Goal: Task Accomplishment & Management: Manage account settings

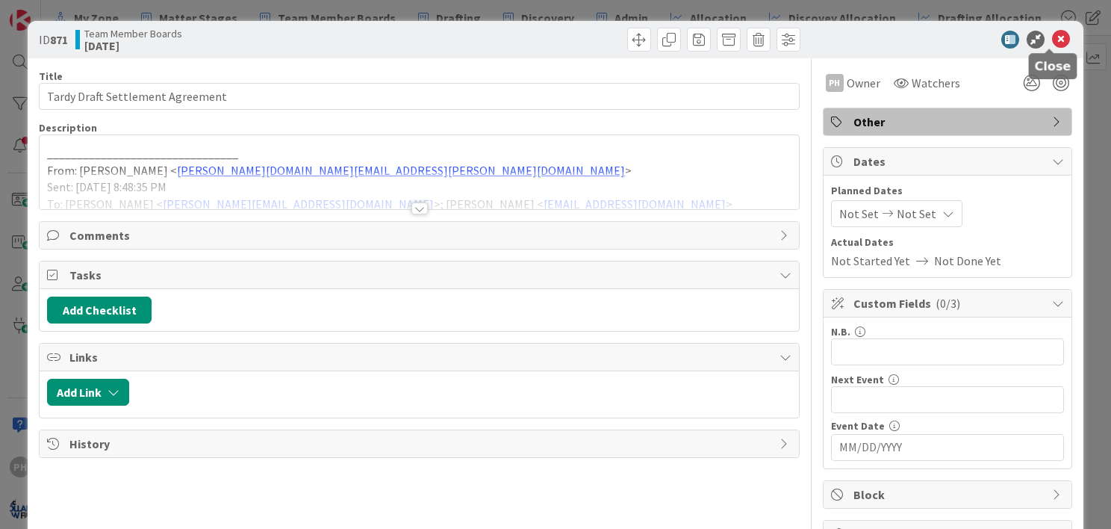
click at [1052, 37] on icon at bounding box center [1061, 40] width 18 height 18
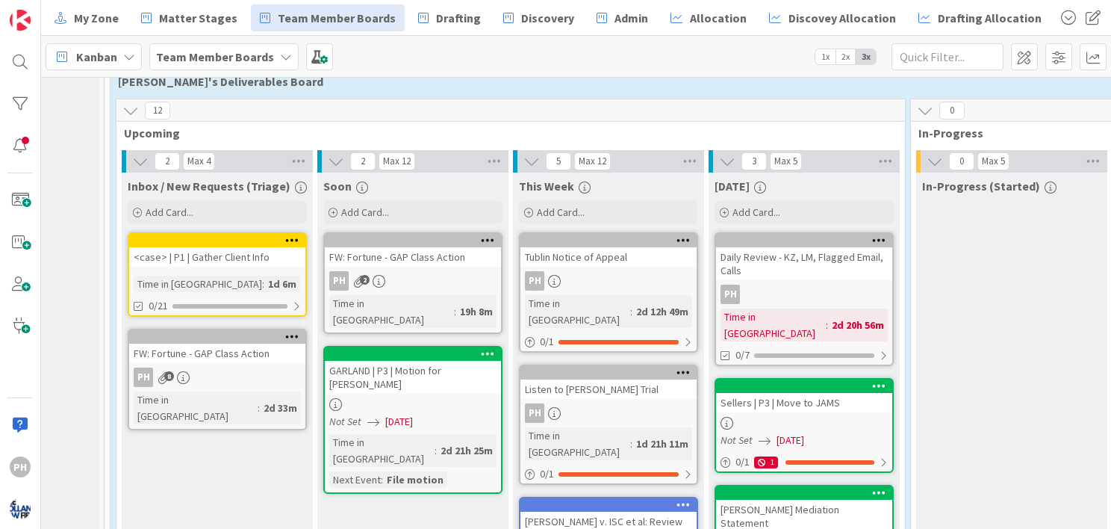
scroll to position [357, 138]
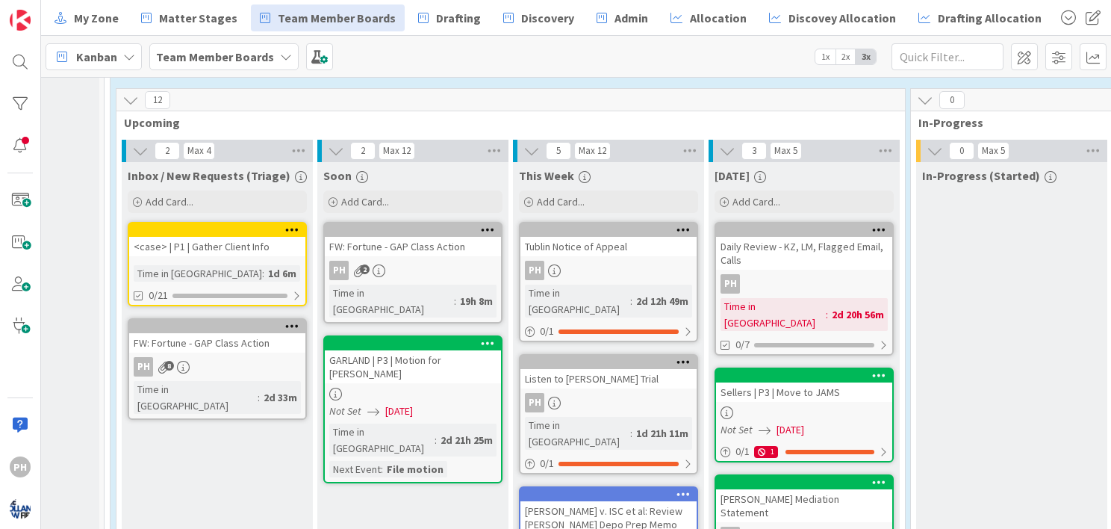
click at [287, 320] on icon at bounding box center [292, 325] width 14 height 10
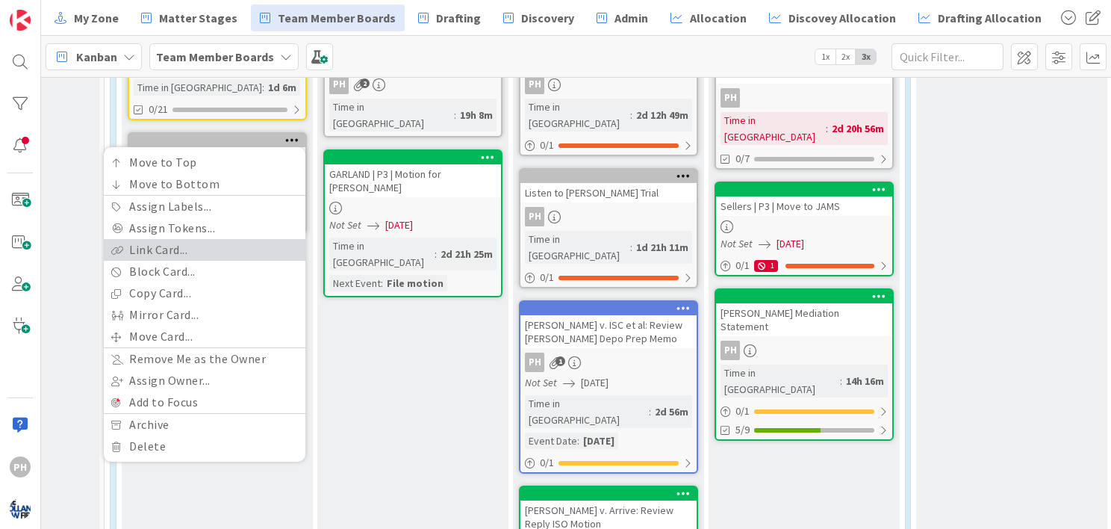
scroll to position [547, 138]
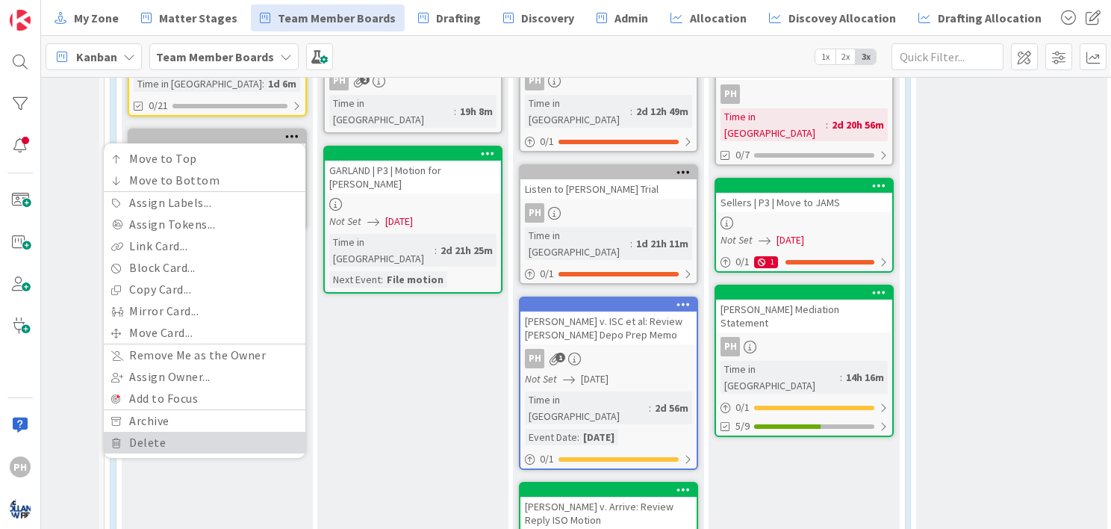
click at [194, 432] on link "Delete" at bounding box center [205, 443] width 202 height 22
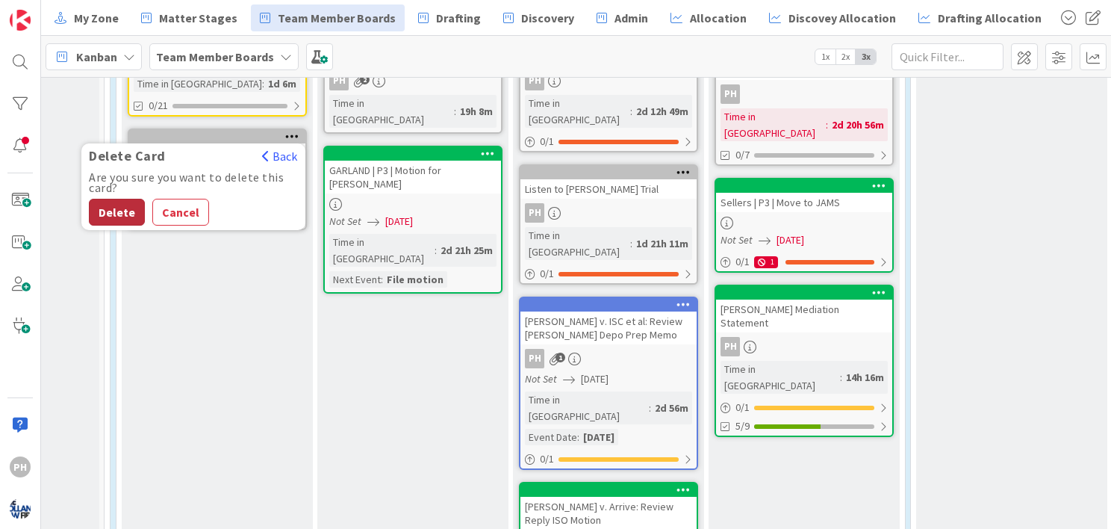
click at [116, 206] on button "Delete" at bounding box center [117, 212] width 56 height 27
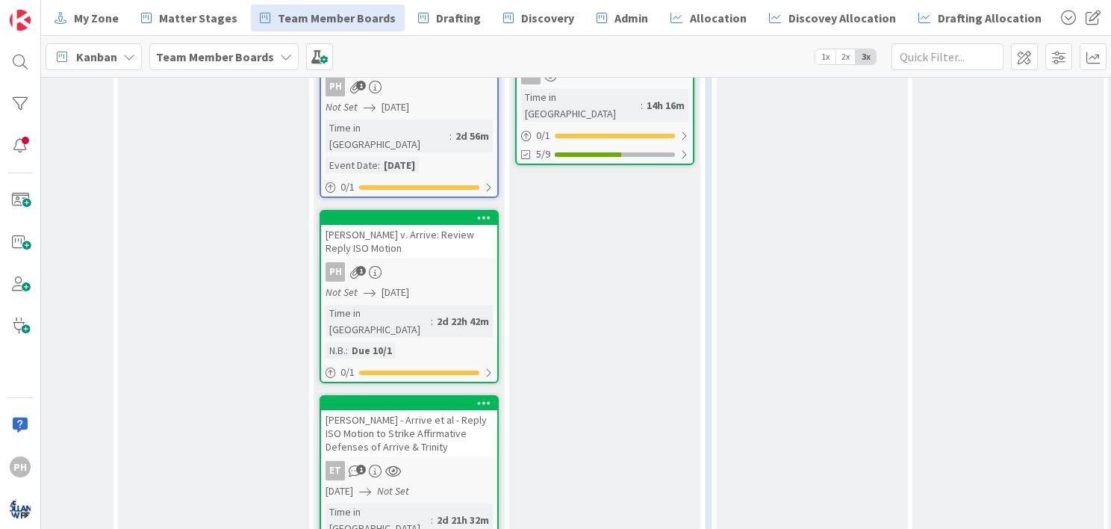
scroll to position [817, 338]
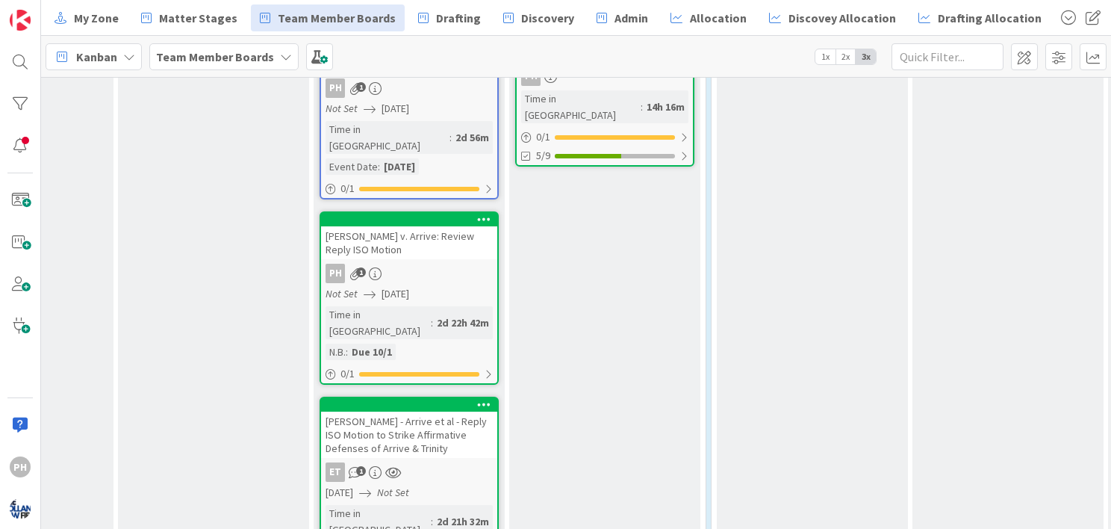
click at [482, 399] on icon at bounding box center [484, 404] width 14 height 10
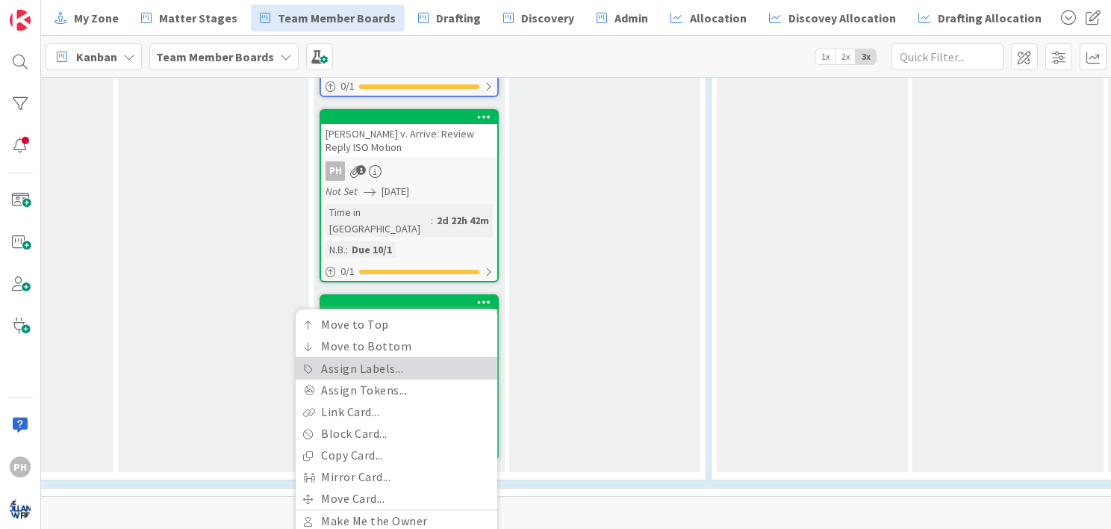
scroll to position [954, 338]
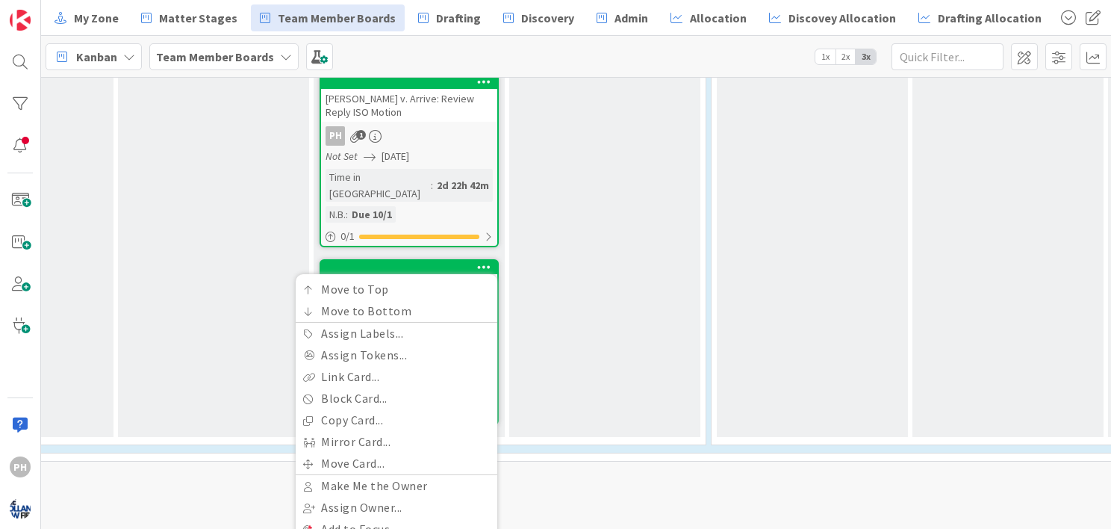
click at [607, 294] on div "[DATE] Add Card... Daily Review - KZ, LM, Flagged Email, Calls PH Time in [GEOG…" at bounding box center [604, 1] width 191 height 872
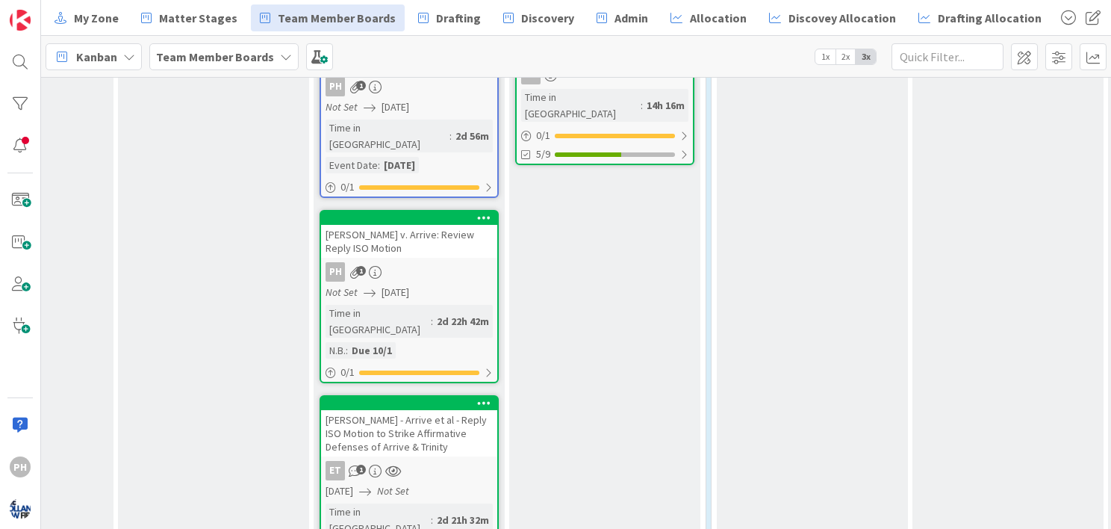
click at [486, 397] on icon at bounding box center [484, 402] width 14 height 10
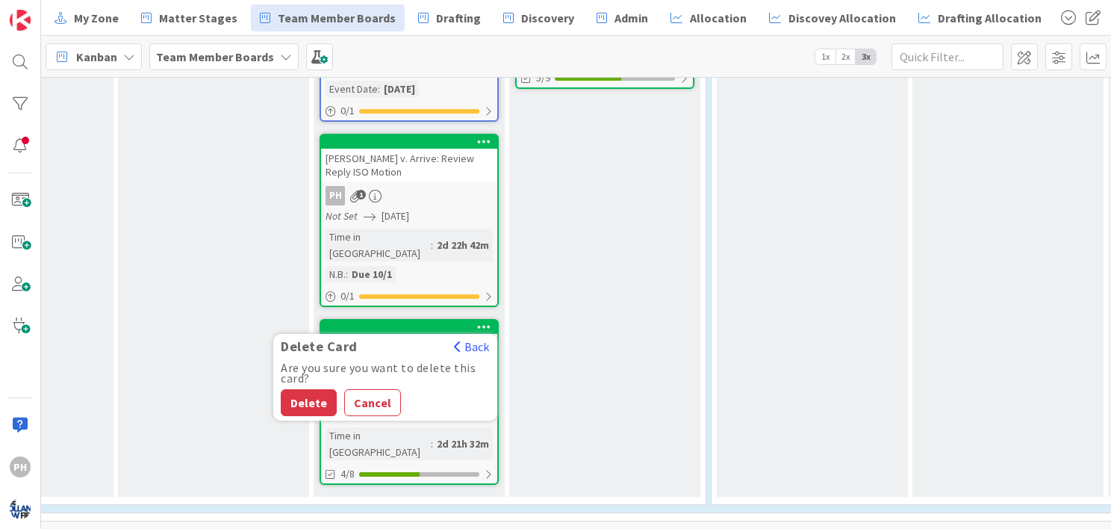
scroll to position [818, 338]
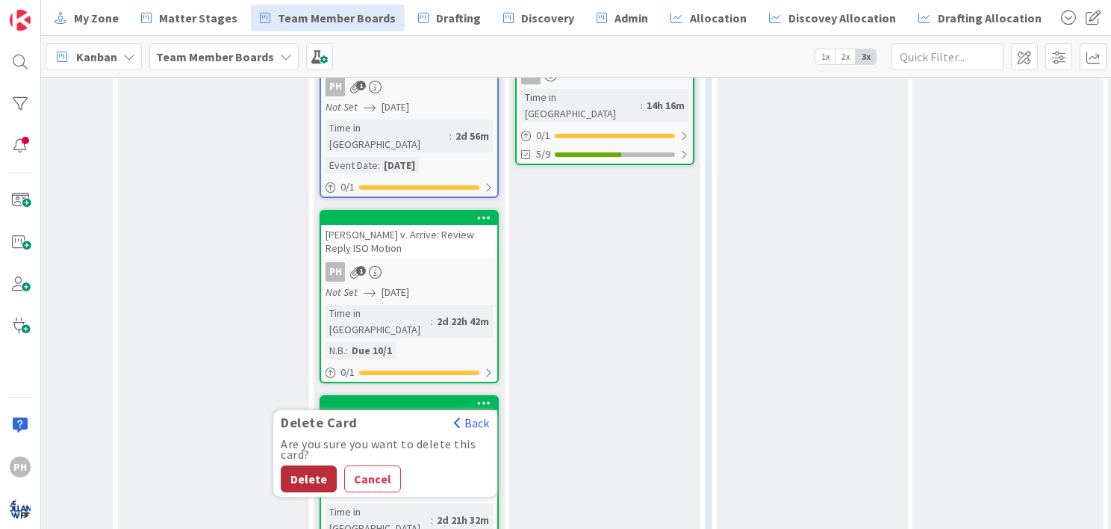
click at [293, 465] on button "Delete" at bounding box center [309, 478] width 56 height 27
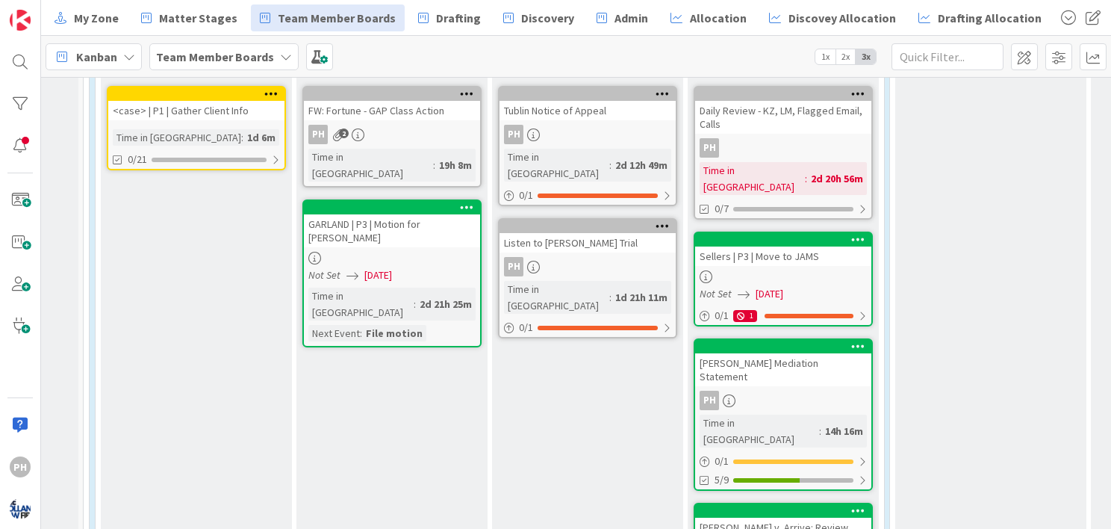
scroll to position [493, 158]
click at [269, 88] on icon at bounding box center [272, 93] width 14 height 10
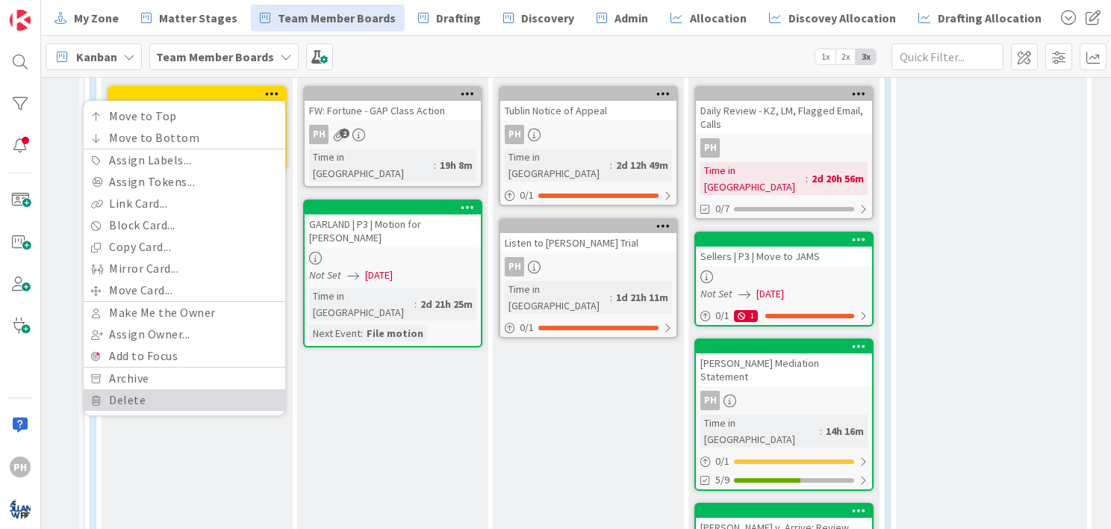
click at [130, 401] on link "Delete" at bounding box center [185, 400] width 202 height 22
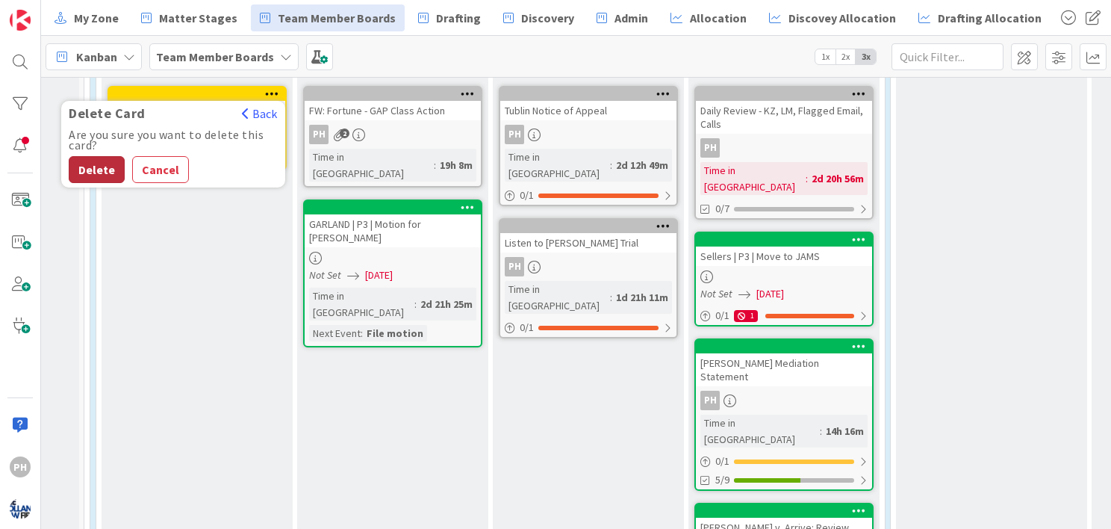
click at [87, 174] on button "Delete" at bounding box center [97, 169] width 56 height 27
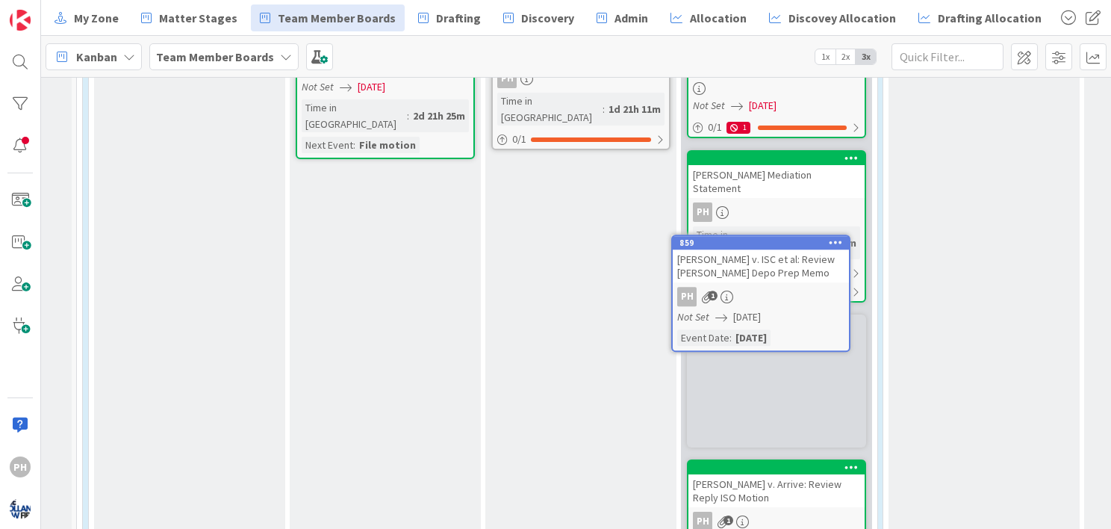
scroll to position [674, 166]
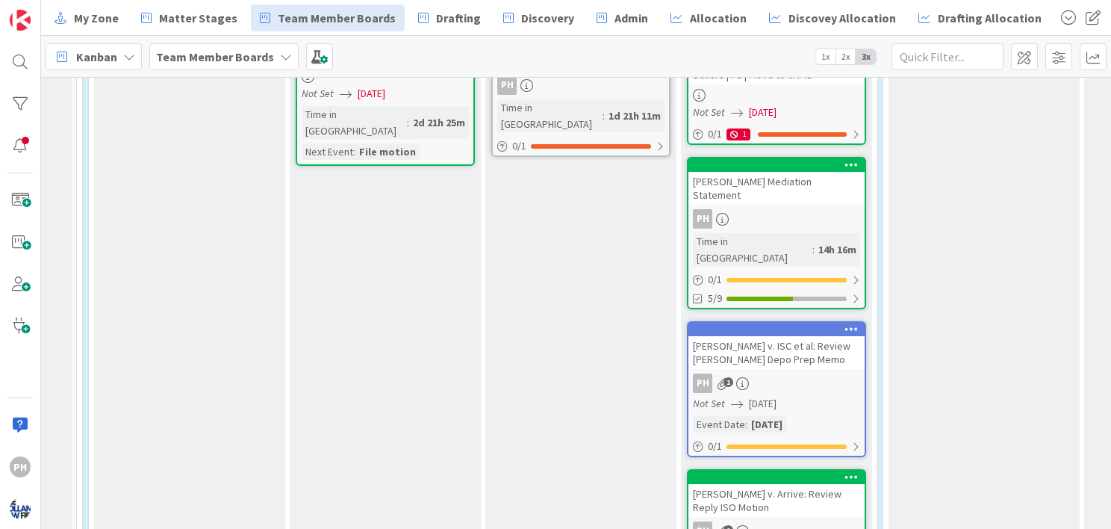
click at [776, 336] on div "[PERSON_NAME] v. ISC et al: Review [PERSON_NAME] Depo Prep Memo" at bounding box center [776, 352] width 176 height 33
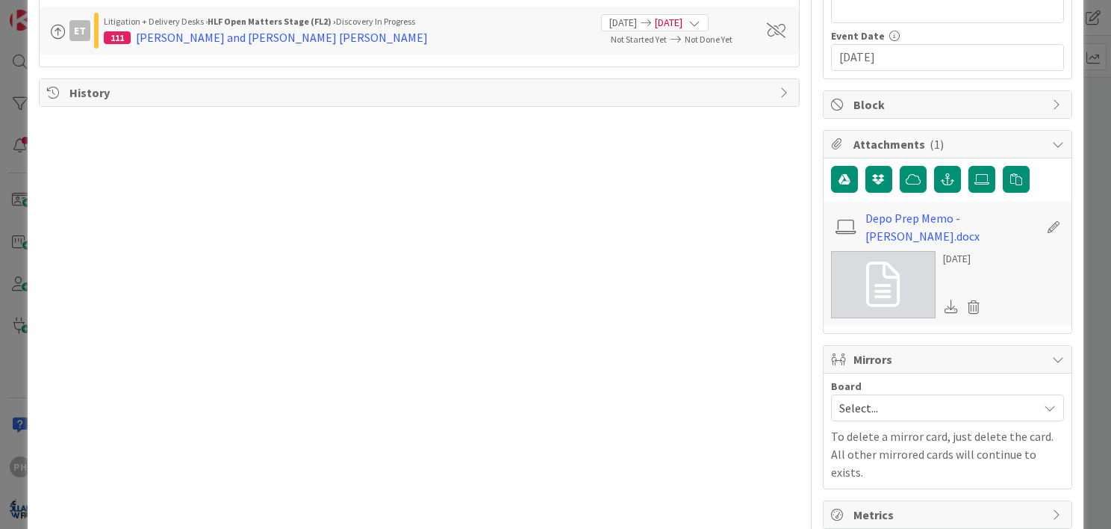
scroll to position [400, 0]
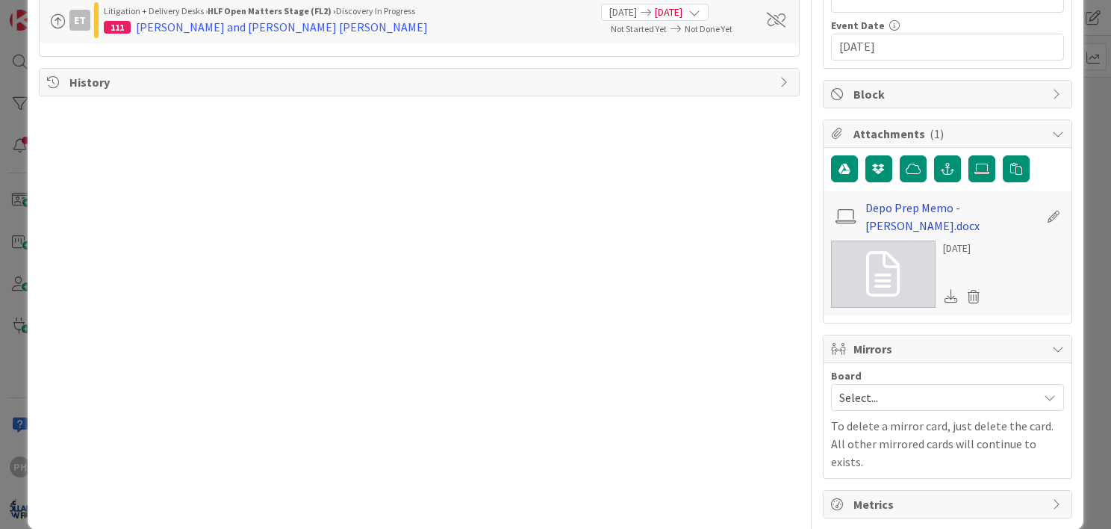
click at [889, 205] on link "Depo Prep Memo - [PERSON_NAME].docx" at bounding box center [951, 217] width 173 height 36
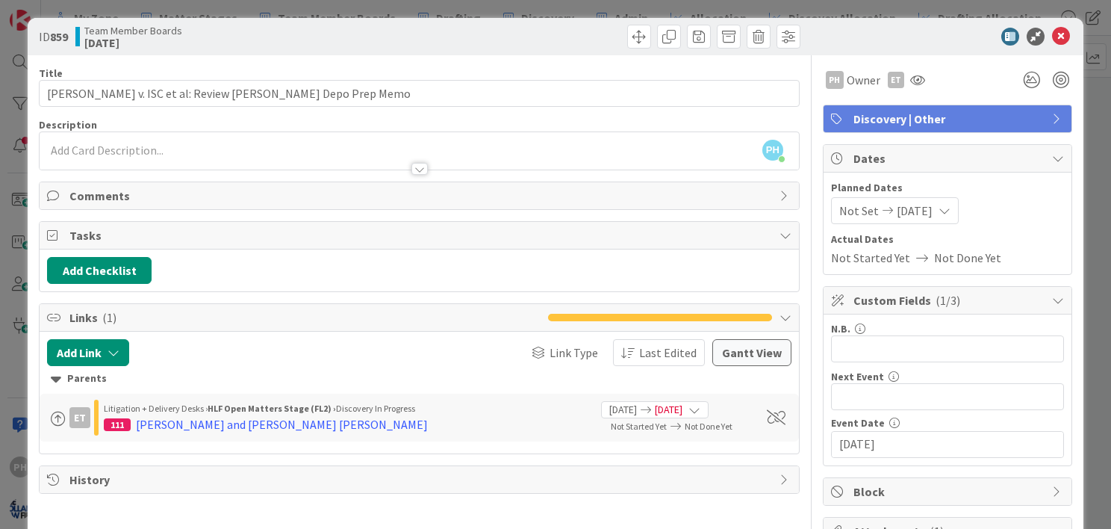
scroll to position [0, 0]
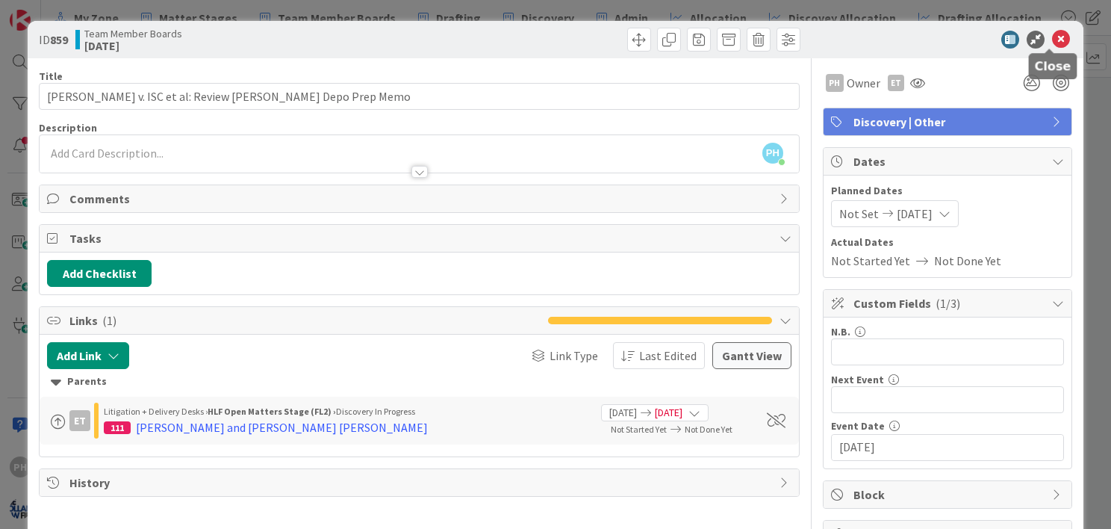
click at [1052, 35] on icon at bounding box center [1061, 40] width 18 height 18
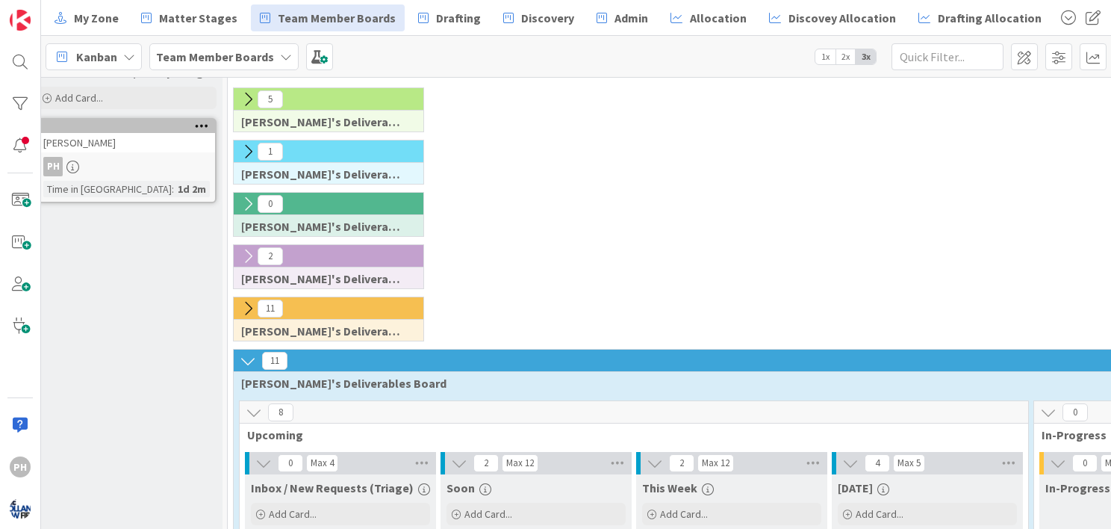
scroll to position [45, 0]
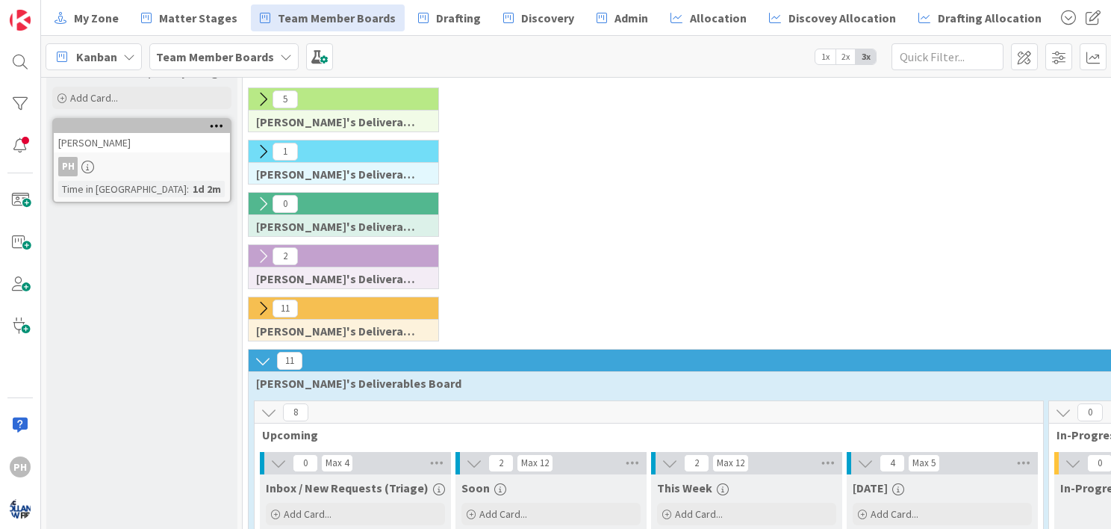
click at [260, 300] on icon at bounding box center [263, 308] width 16 height 16
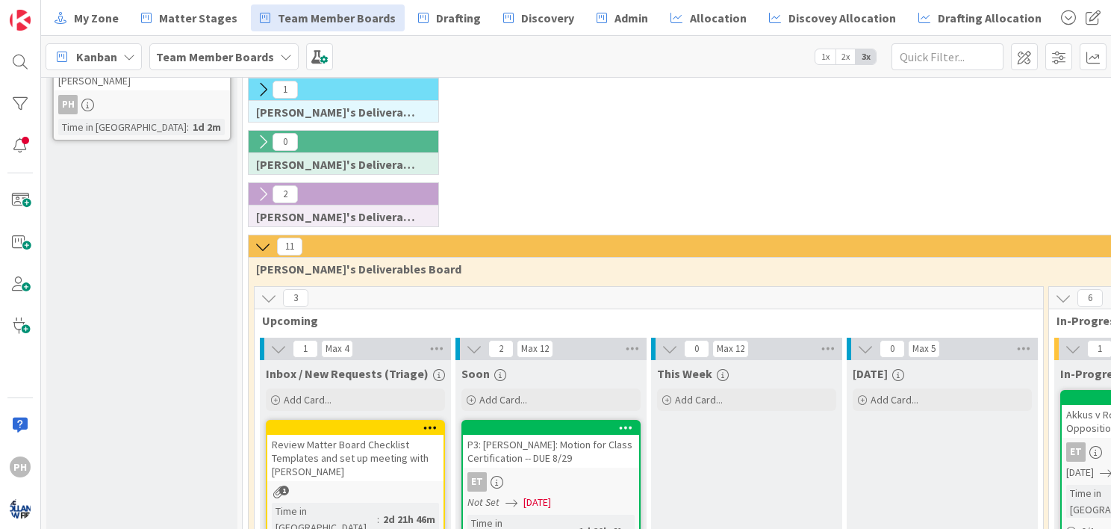
scroll to position [0, 0]
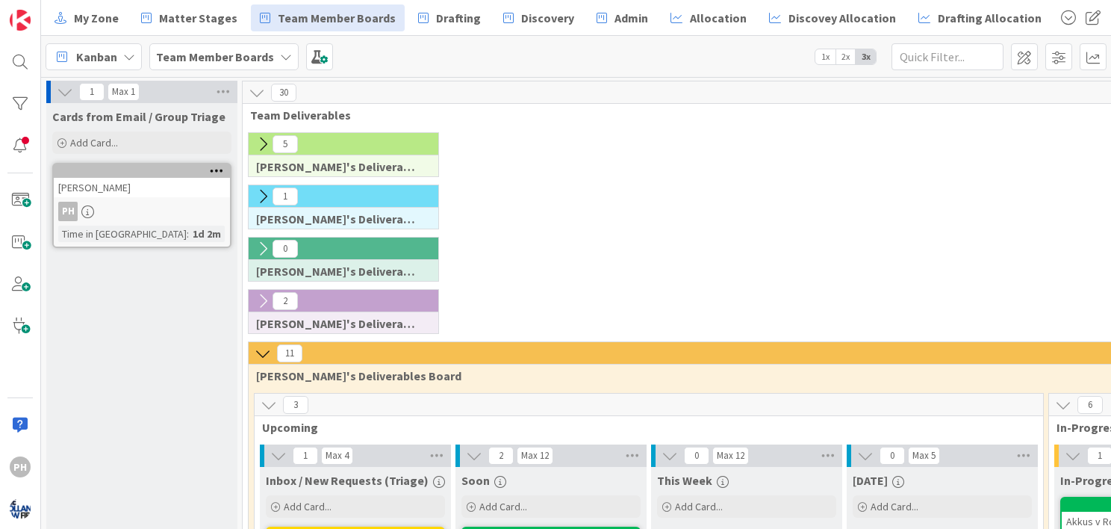
click at [212, 167] on icon at bounding box center [217, 170] width 14 height 10
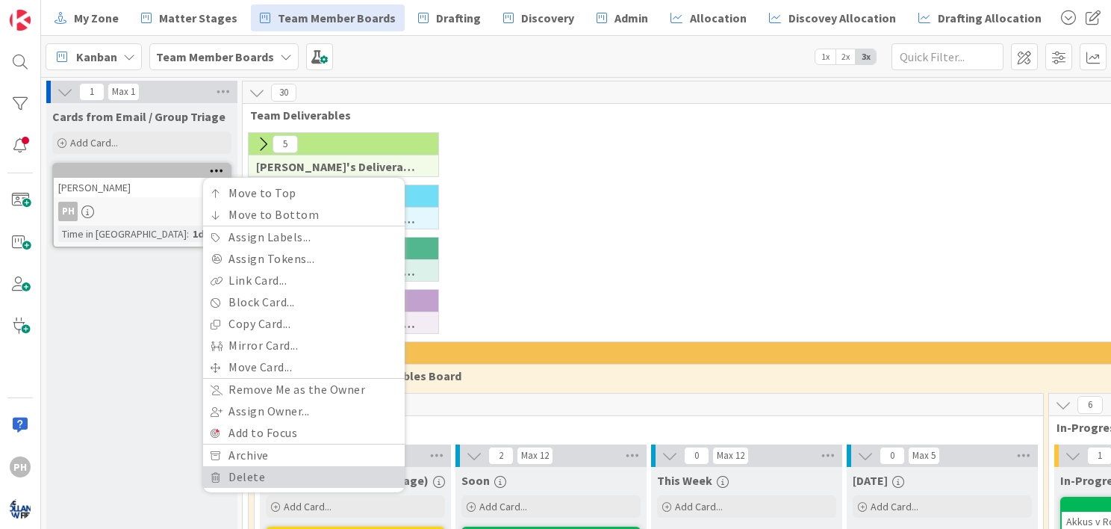
click at [252, 474] on link "Delete" at bounding box center [304, 477] width 202 height 22
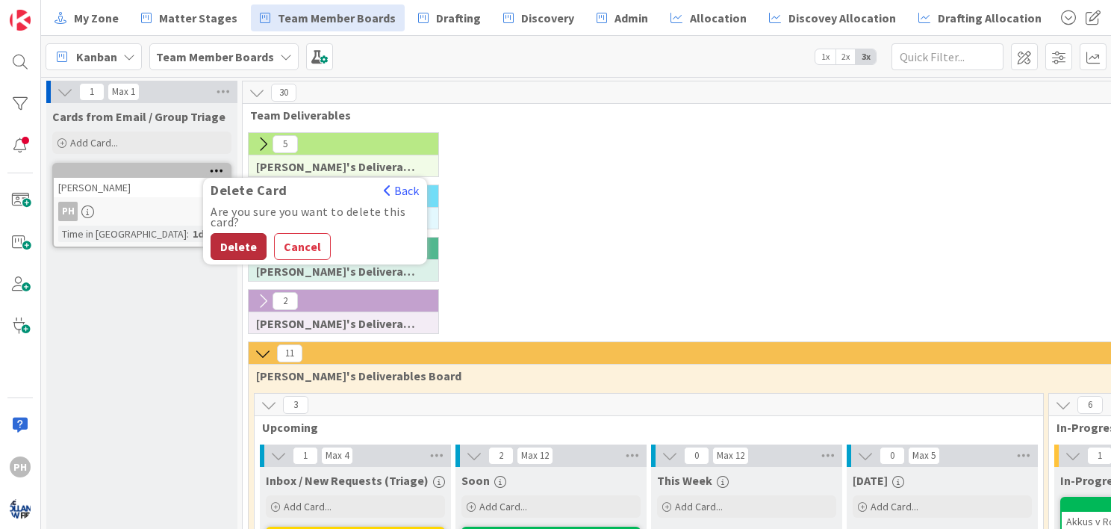
click at [228, 238] on button "Delete" at bounding box center [239, 246] width 56 height 27
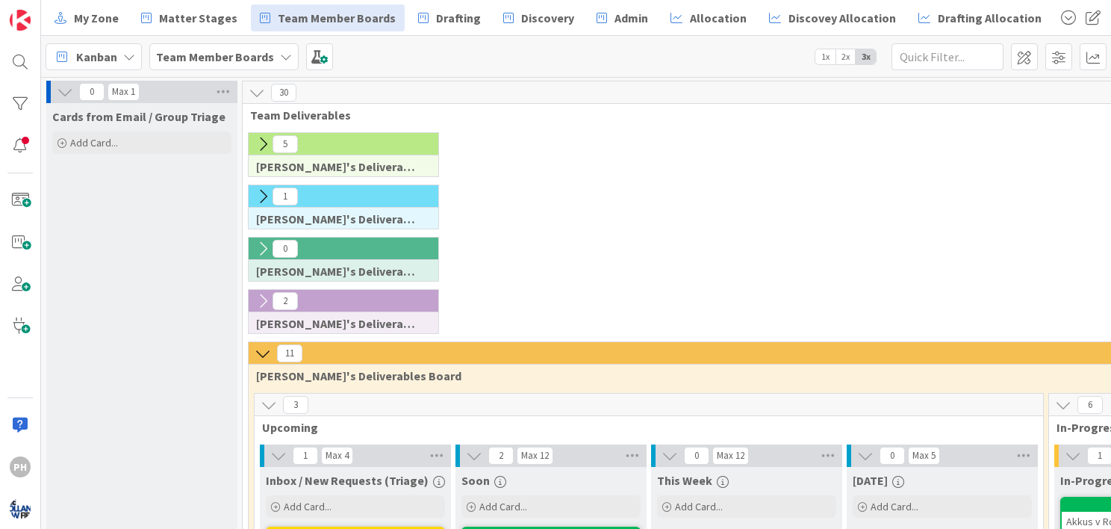
click at [61, 90] on icon at bounding box center [65, 92] width 16 height 16
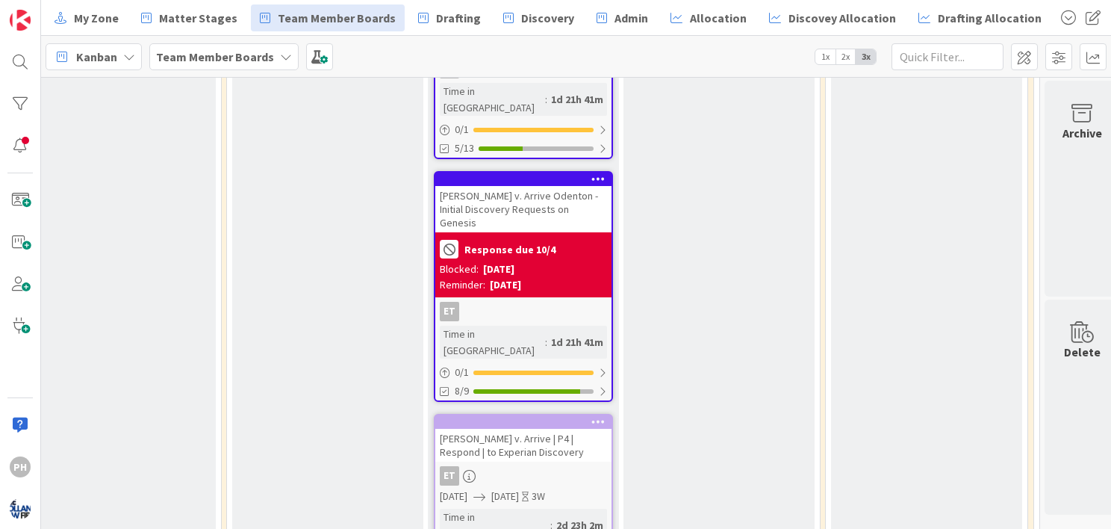
scroll to position [1056, 662]
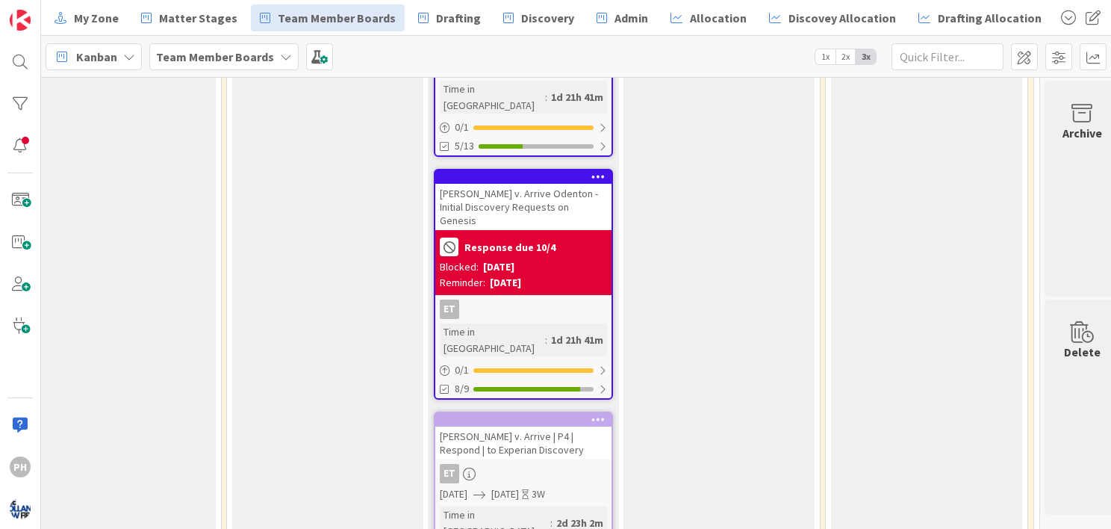
click at [545, 413] on div at bounding box center [523, 419] width 176 height 13
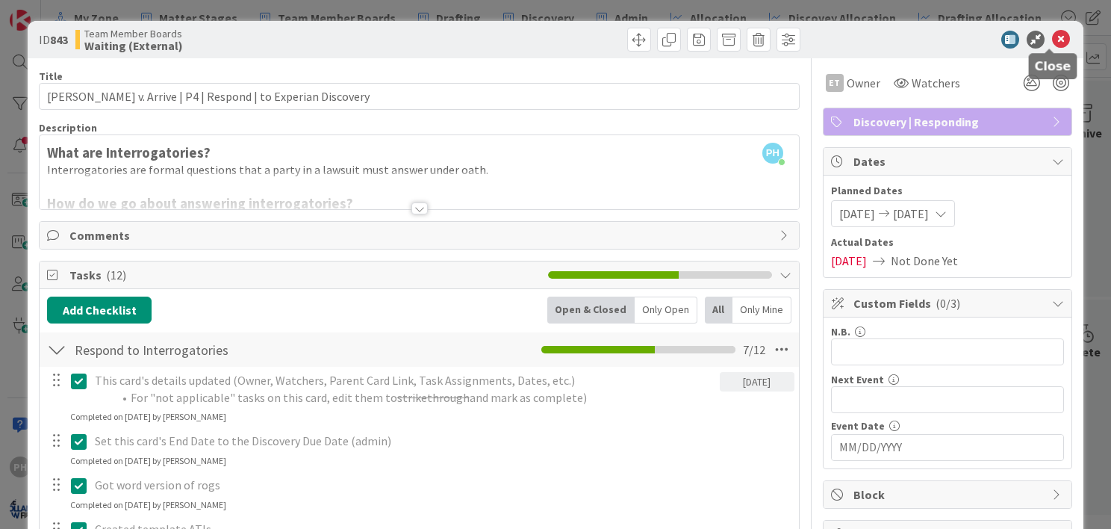
click at [1052, 38] on icon at bounding box center [1061, 40] width 18 height 18
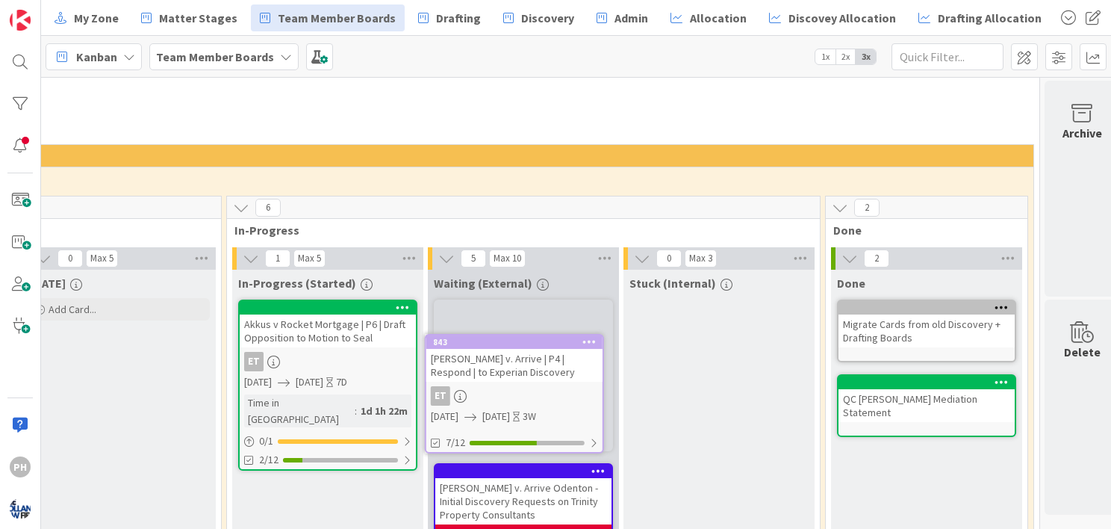
scroll to position [202, 662]
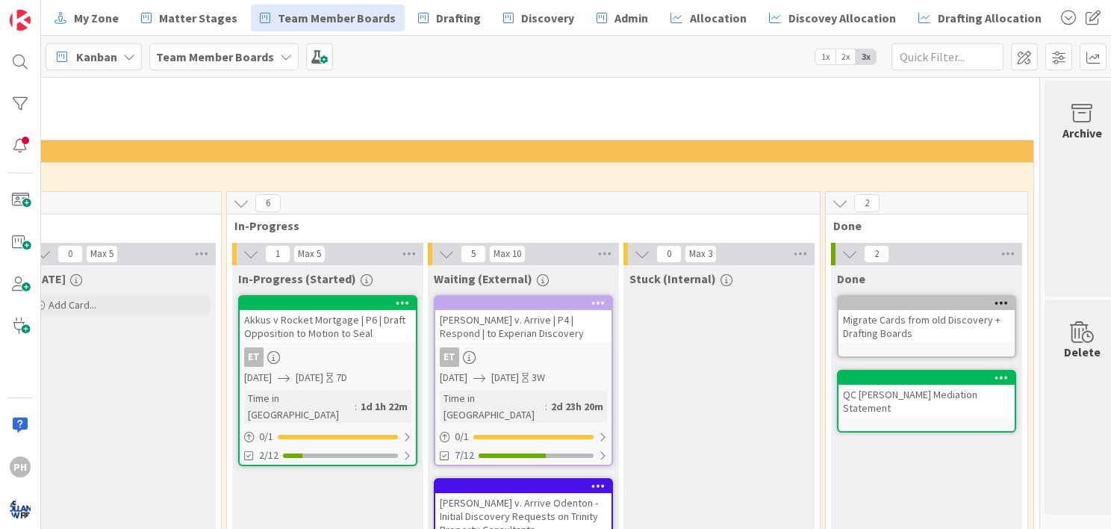
click at [600, 295] on div "[PERSON_NAME] v. Arrive | P4 | Respond | to Experian Discovery ET [DATE] [DATE]…" at bounding box center [523, 380] width 179 height 171
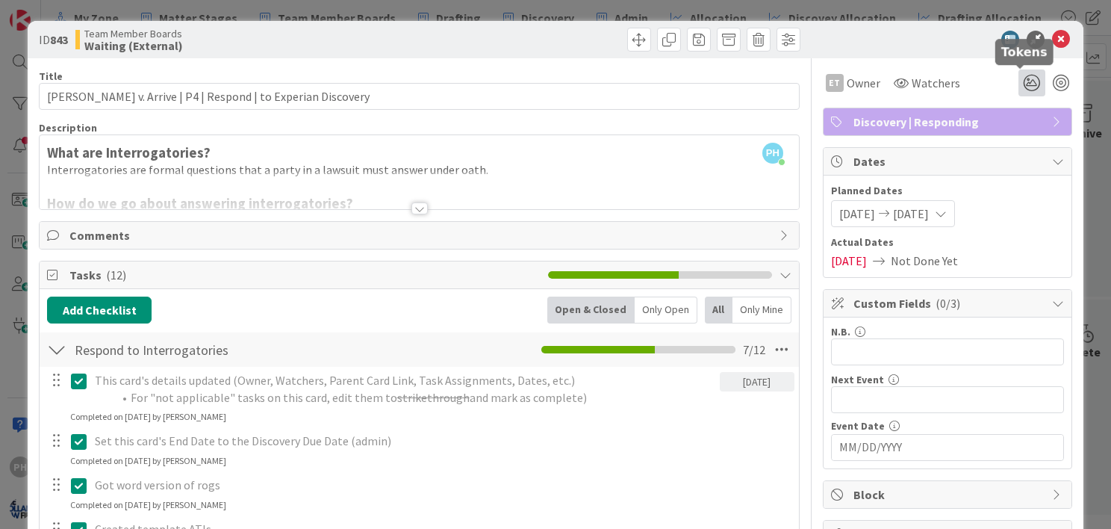
click at [1019, 75] on icon at bounding box center [1032, 82] width 27 height 27
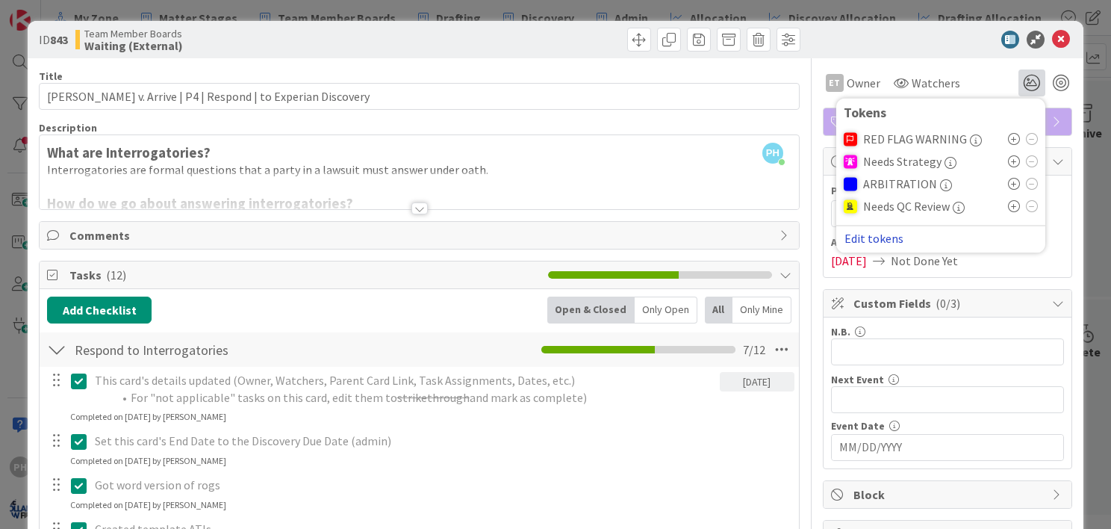
click at [875, 237] on button "Edit tokens" at bounding box center [874, 237] width 60 height 13
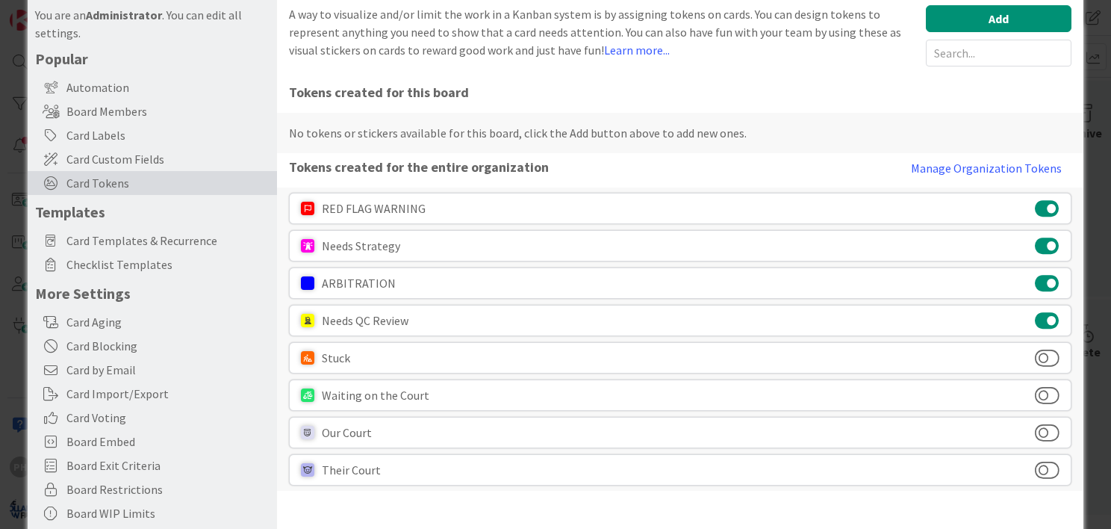
scroll to position [87, 0]
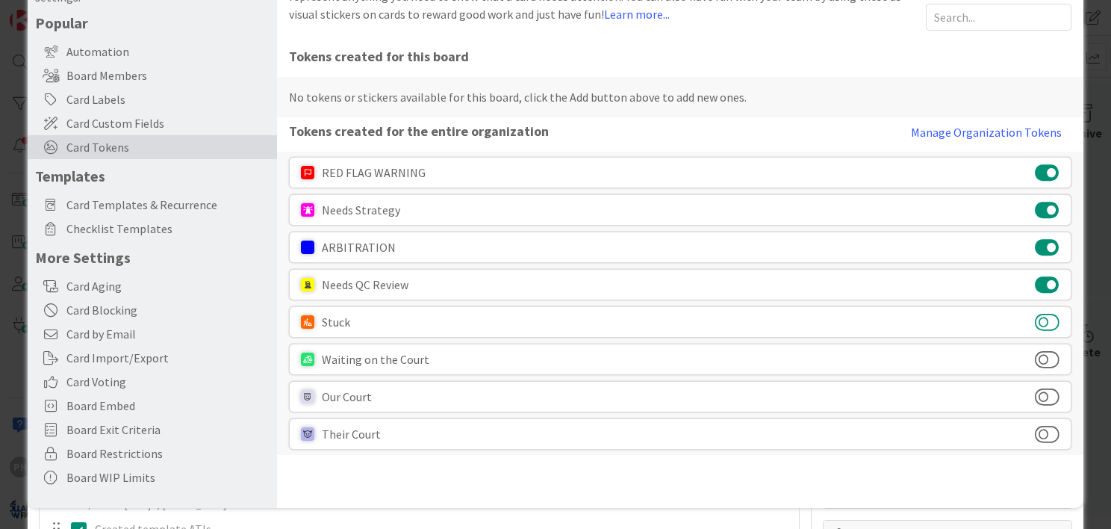
click at [1037, 321] on button at bounding box center [1047, 321] width 25 height 19
click at [977, 130] on button "Manage Organization Tokens" at bounding box center [986, 132] width 170 height 30
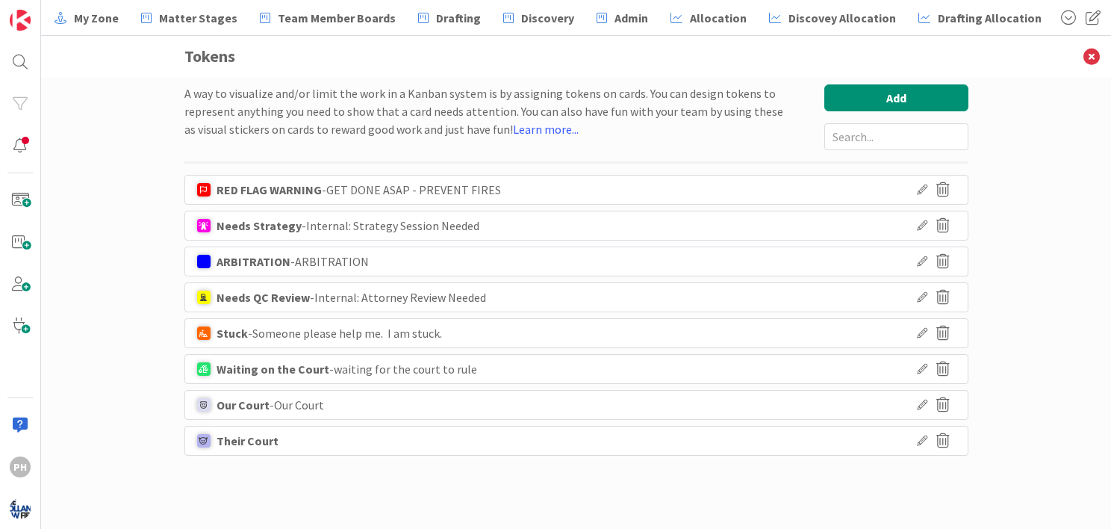
click at [923, 332] on icon at bounding box center [922, 333] width 10 height 10
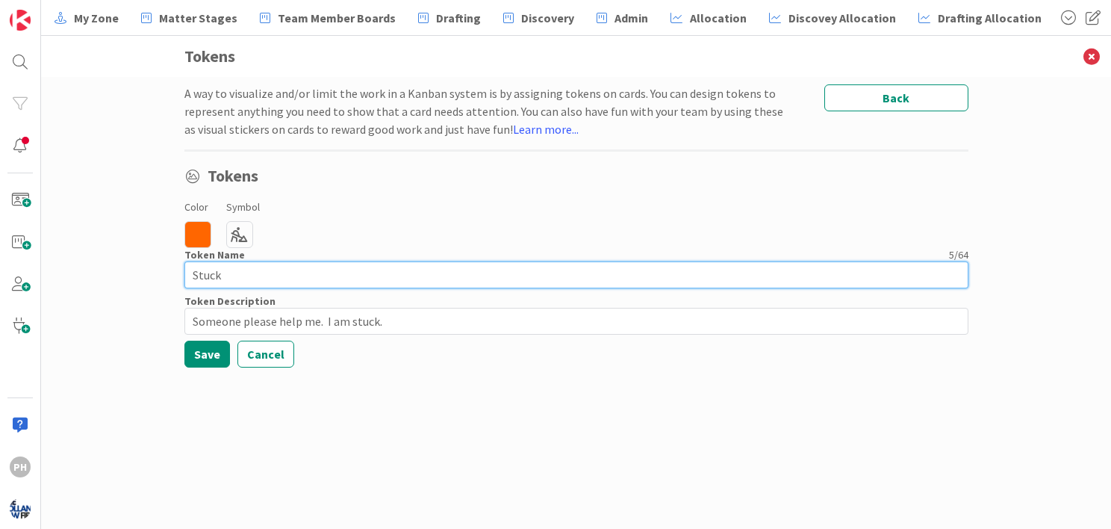
click at [201, 276] on input "Stuck" at bounding box center [576, 274] width 784 height 27
type input "WAITING ON CLIENT"
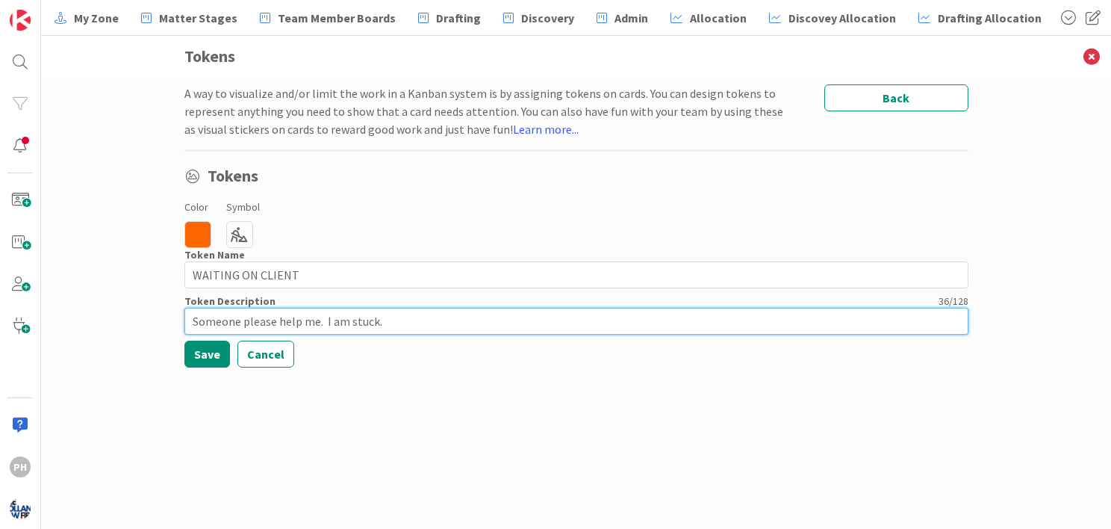
drag, startPoint x: 397, startPoint y: 326, endPoint x: 64, endPoint y: 330, distance: 333.1
click at [64, 330] on div "A way to visualize and/or limit the work in a Kanban system is by assigning tok…" at bounding box center [576, 303] width 1070 height 452
type input "WAITING ON CLIENT"
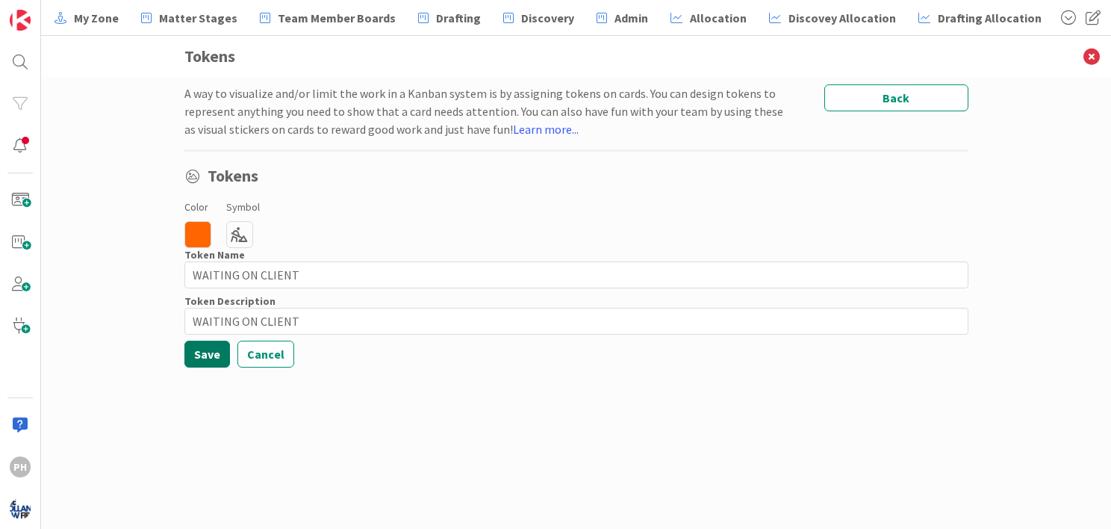
click at [204, 352] on button "Save" at bounding box center [207, 354] width 46 height 27
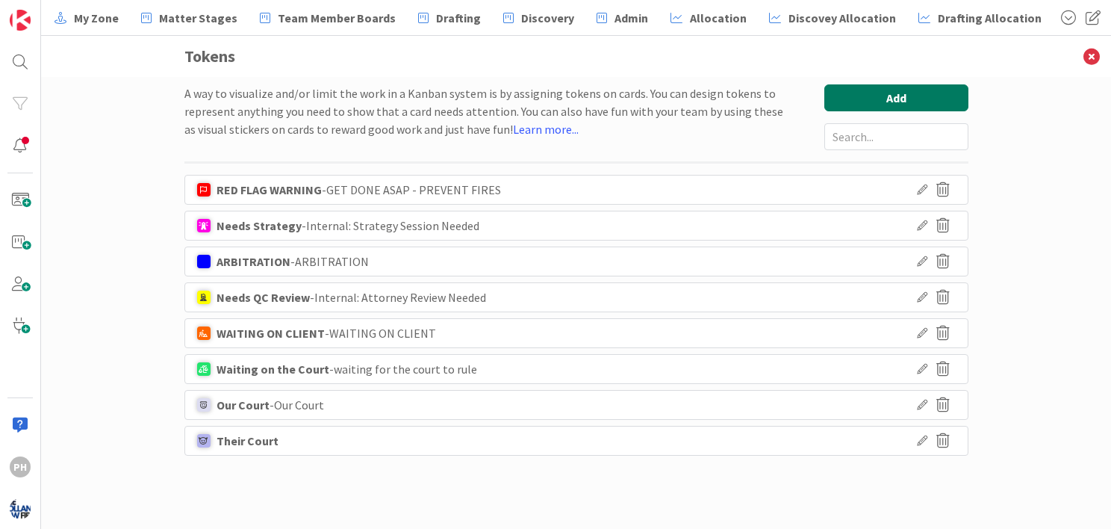
click at [886, 92] on button "Add" at bounding box center [896, 97] width 144 height 27
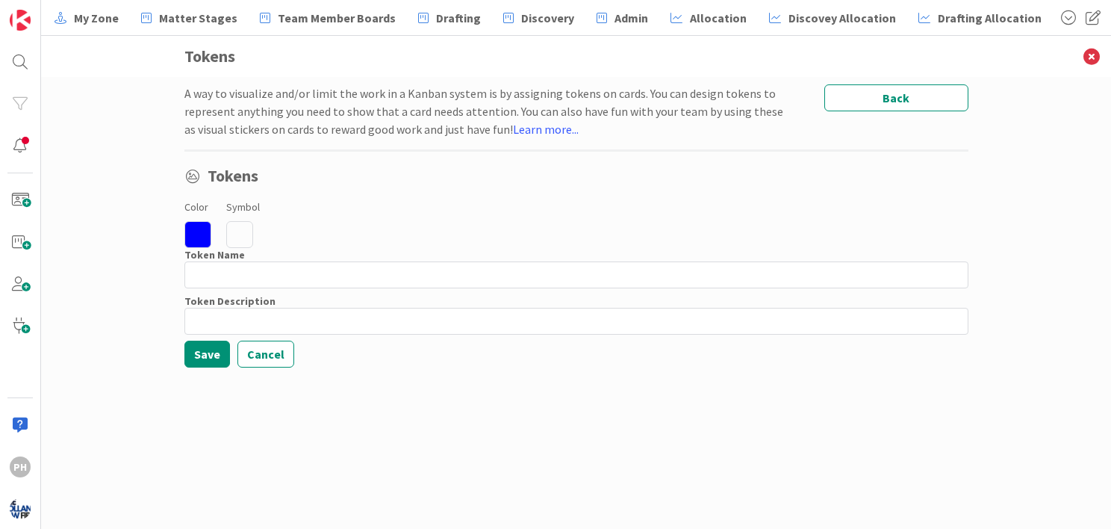
click at [246, 234] on icon at bounding box center [239, 234] width 27 height 27
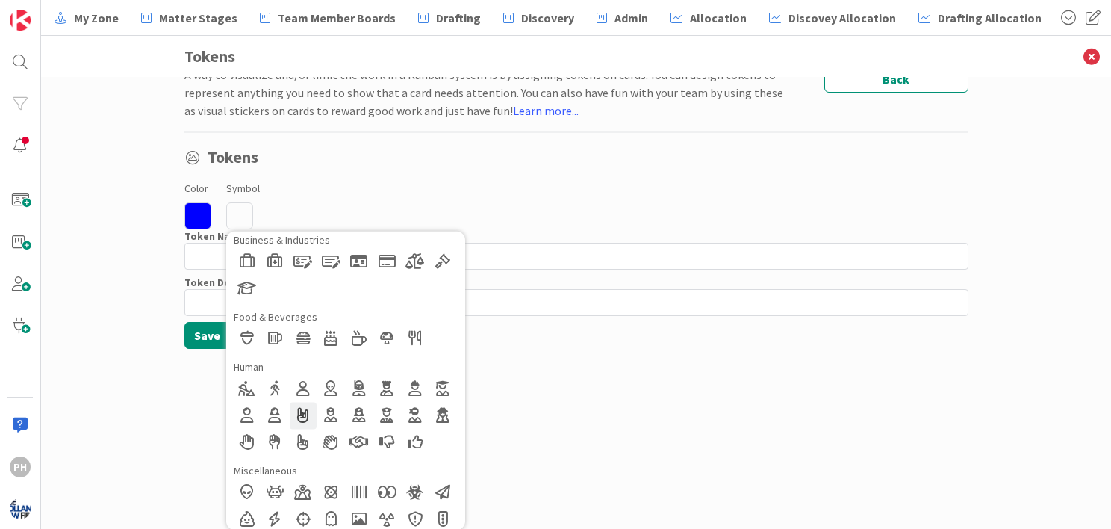
scroll to position [212, 0]
click at [240, 438] on div at bounding box center [247, 441] width 27 height 27
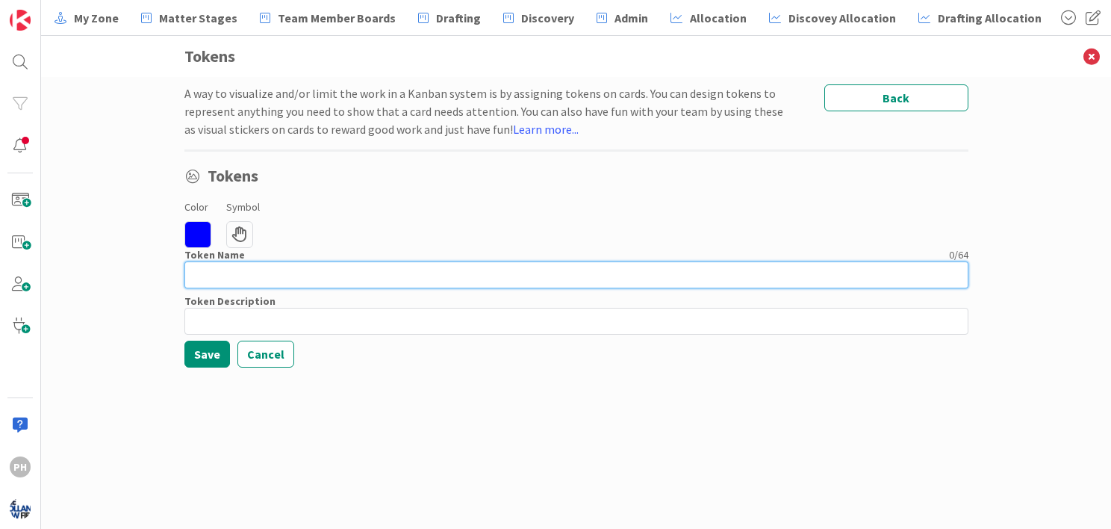
click at [233, 264] on input at bounding box center [576, 274] width 784 height 27
type input "I AM STUCK AND NEED HELP OR GUIDANCE"
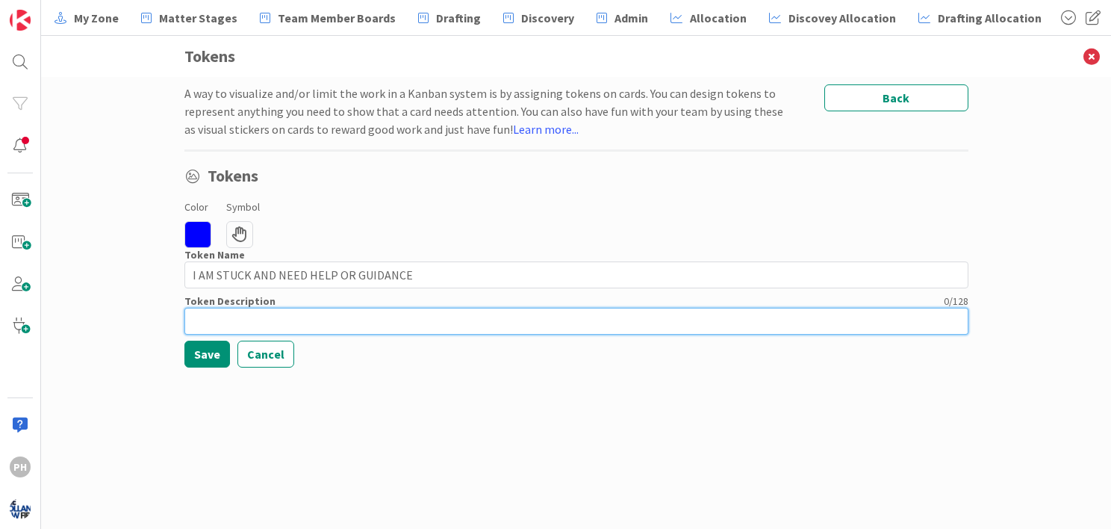
click at [219, 317] on input at bounding box center [576, 321] width 784 height 27
type input "S"
type input "I AM STUCK"
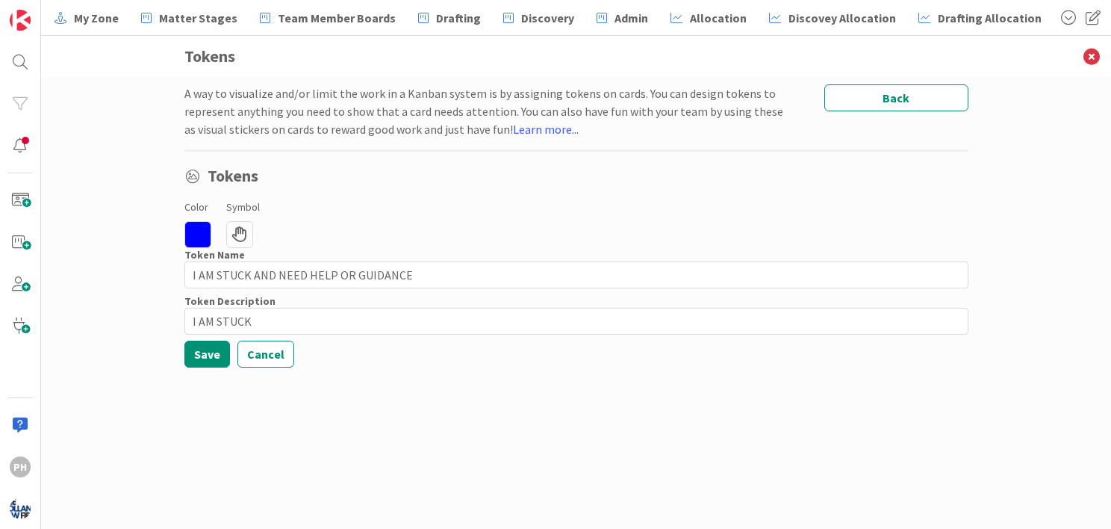
click at [197, 224] on icon at bounding box center [197, 234] width 27 height 27
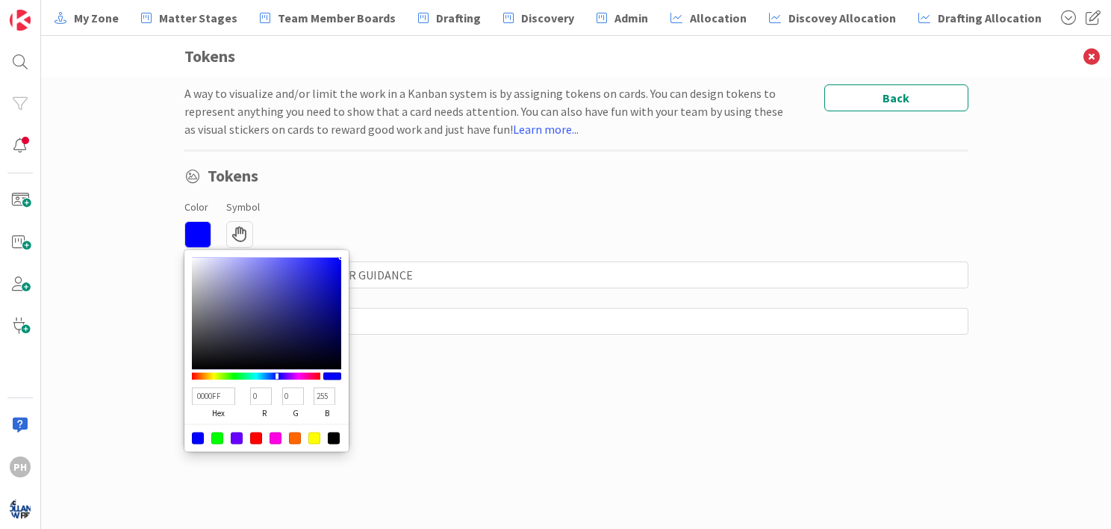
type input "8DFF00"
type input "141"
type input "255"
type input "0"
click at [223, 374] on div at bounding box center [256, 375] width 128 height 7
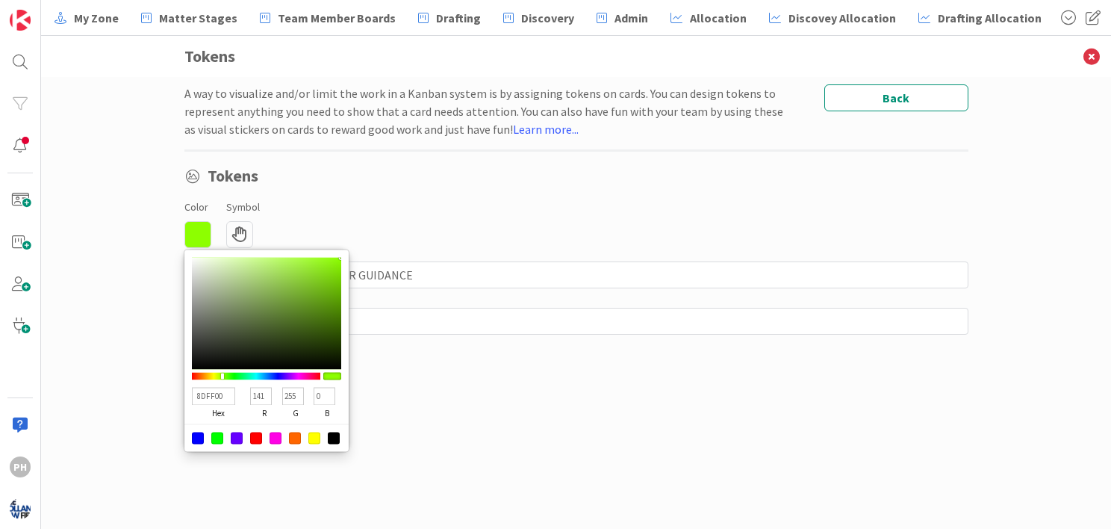
click at [311, 432] on div at bounding box center [314, 438] width 12 height 12
type input "FFFF00"
type input "255"
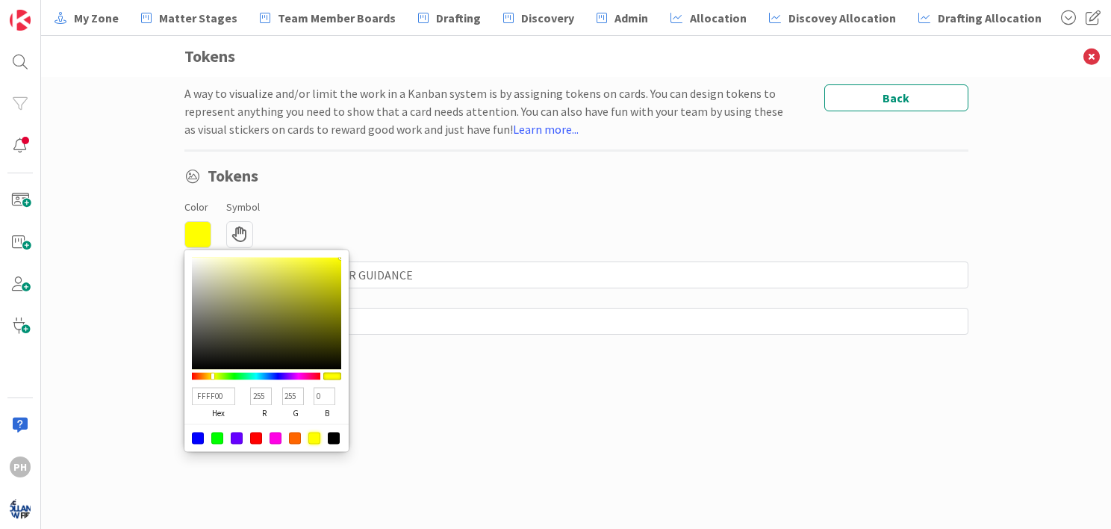
type input "FF00FE"
type input "0"
type input "254"
click at [299, 374] on div at bounding box center [256, 375] width 128 height 7
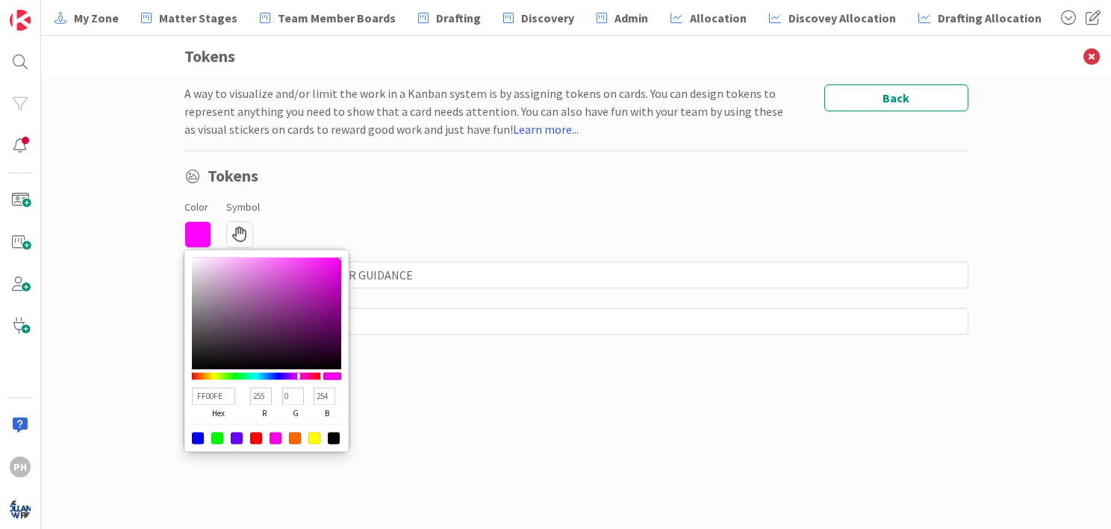
type input "00B3FF"
type input "0"
type input "179"
type input "255"
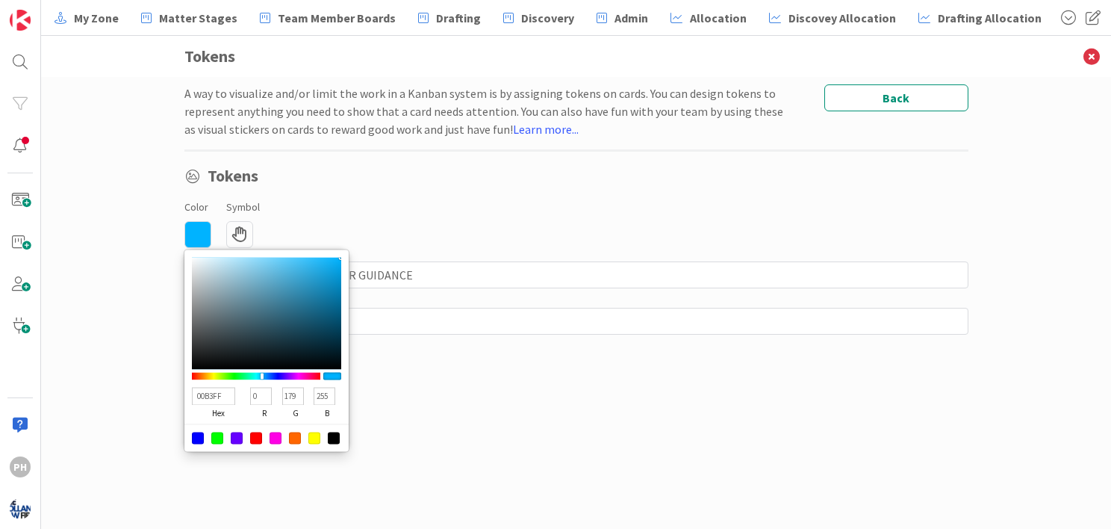
click at [262, 373] on div at bounding box center [256, 375] width 128 height 7
click at [257, 370] on div at bounding box center [256, 375] width 128 height 13
type input "00FFE9"
type input "255"
type input "233"
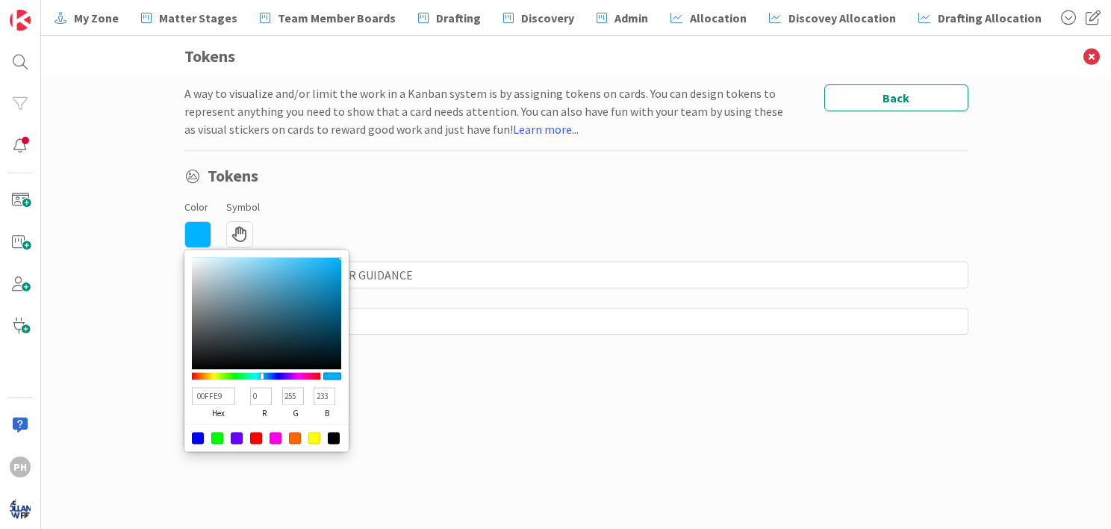
click at [254, 376] on div at bounding box center [256, 375] width 128 height 7
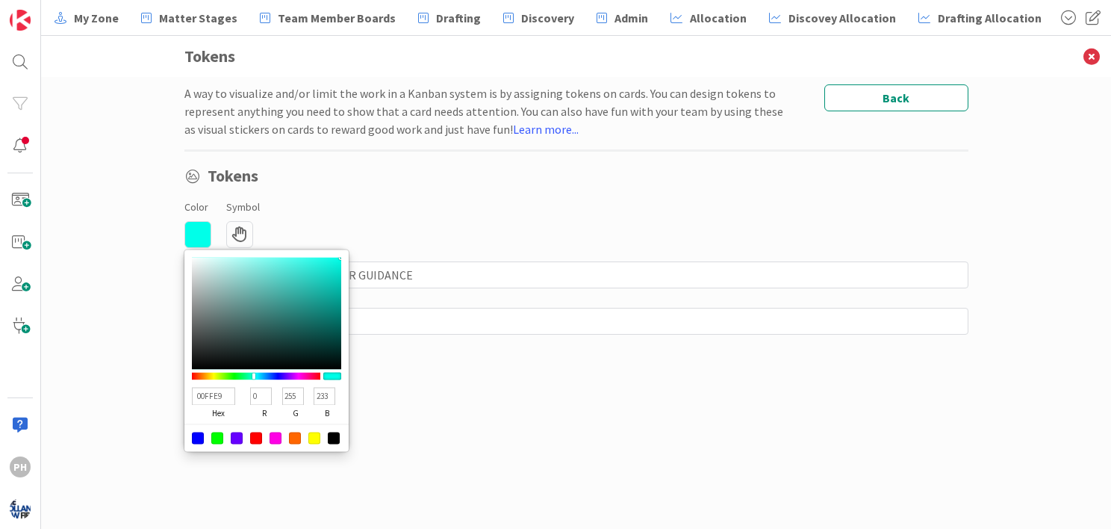
click at [446, 409] on div "A way to visualize and/or limit the work in a Kanban system is by assigning tok…" at bounding box center [576, 287] width 784 height 407
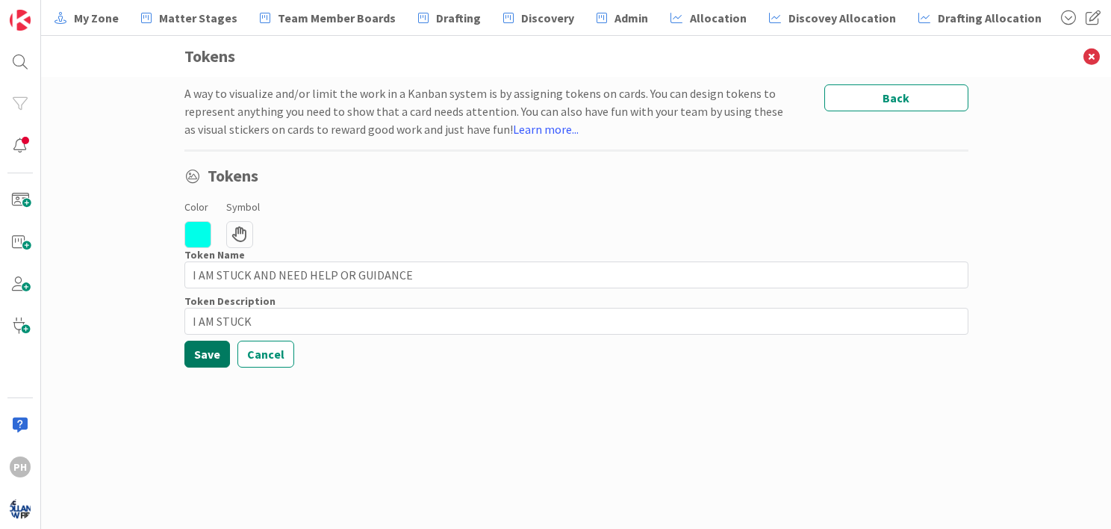
click at [205, 349] on button "Save" at bounding box center [207, 354] width 46 height 27
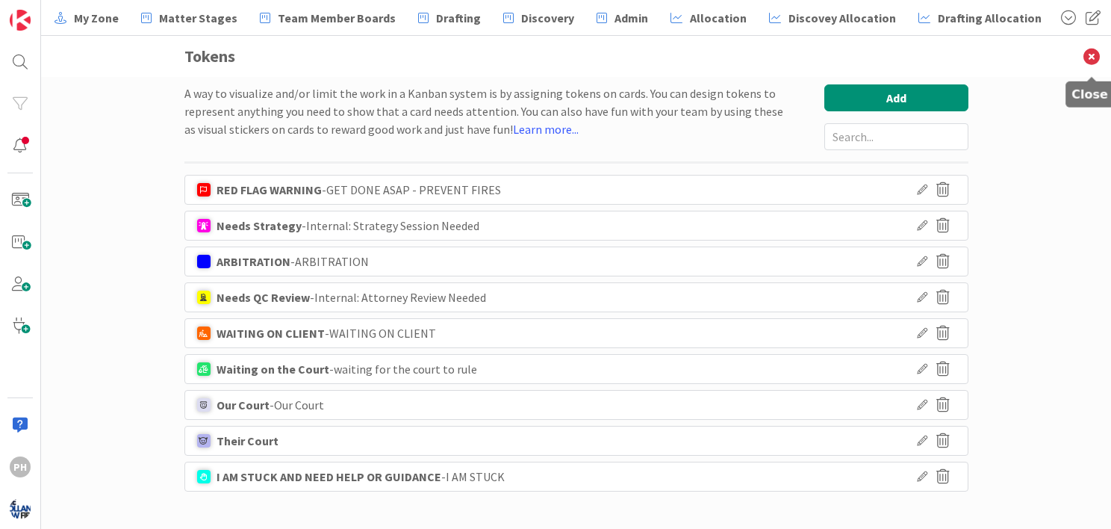
click at [1090, 49] on icon at bounding box center [1091, 56] width 39 height 41
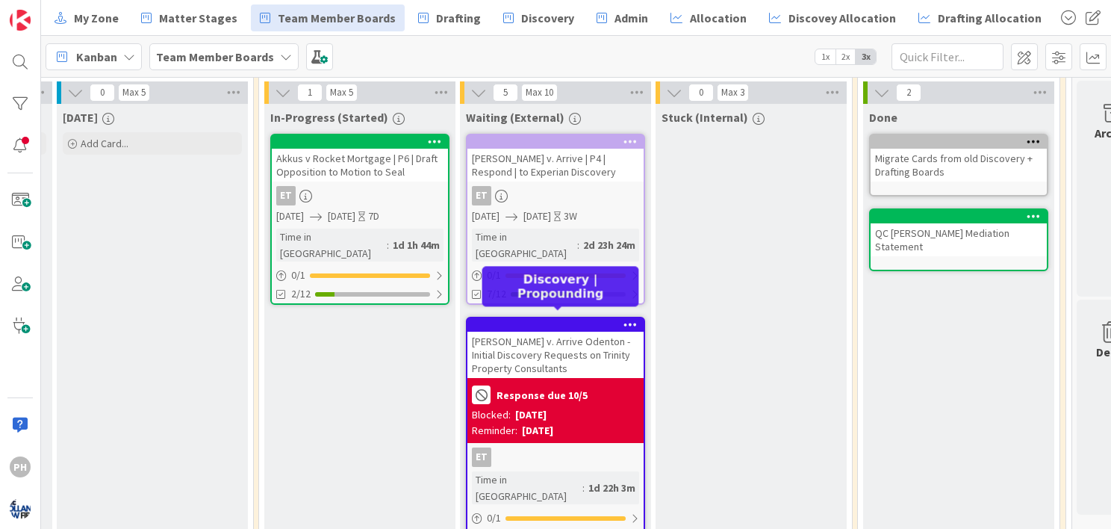
scroll to position [345, 633]
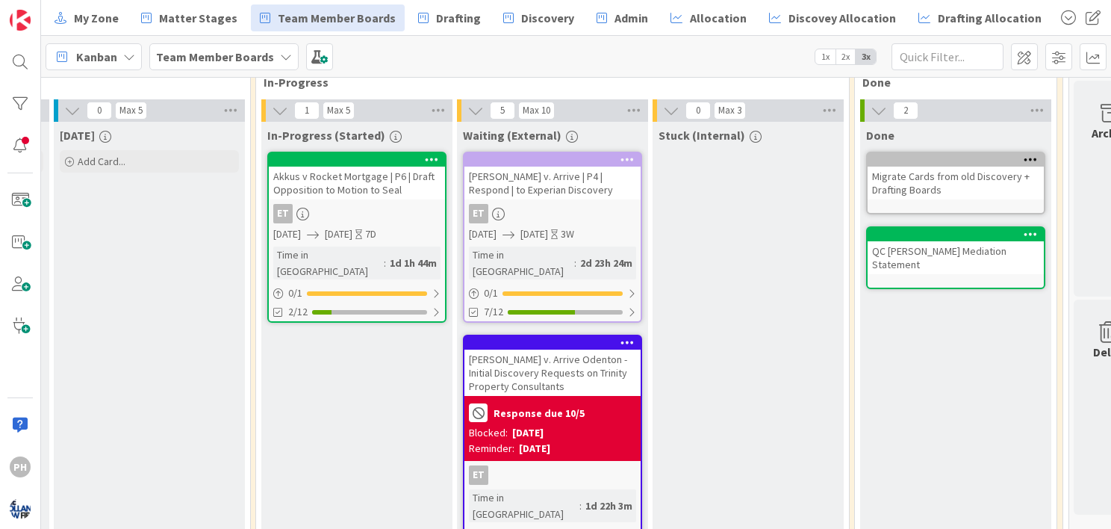
click at [610, 175] on div "[PERSON_NAME] v. Arrive | P4 | Respond | to Experian Discovery" at bounding box center [552, 183] width 176 height 33
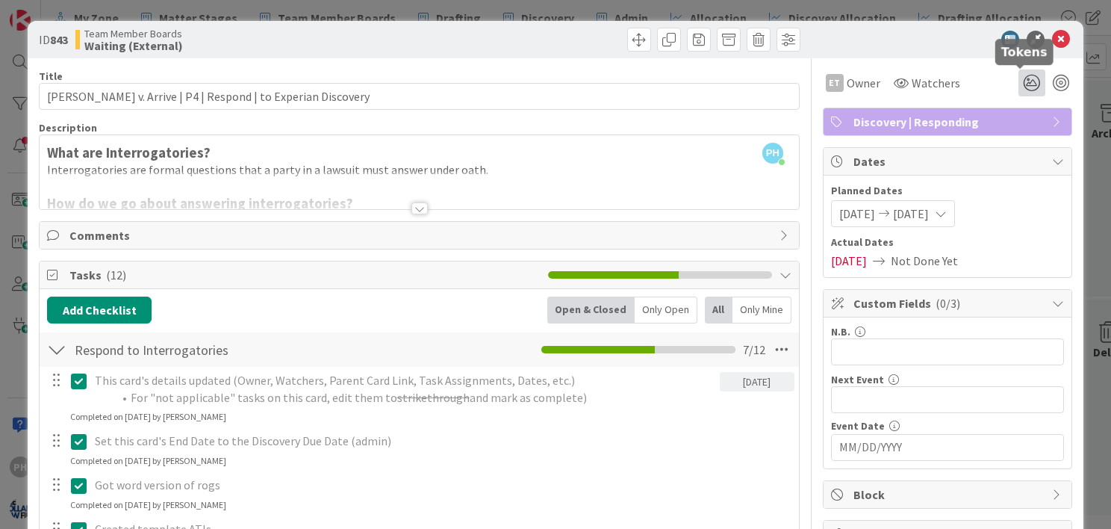
click at [1022, 81] on icon at bounding box center [1032, 82] width 27 height 27
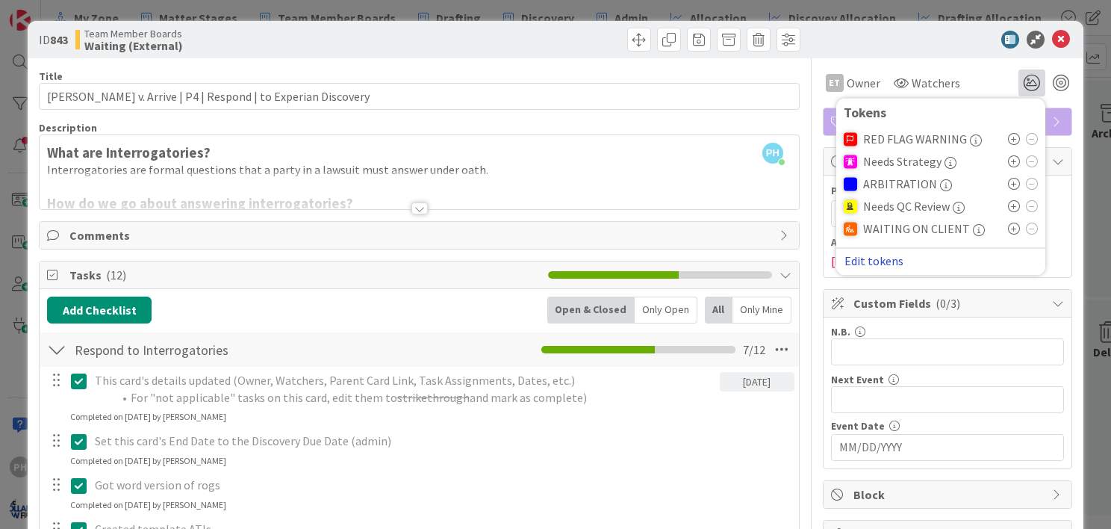
click at [871, 258] on button "Edit tokens" at bounding box center [874, 260] width 60 height 13
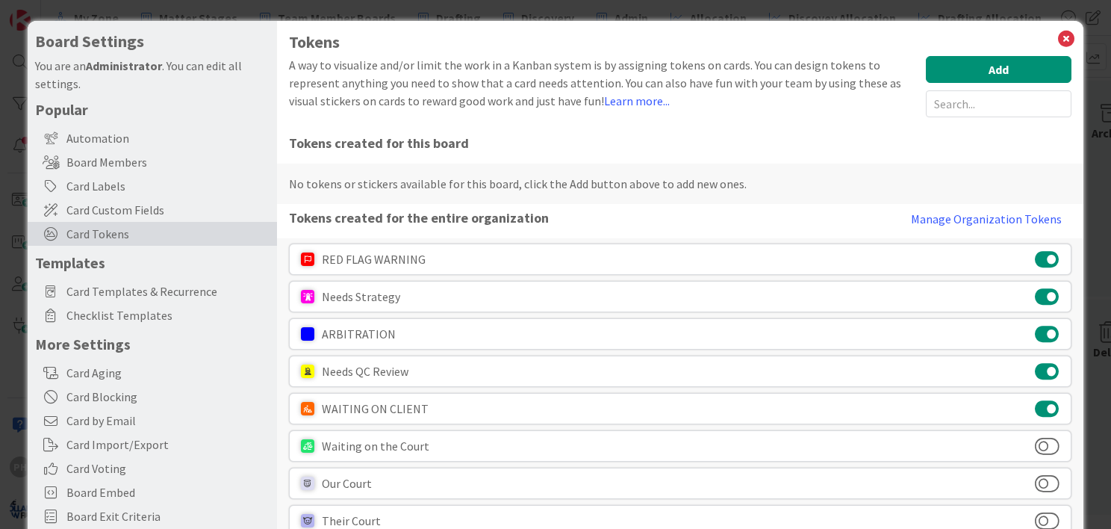
scroll to position [87, 0]
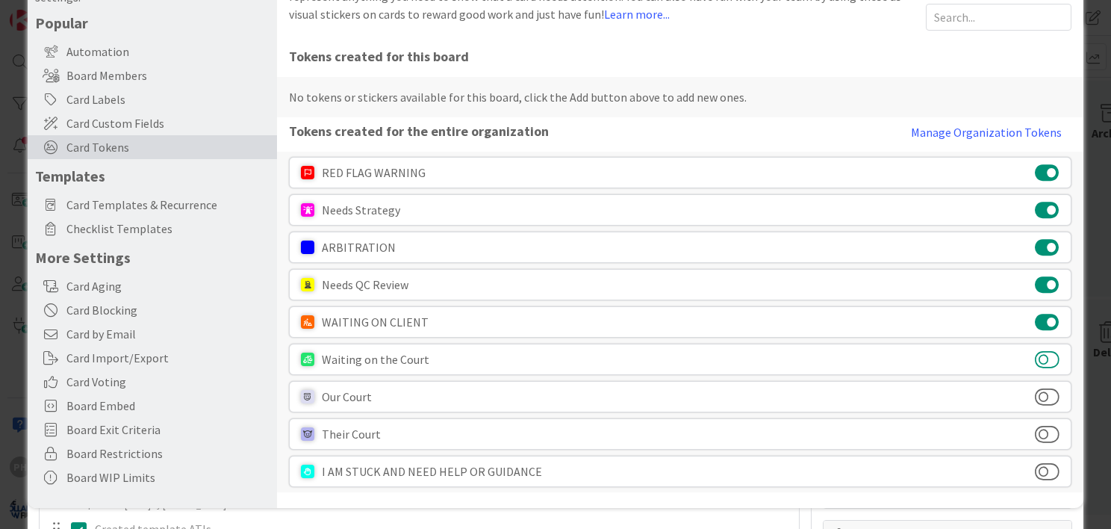
click at [1042, 353] on button at bounding box center [1047, 358] width 25 height 19
click at [1045, 387] on button at bounding box center [1047, 396] width 25 height 19
click at [1045, 428] on button at bounding box center [1047, 433] width 25 height 19
click at [1045, 469] on button at bounding box center [1047, 470] width 25 height 19
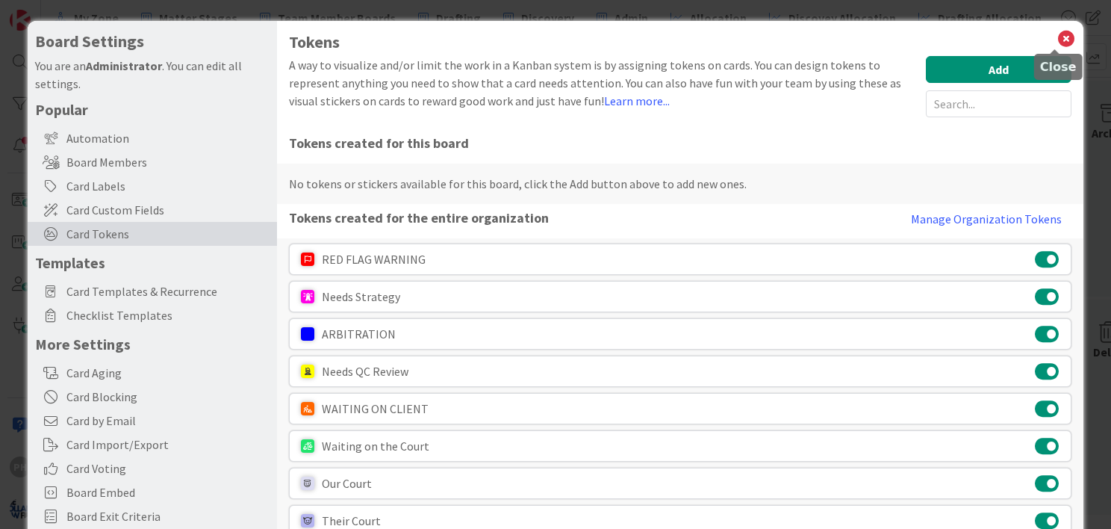
click at [1057, 40] on icon at bounding box center [1066, 38] width 19 height 21
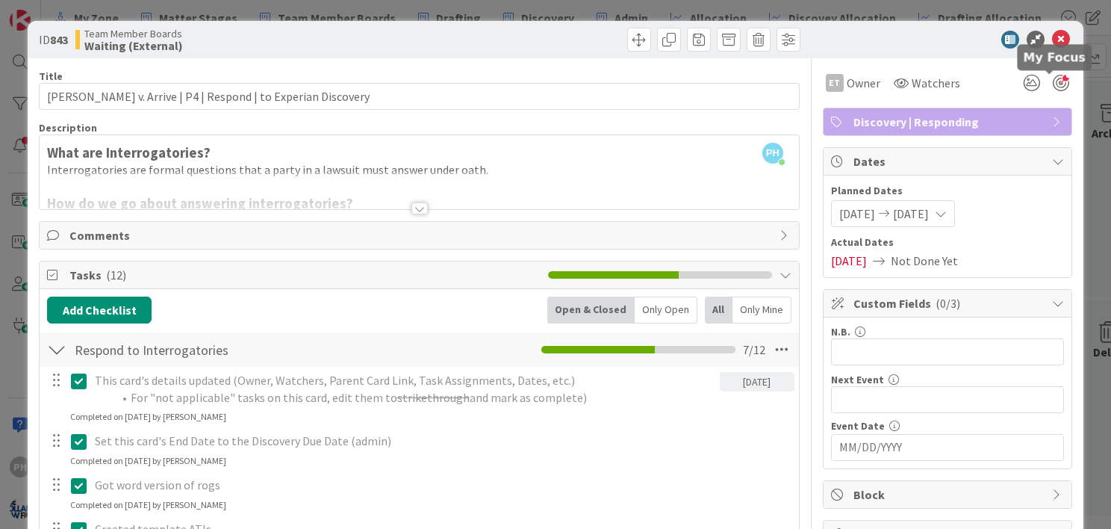
click at [1053, 78] on div at bounding box center [1061, 83] width 16 height 16
click at [1026, 83] on icon at bounding box center [1032, 82] width 27 height 27
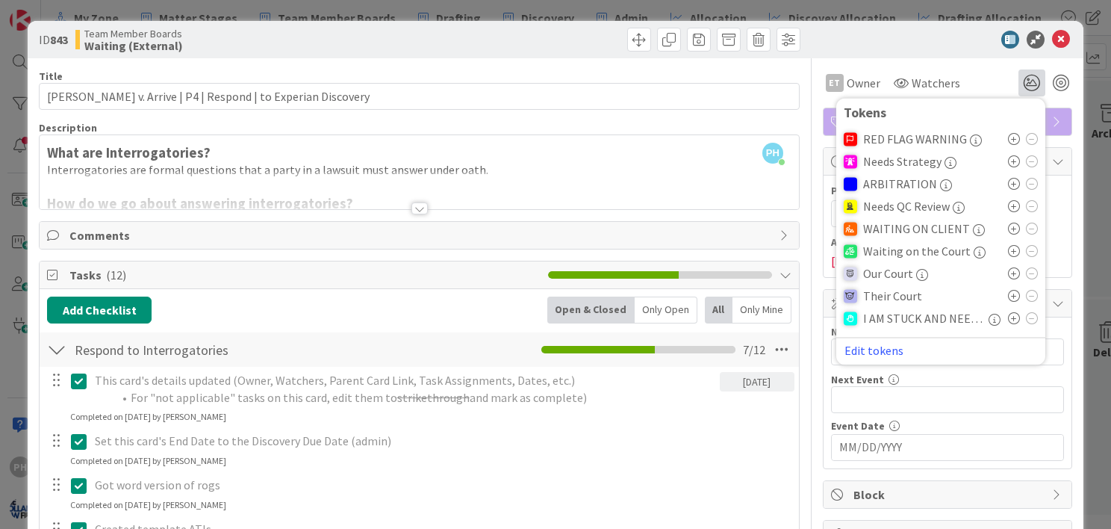
click at [1008, 316] on icon at bounding box center [1014, 318] width 12 height 12
click at [885, 42] on div at bounding box center [940, 40] width 264 height 18
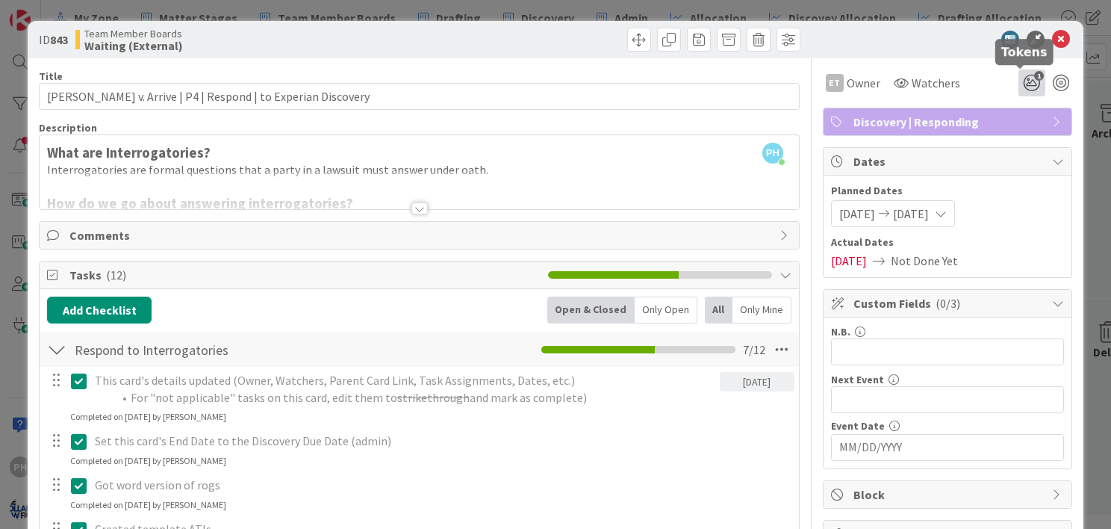
click at [1019, 81] on icon "1" at bounding box center [1032, 82] width 27 height 27
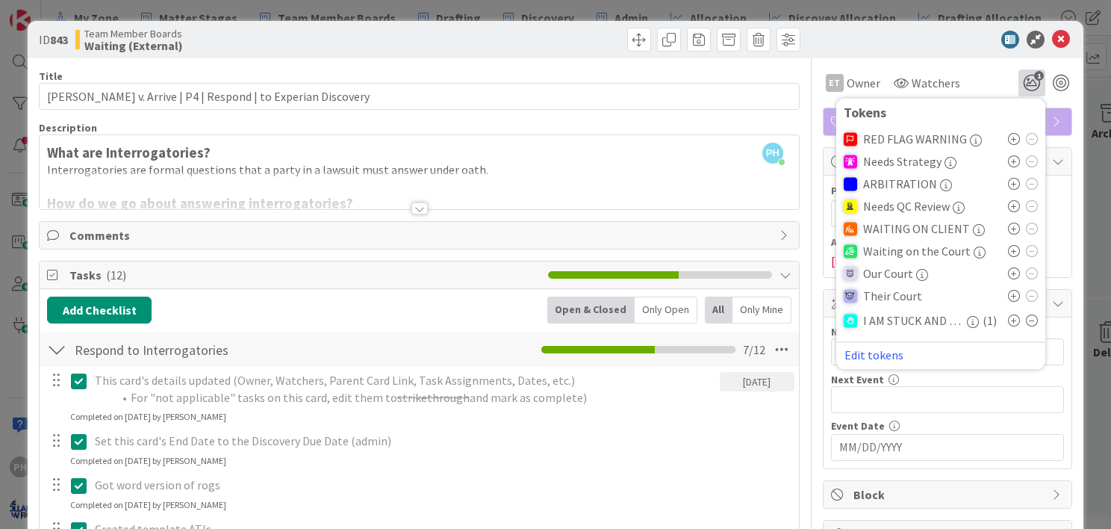
click at [1026, 319] on icon at bounding box center [1032, 320] width 12 height 12
click at [1008, 228] on icon at bounding box center [1014, 229] width 12 height 12
click at [943, 42] on div at bounding box center [940, 40] width 264 height 18
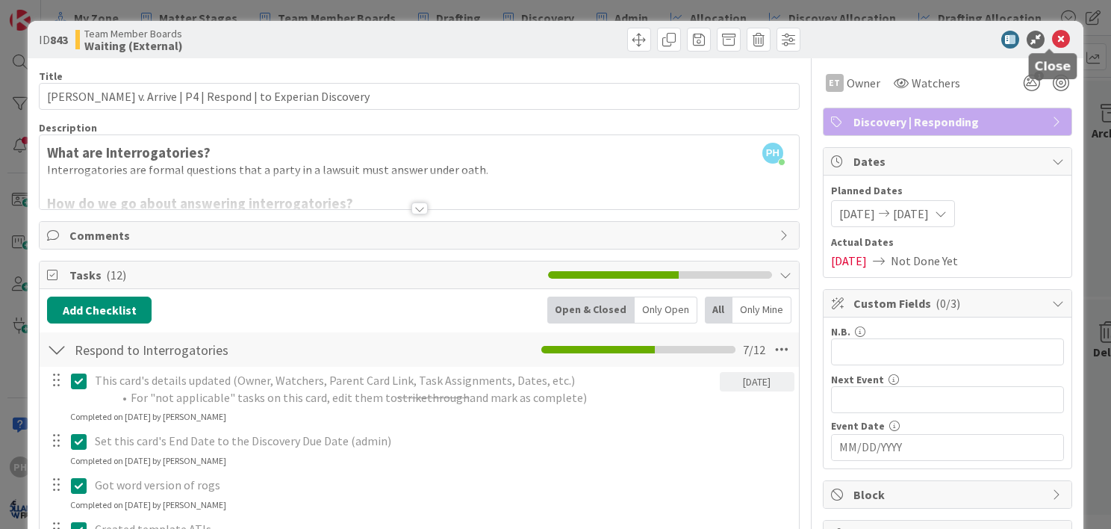
click at [1052, 34] on icon at bounding box center [1061, 40] width 18 height 18
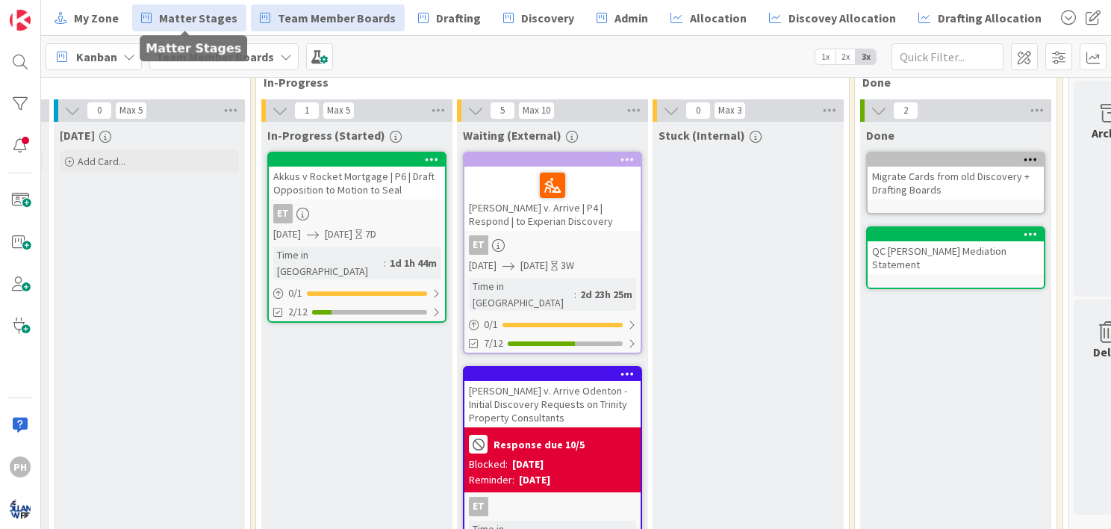
click at [181, 10] on span "Matter Stages" at bounding box center [198, 18] width 78 height 18
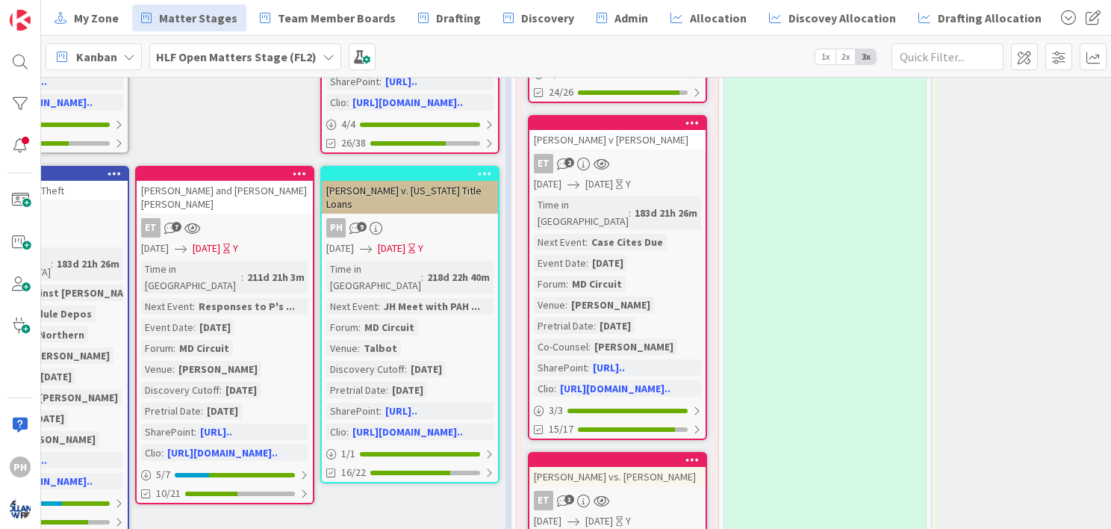
scroll to position [702, 1182]
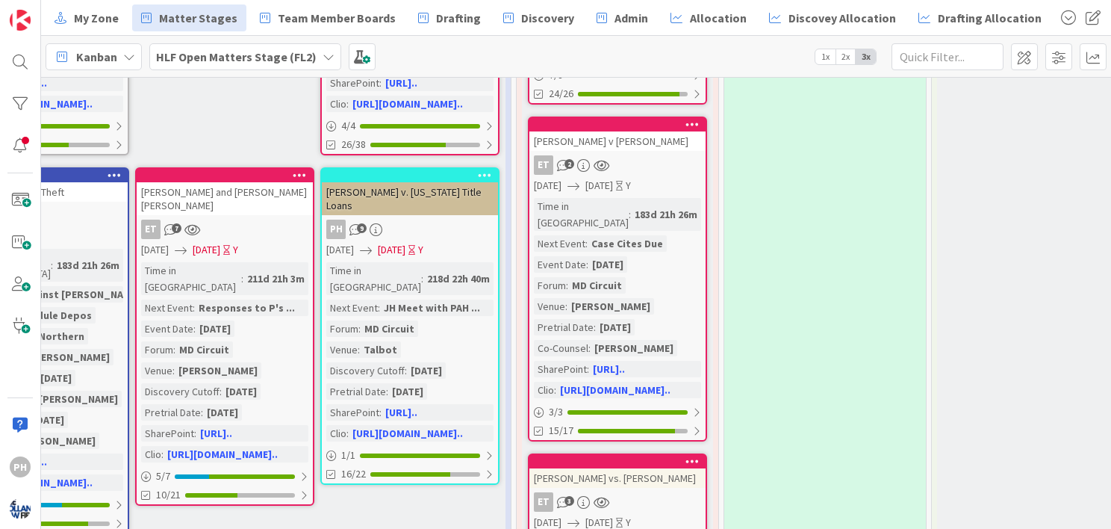
click at [397, 320] on div "MD Circuit" at bounding box center [389, 328] width 57 height 16
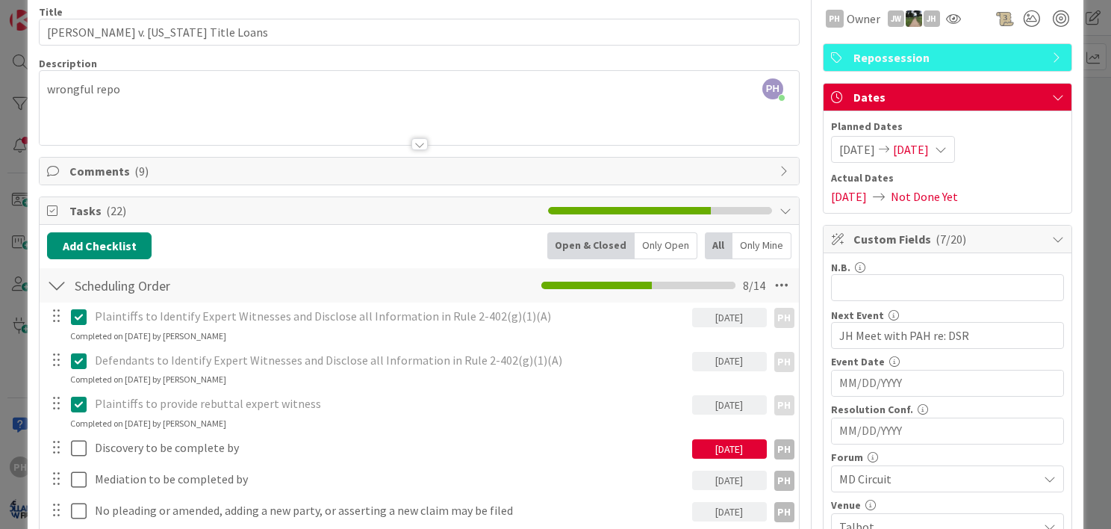
scroll to position [72, 0]
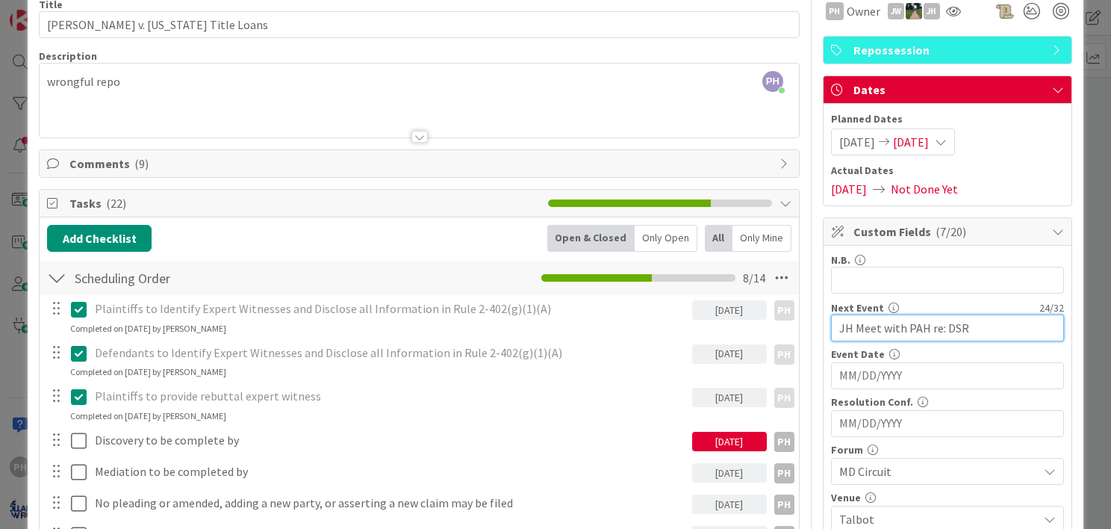
drag, startPoint x: 953, startPoint y: 326, endPoint x: 769, endPoint y: 334, distance: 183.9
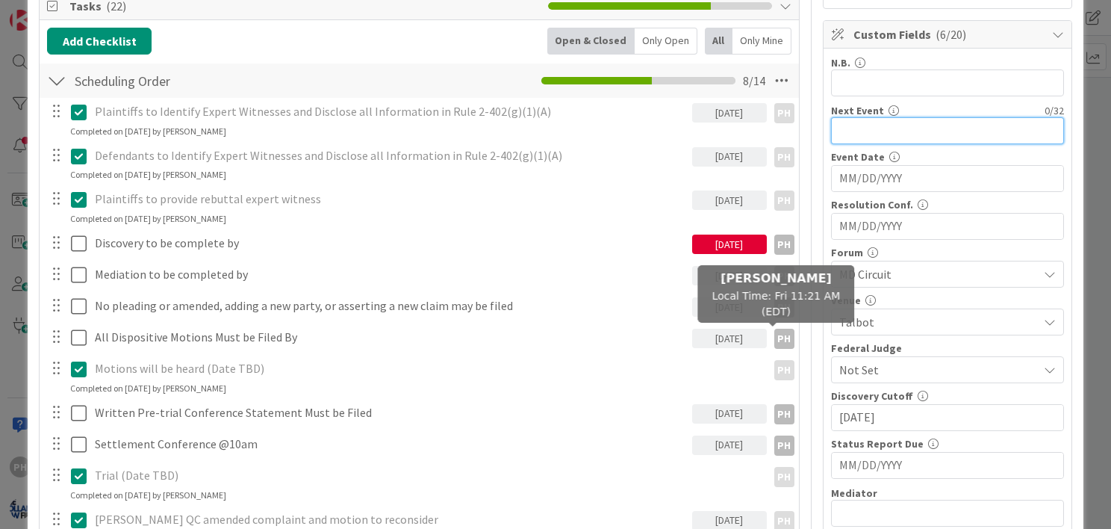
scroll to position [272, 0]
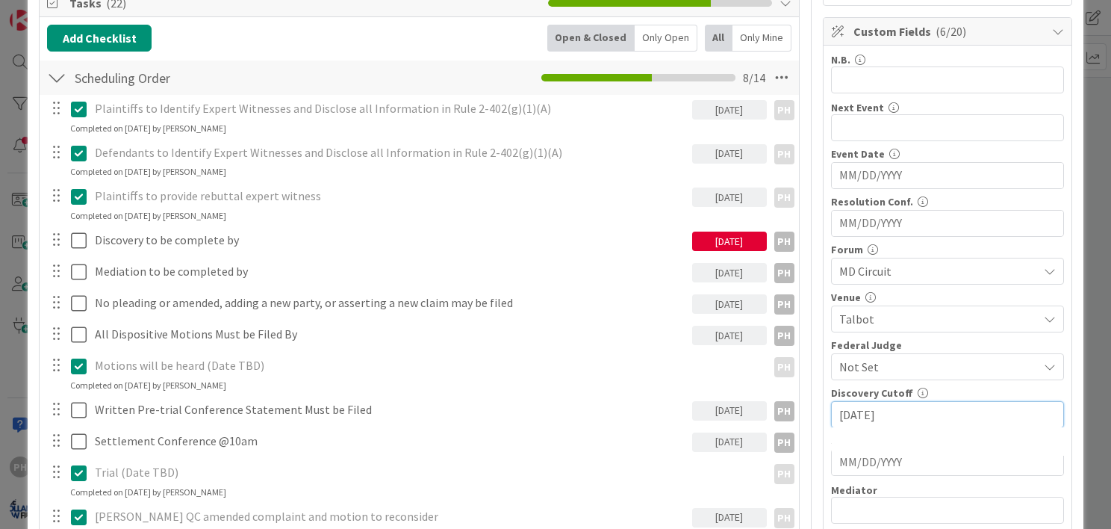
click at [884, 417] on input "[DATE]" at bounding box center [947, 414] width 217 height 25
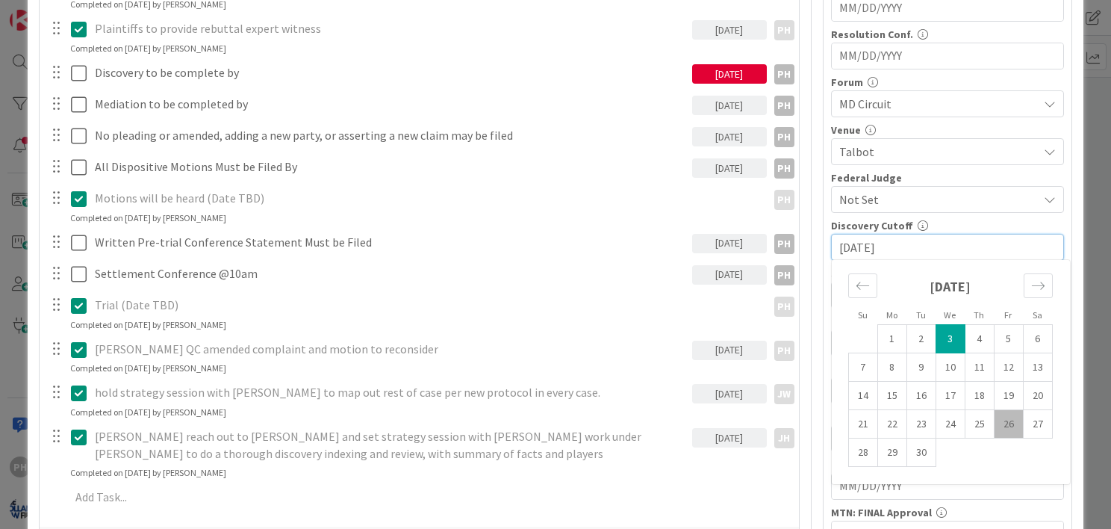
scroll to position [445, 0]
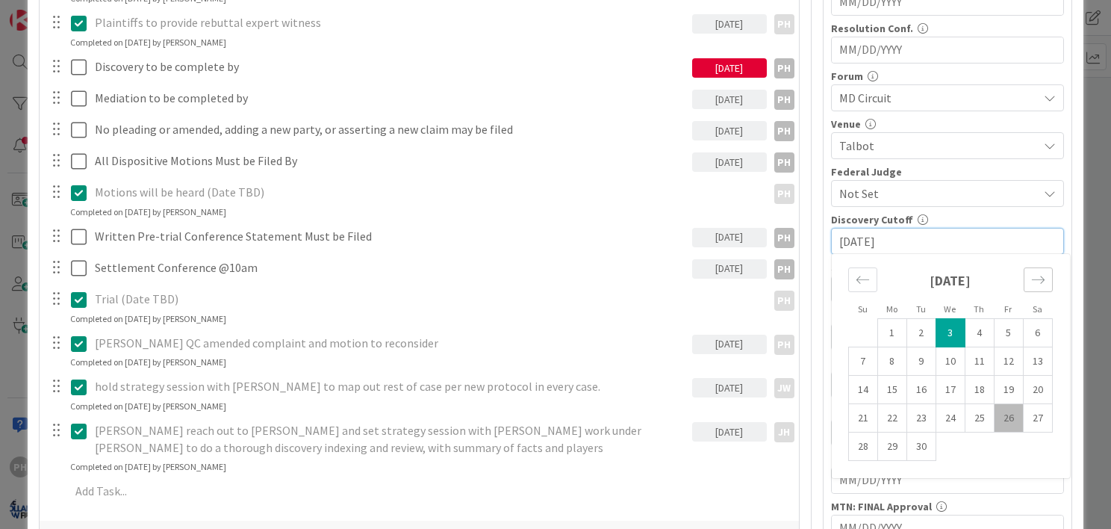
click at [1031, 275] on icon "Move forward to switch to the next month." at bounding box center [1038, 280] width 14 height 14
click at [1024, 289] on div "Move forward to switch to the next month." at bounding box center [1038, 279] width 29 height 25
click at [884, 359] on td "3" at bounding box center [891, 361] width 29 height 28
type input "[DATE]"
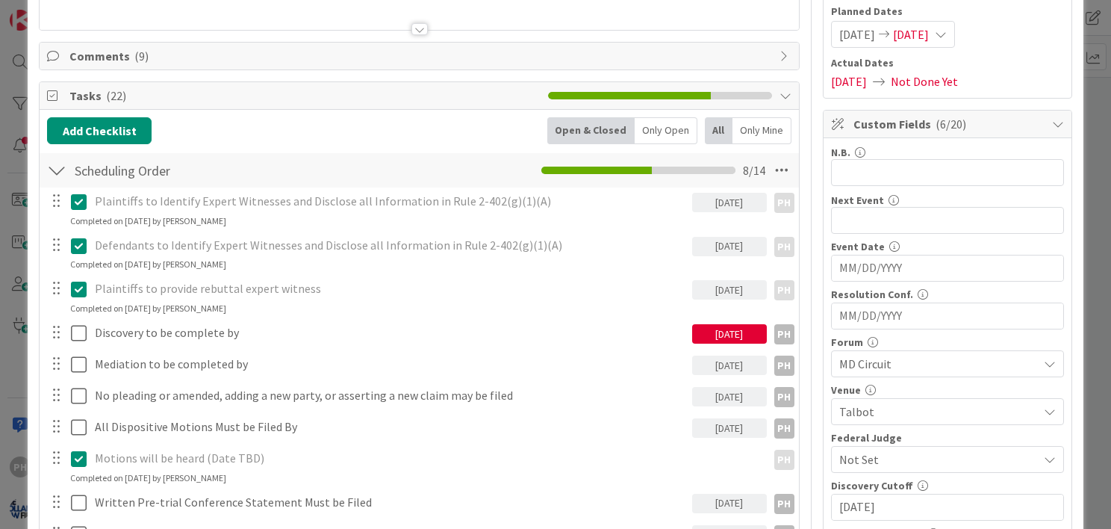
scroll to position [190, 0]
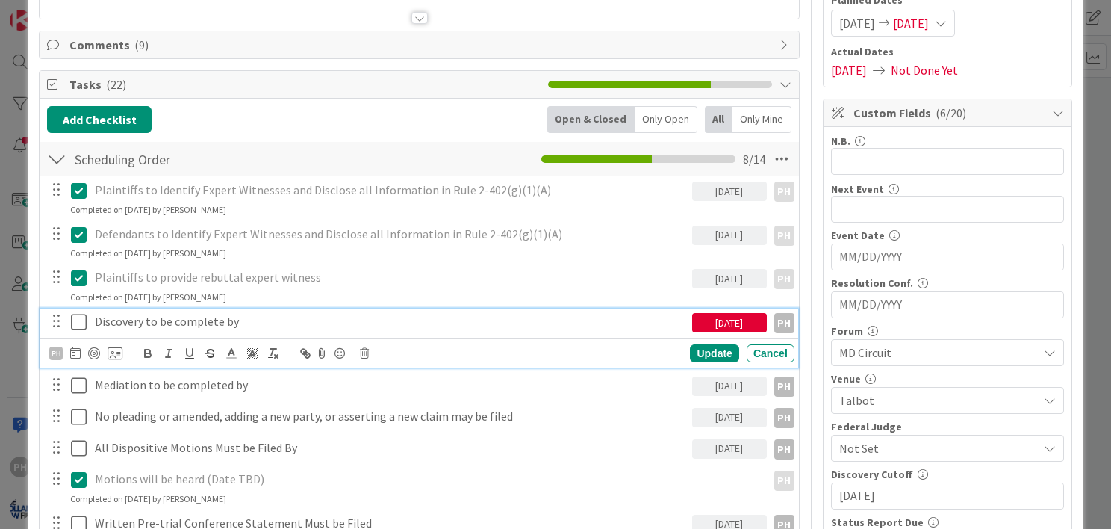
click at [218, 320] on p "Discovery to be complete by" at bounding box center [390, 321] width 591 height 17
click at [74, 353] on icon at bounding box center [75, 352] width 10 height 12
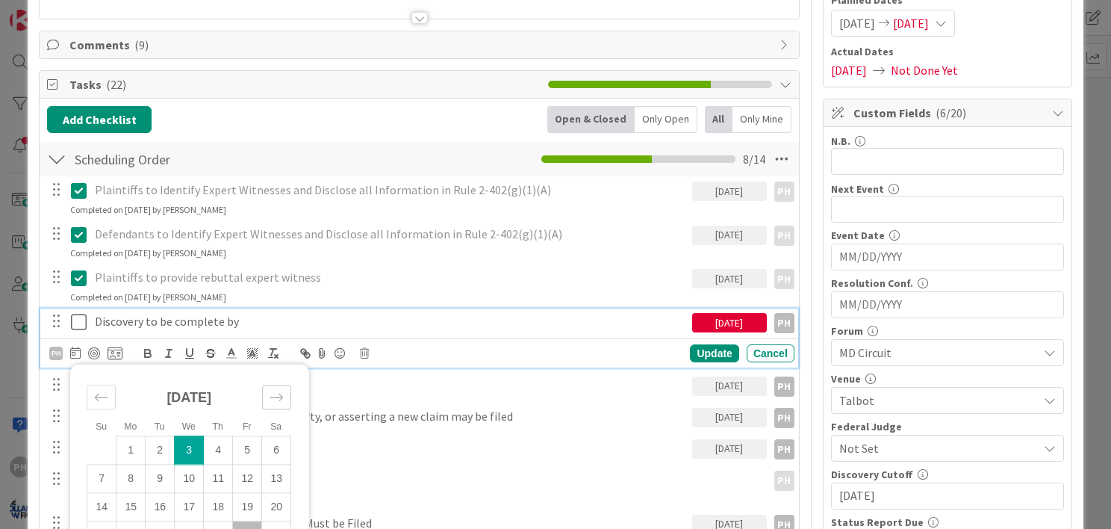
click at [279, 390] on icon "Move forward to switch to the next month." at bounding box center [277, 397] width 14 height 14
click at [127, 476] on td "3" at bounding box center [130, 478] width 29 height 28
type input "[DATE]"
click at [710, 349] on div "Update" at bounding box center [714, 353] width 49 height 18
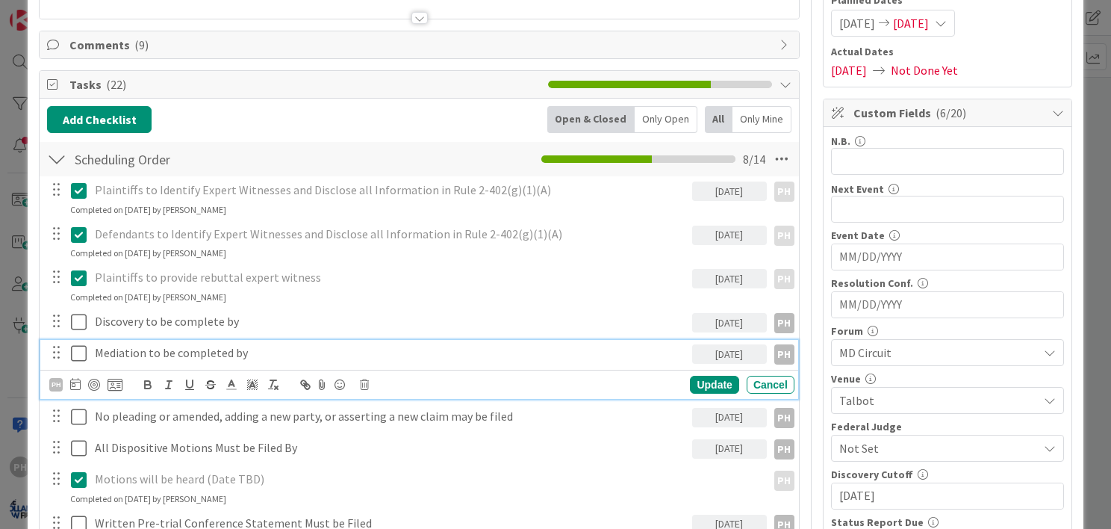
click at [319, 358] on p "Mediation to be completed by" at bounding box center [390, 352] width 591 height 17
click at [77, 385] on icon at bounding box center [75, 384] width 10 height 12
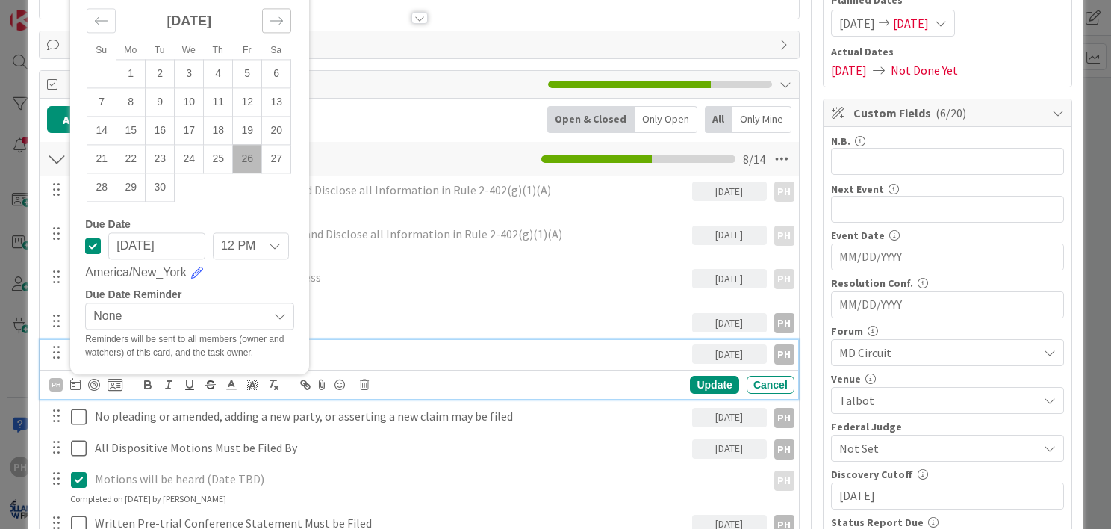
click at [278, 21] on icon "Move forward to switch to the next month." at bounding box center [277, 20] width 14 height 14
click at [278, 21] on small "Sa" at bounding box center [275, 21] width 11 height 10
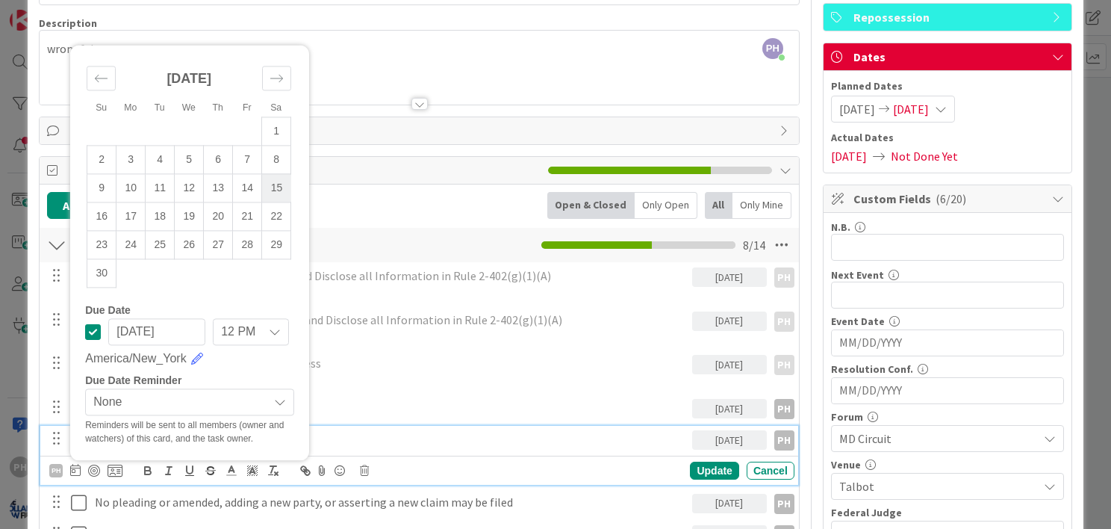
scroll to position [104, 0]
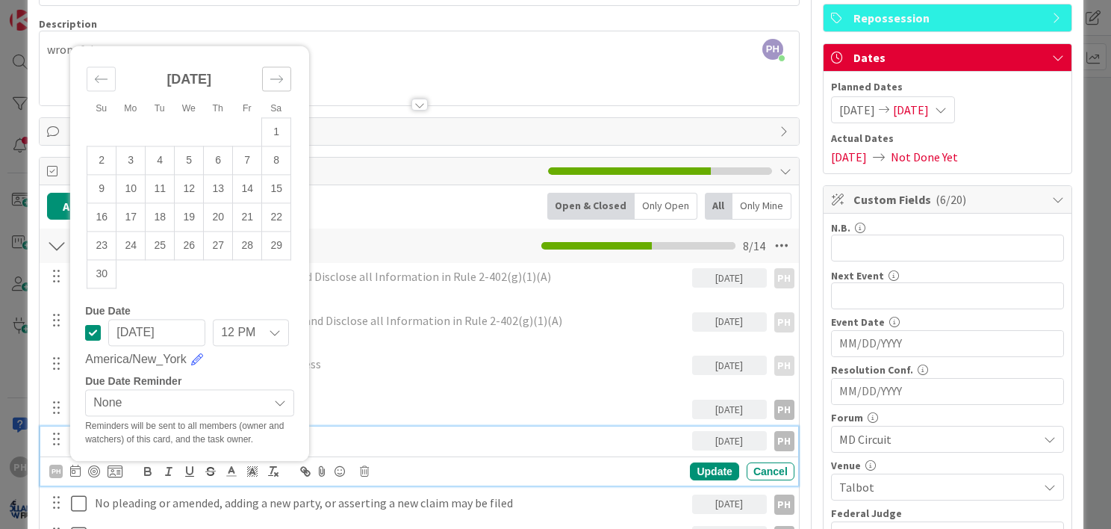
click at [288, 75] on div "Move forward to switch to the next month." at bounding box center [276, 78] width 29 height 25
click at [183, 155] on td "3" at bounding box center [189, 160] width 29 height 28
type input "[DATE]"
click at [442, 379] on div "Plaintiffs to provide rebuttal expert witness [DATE] PH PH Update Cancel Comple…" at bounding box center [419, 371] width 758 height 40
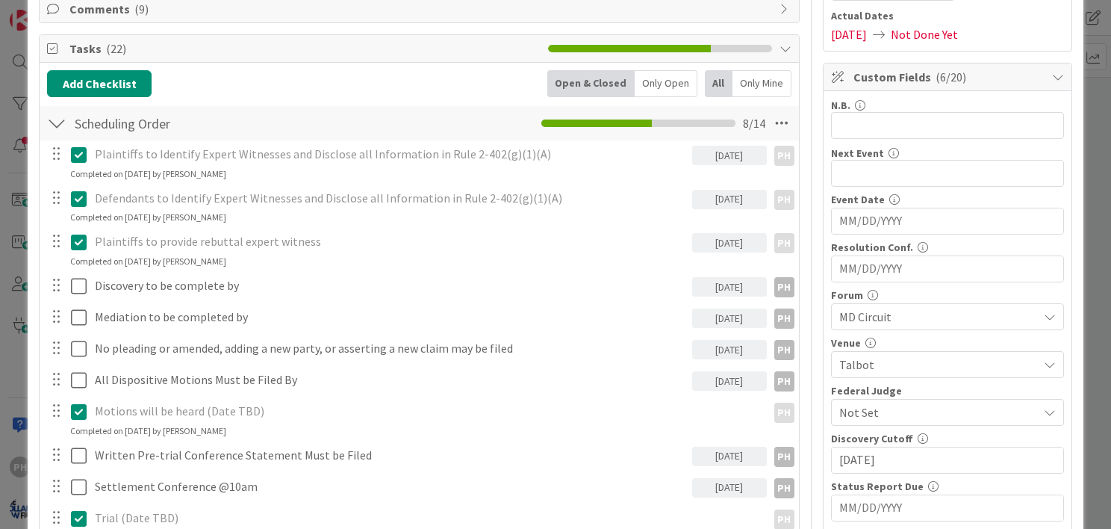
scroll to position [259, 0]
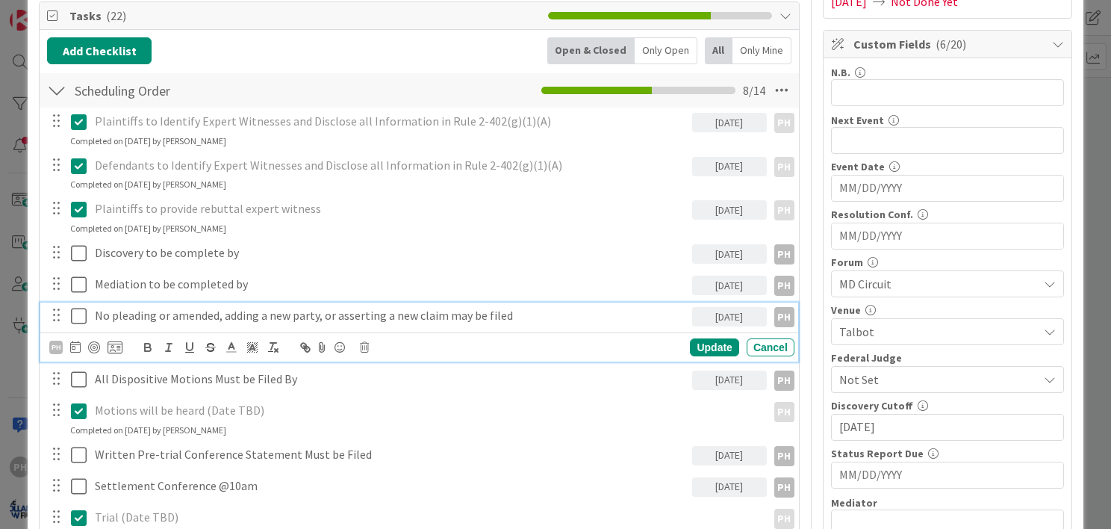
click at [423, 311] on p "No pleading or amended, adding a new party, or asserting a new claim may be fil…" at bounding box center [390, 315] width 591 height 17
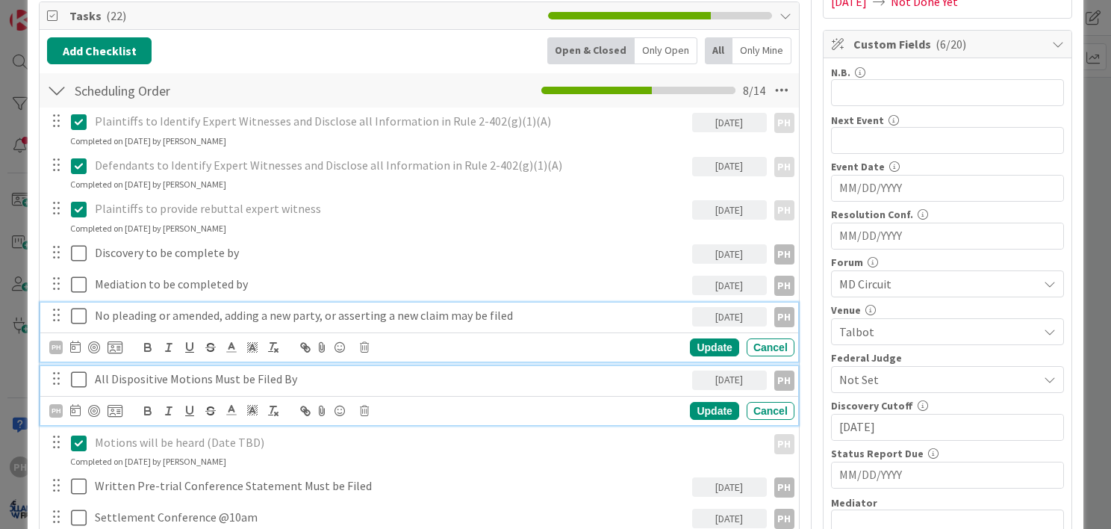
click at [170, 370] on p "All Dispositive Motions Must be Filed By" at bounding box center [390, 378] width 591 height 17
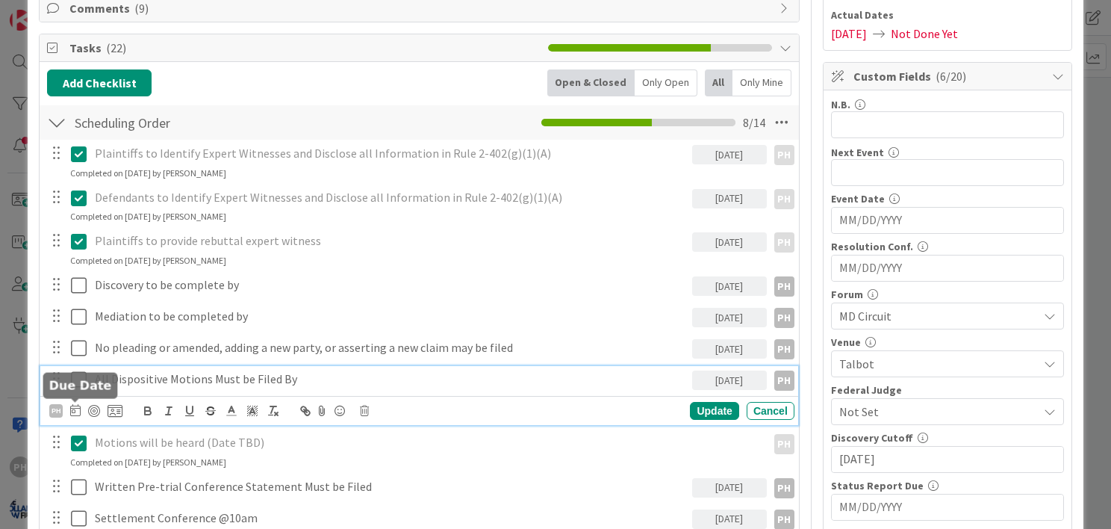
click at [75, 410] on icon at bounding box center [75, 410] width 10 height 12
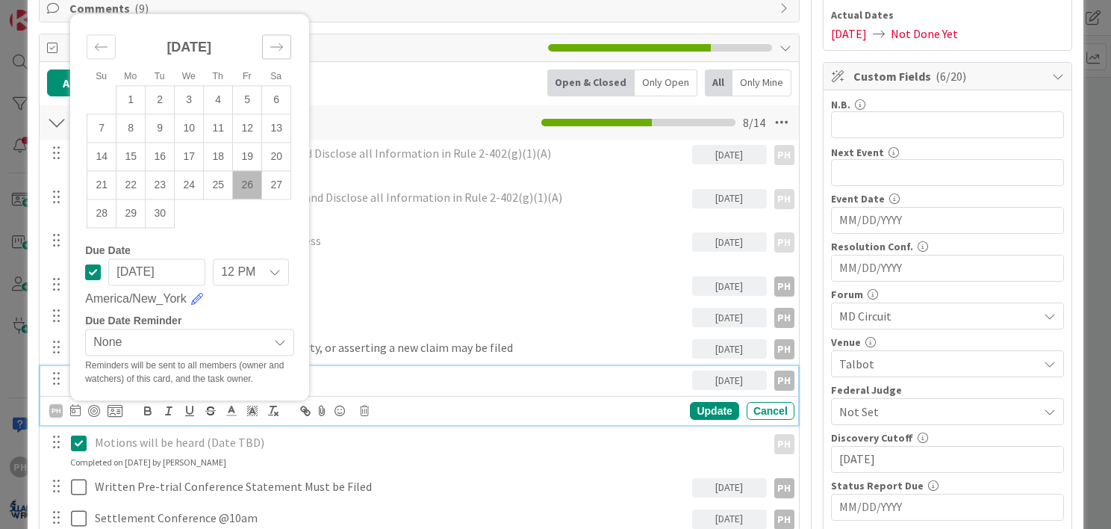
click at [276, 42] on icon "Move forward to switch to the next month." at bounding box center [277, 47] width 14 height 14
click at [276, 43] on small "Sa" at bounding box center [275, 48] width 11 height 10
click at [275, 21] on icon "Move forward to switch to the next month." at bounding box center [277, 18] width 14 height 14
click at [190, 99] on td "3" at bounding box center [189, 100] width 29 height 28
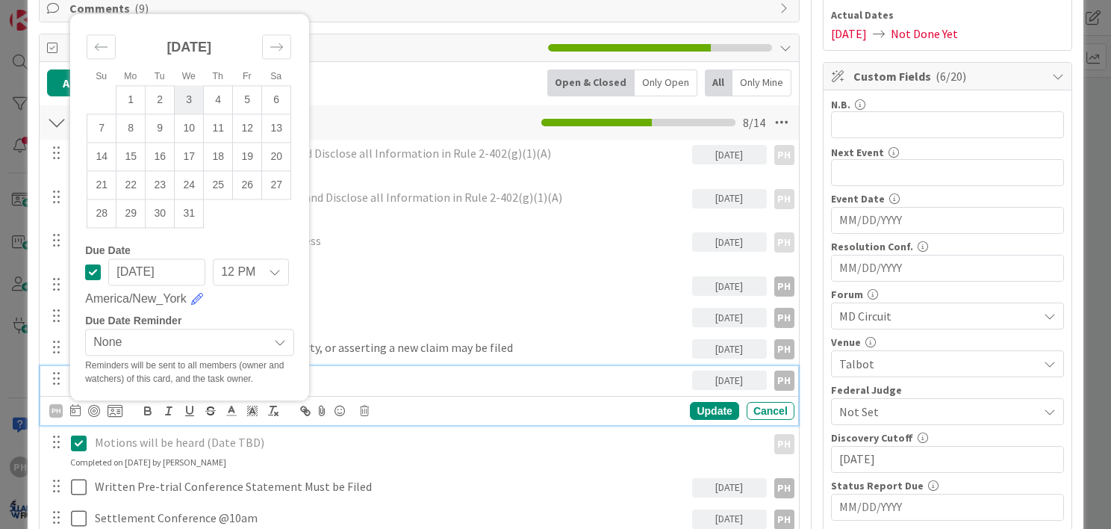
type input "[DATE]"
click at [691, 409] on div "Update" at bounding box center [714, 411] width 49 height 18
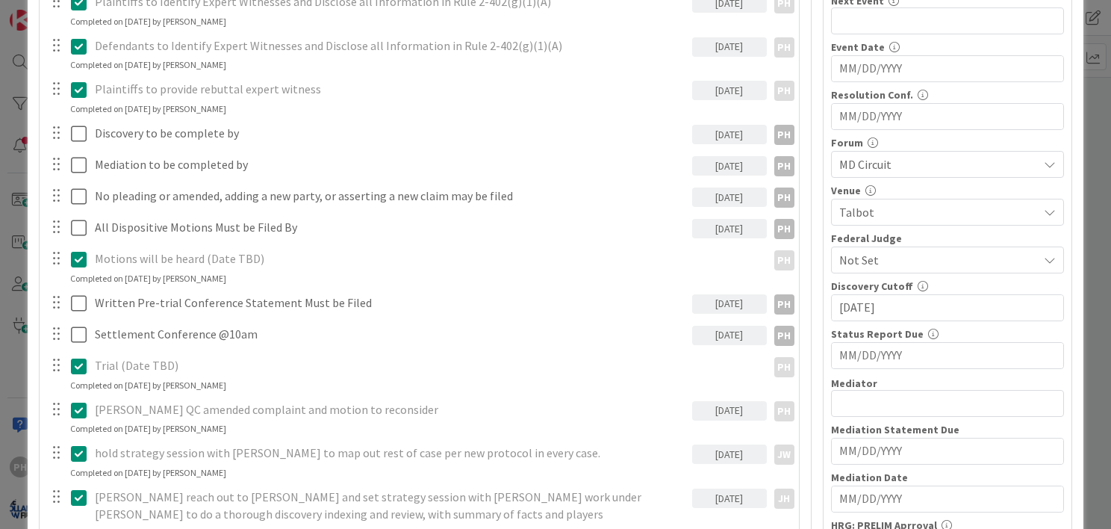
scroll to position [410, 0]
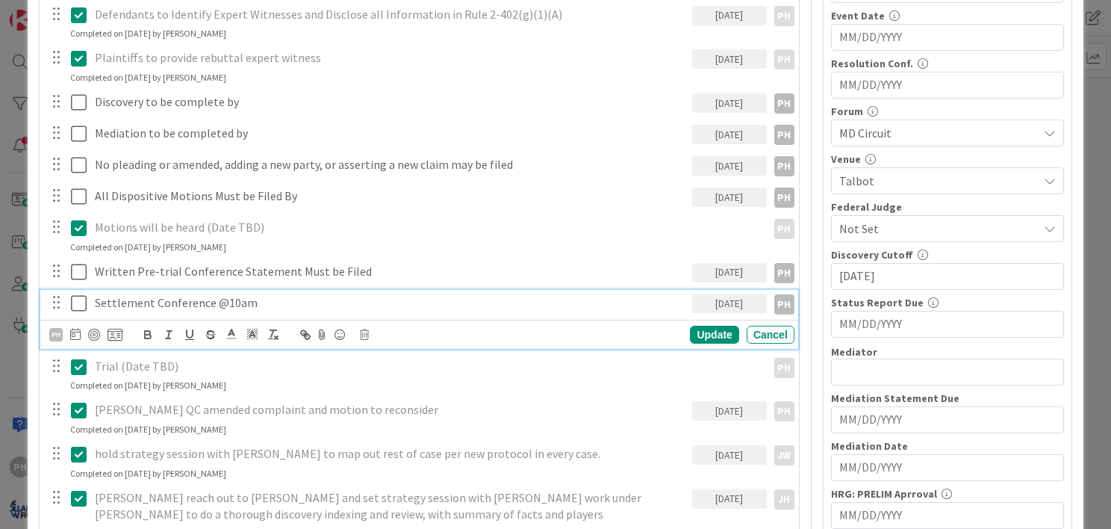
click at [202, 304] on p "Settlement Conference @10am" at bounding box center [390, 302] width 591 height 17
click at [73, 332] on icon at bounding box center [75, 334] width 10 height 12
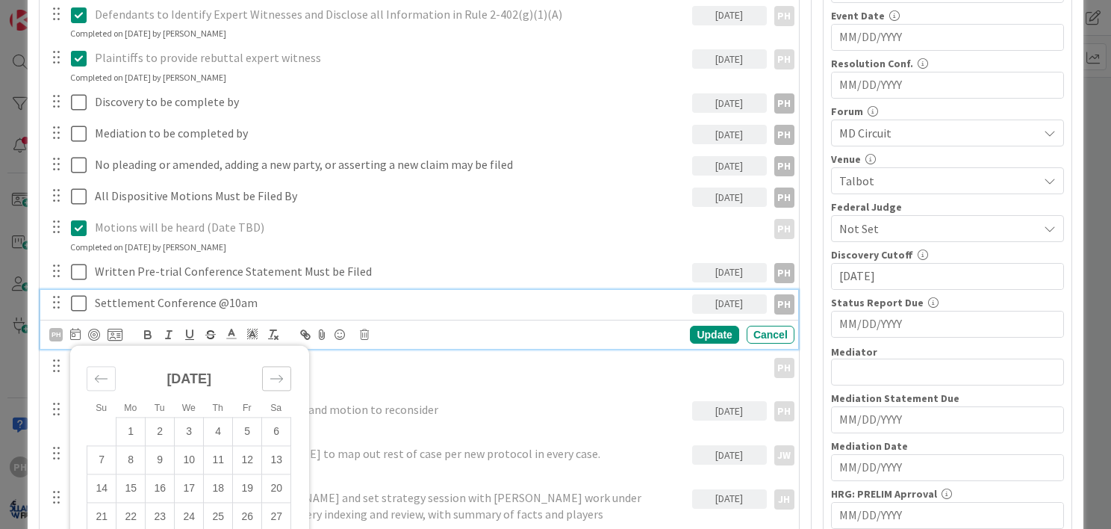
click at [275, 376] on icon "Move forward to switch to the next month." at bounding box center [276, 377] width 13 height 7
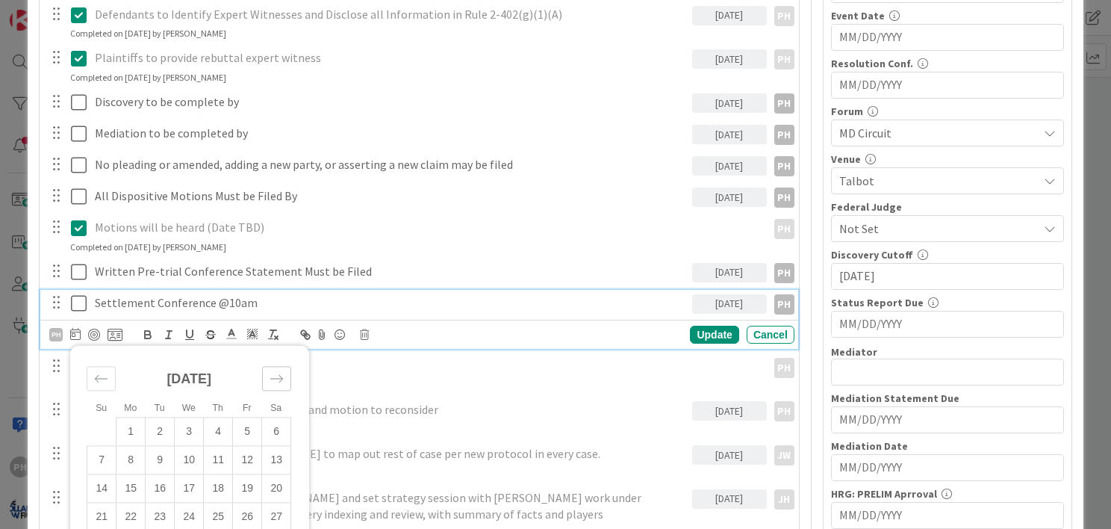
click at [275, 376] on icon "Move forward to switch to the next month." at bounding box center [276, 377] width 13 height 7
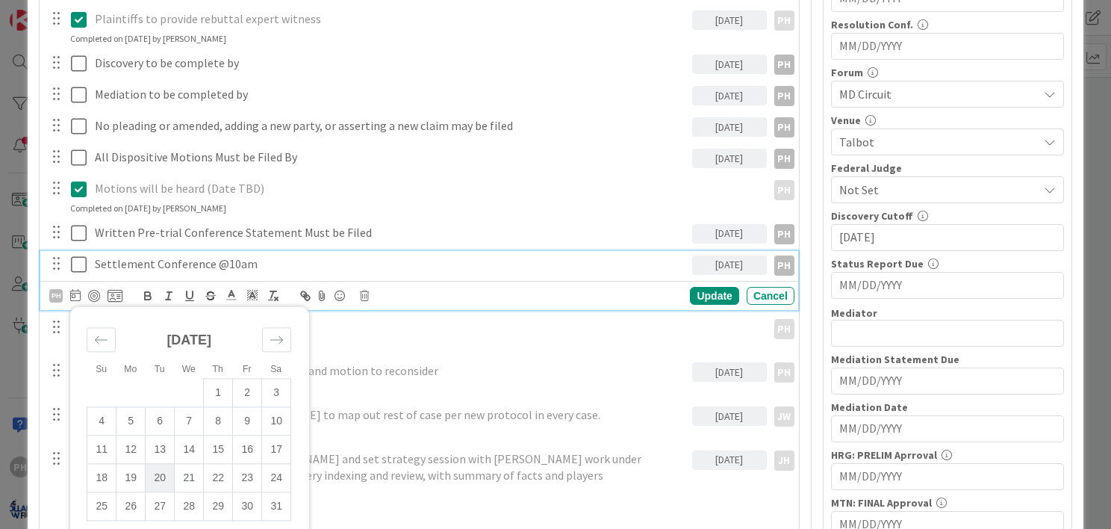
click at [155, 474] on td "20" at bounding box center [160, 477] width 29 height 28
type input "[DATE]"
click at [690, 291] on div "Update" at bounding box center [714, 296] width 49 height 18
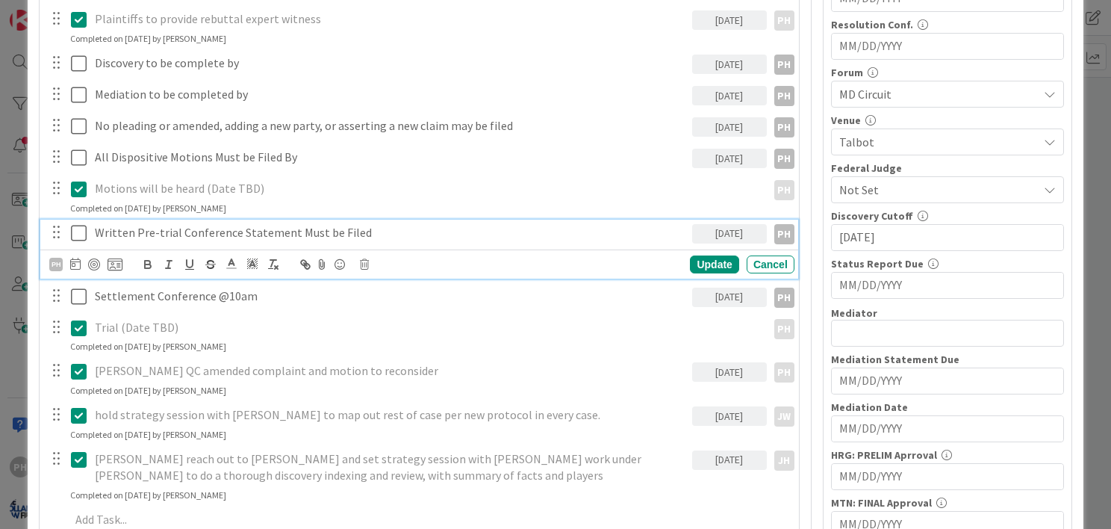
click at [313, 231] on p "Written Pre-trial Conference Statement Must be Filed" at bounding box center [390, 232] width 591 height 17
click at [72, 263] on icon at bounding box center [75, 264] width 10 height 12
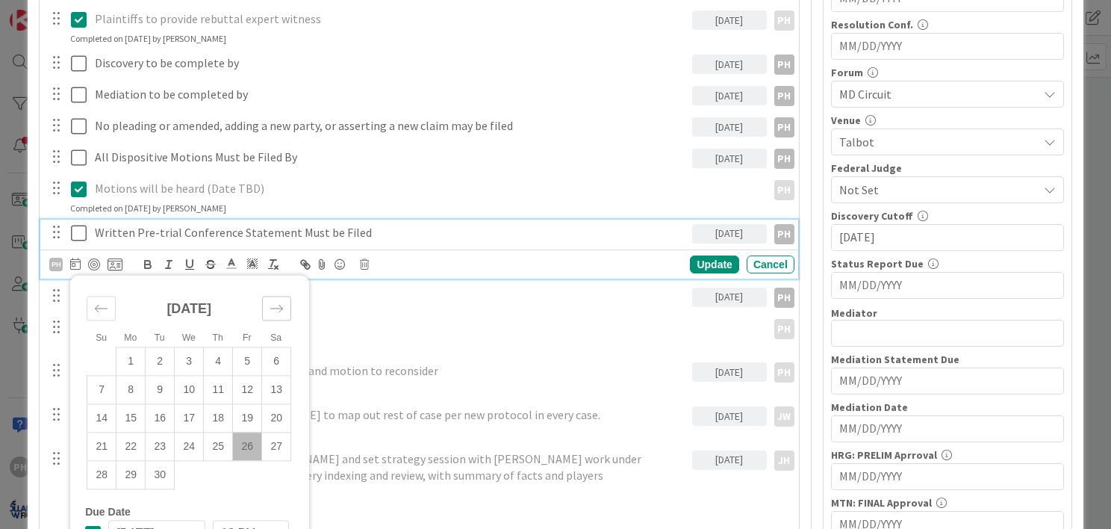
click at [282, 308] on icon "Move forward to switch to the next month." at bounding box center [277, 308] width 14 height 14
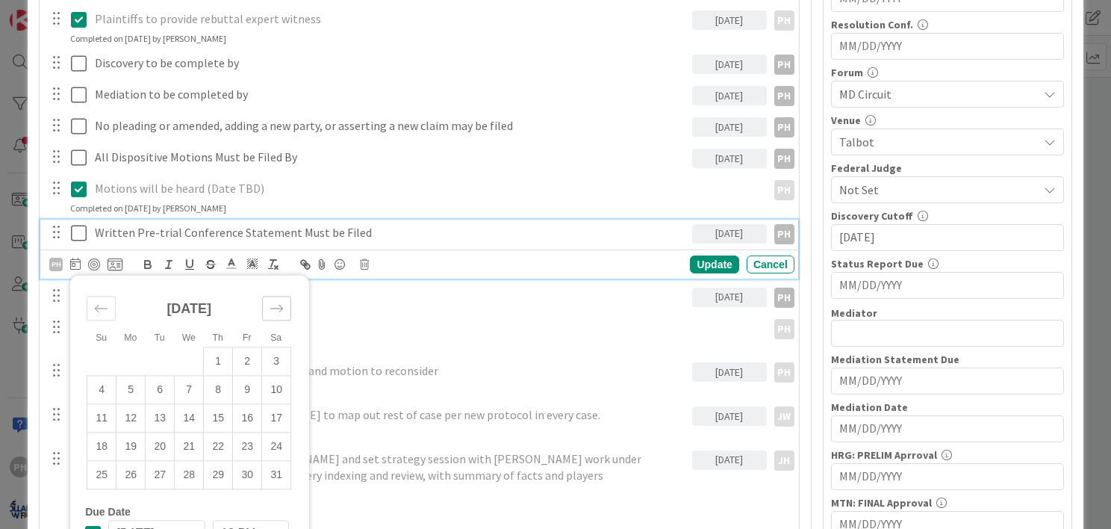
click at [282, 308] on icon "Move forward to switch to the next month." at bounding box center [277, 308] width 14 height 14
click at [246, 387] on td "9" at bounding box center [247, 389] width 29 height 28
type input "[DATE]"
click at [691, 266] on div "Update" at bounding box center [714, 264] width 49 height 18
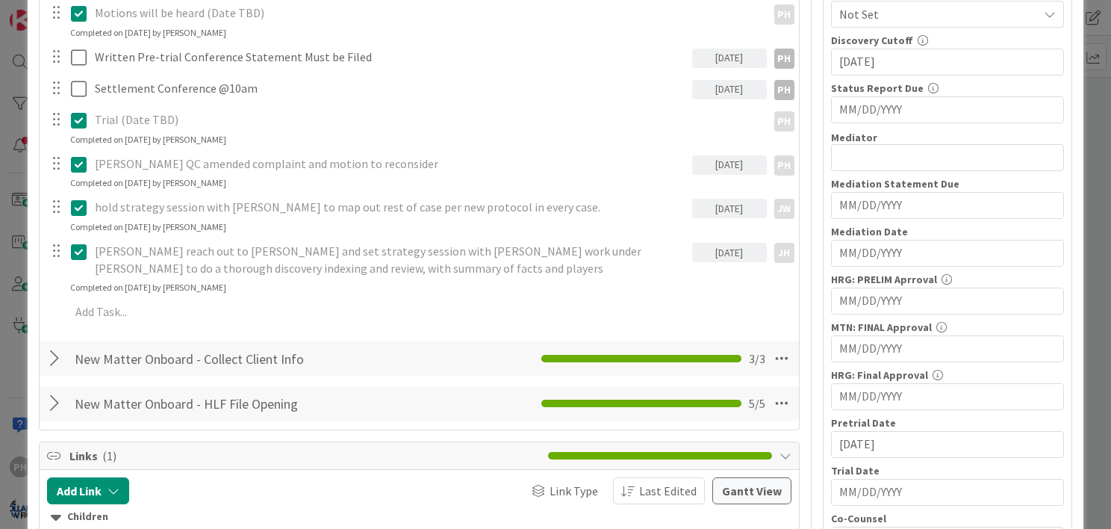
scroll to position [626, 0]
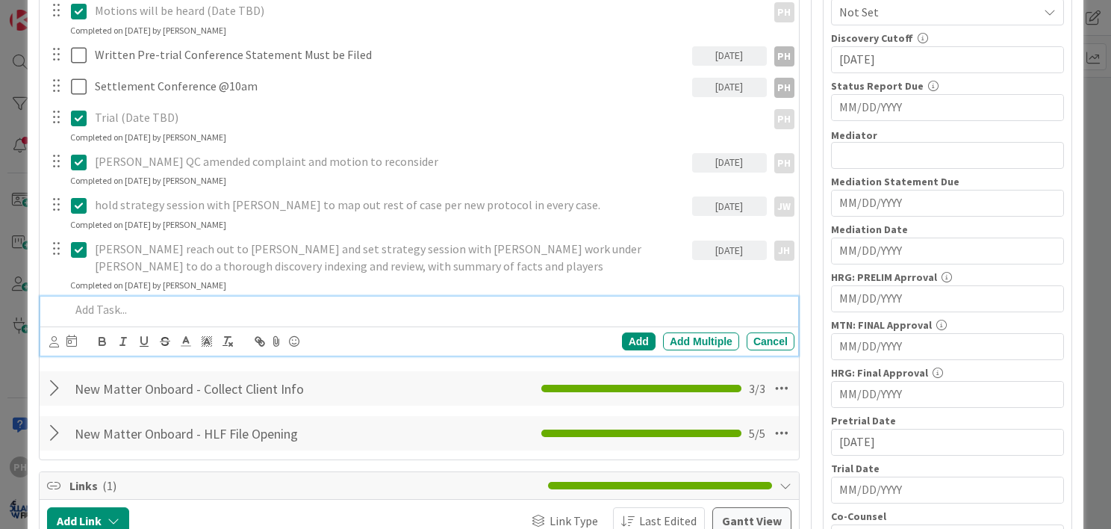
click at [224, 308] on p at bounding box center [429, 309] width 718 height 17
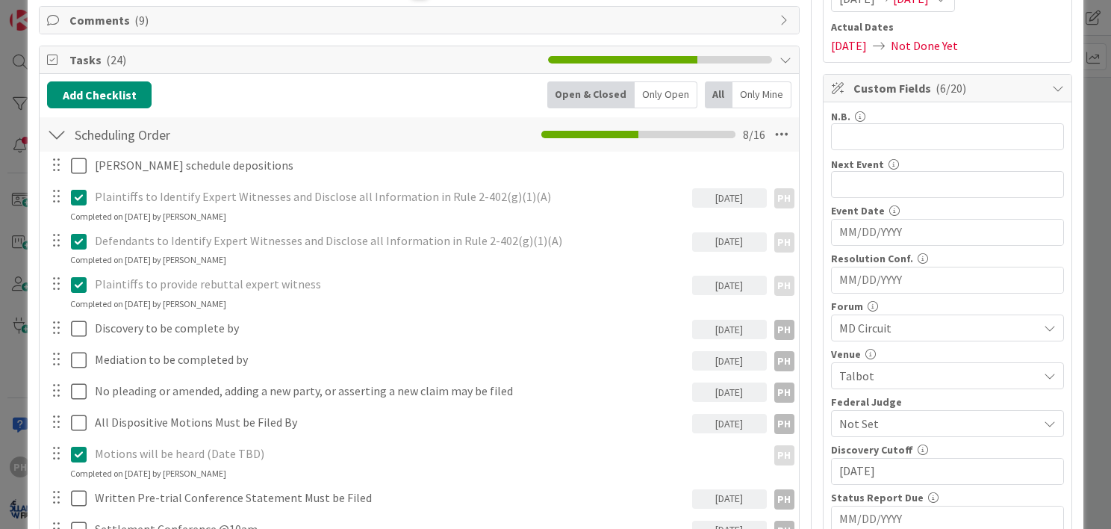
scroll to position [0, 0]
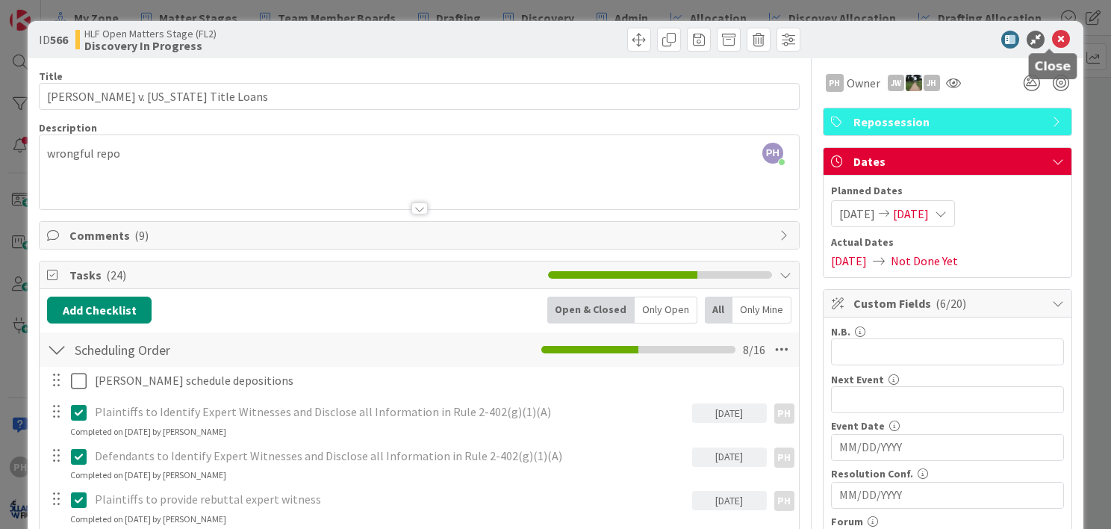
click at [1052, 36] on icon at bounding box center [1061, 40] width 18 height 18
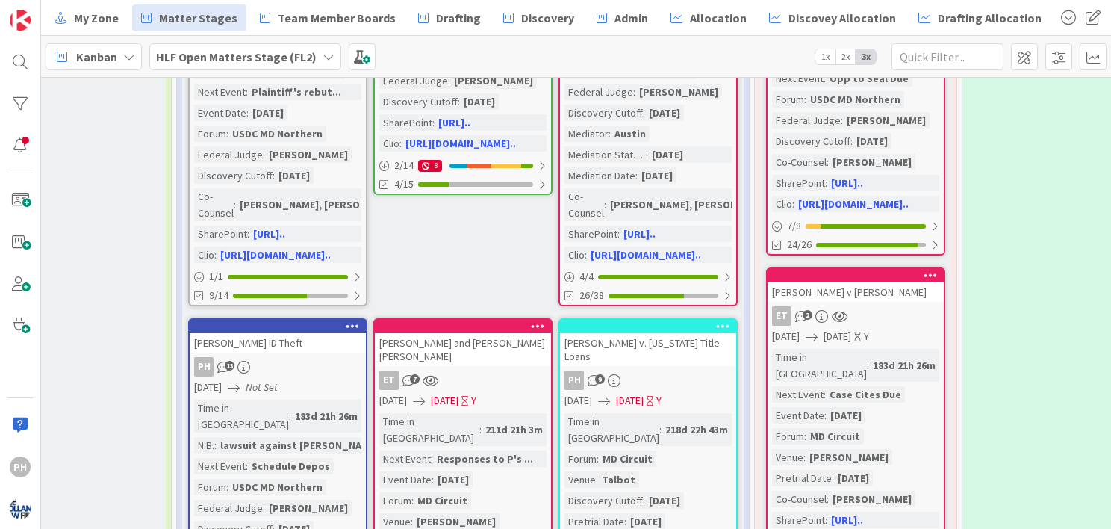
scroll to position [557, 944]
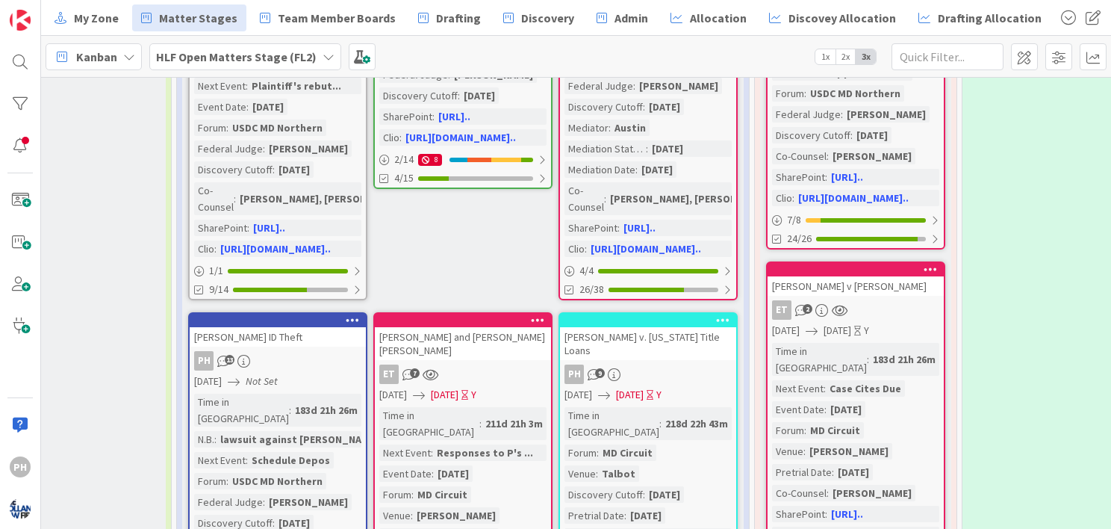
click at [296, 312] on div "[PERSON_NAME] ID Theft PH 13 [DATE] Not Set Time in [GEOGRAPHIC_DATA] : 183d 21…" at bounding box center [277, 495] width 179 height 367
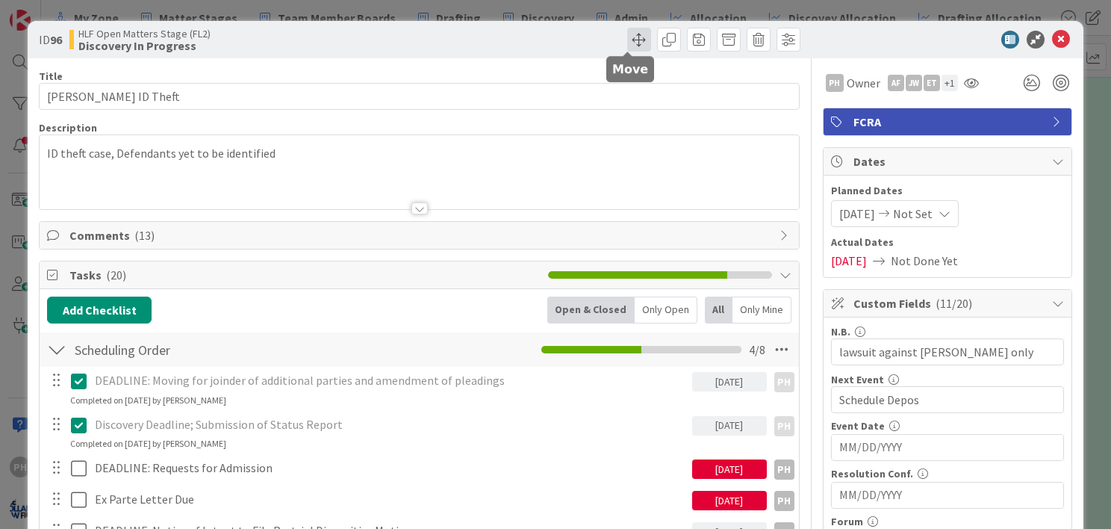
click at [634, 35] on span at bounding box center [639, 40] width 24 height 24
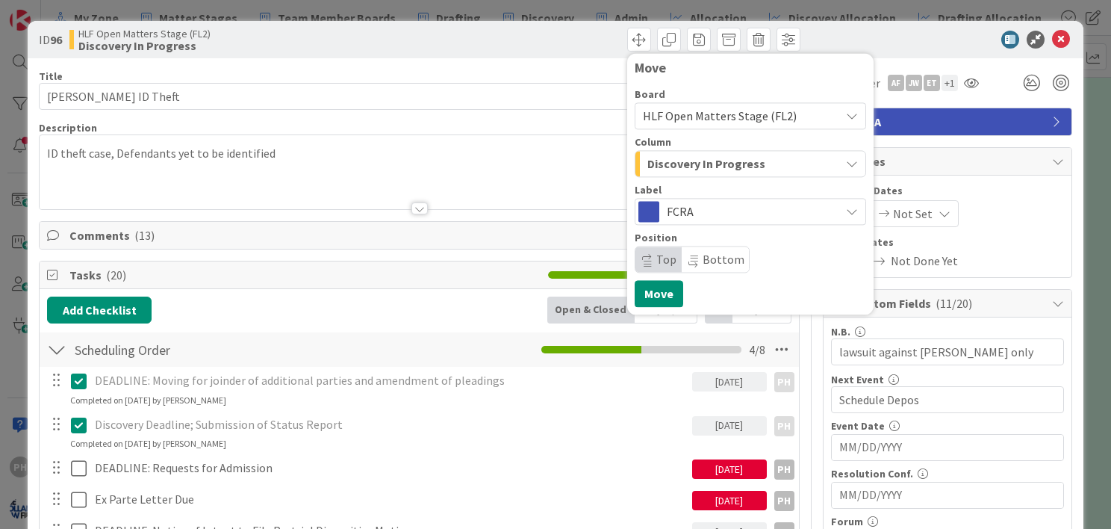
click at [783, 164] on div "Discovery In Progress" at bounding box center [742, 164] width 196 height 24
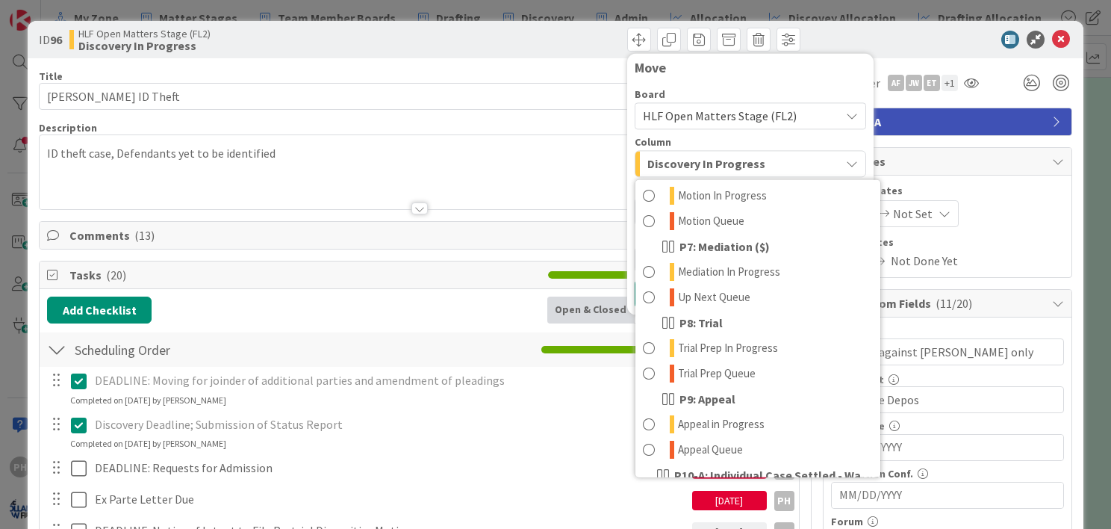
scroll to position [582, 0]
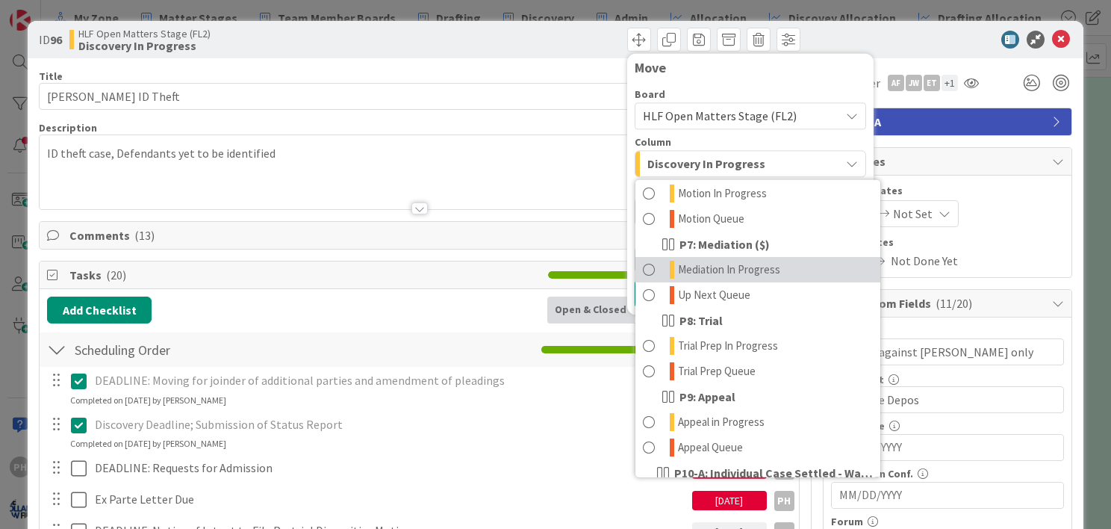
click at [716, 266] on span "Mediation In Progress" at bounding box center [729, 270] width 102 height 18
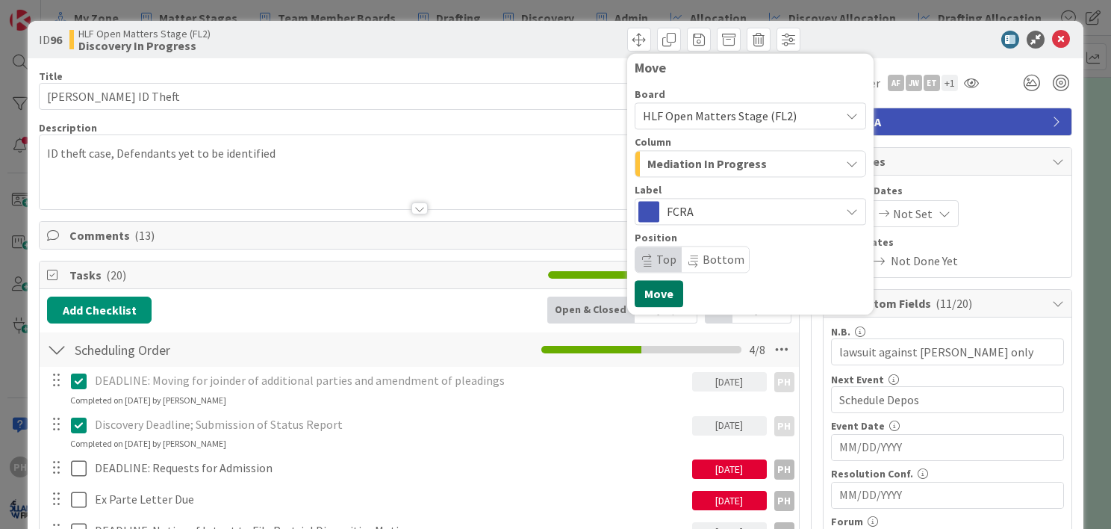
click at [650, 287] on button "Move" at bounding box center [659, 293] width 49 height 27
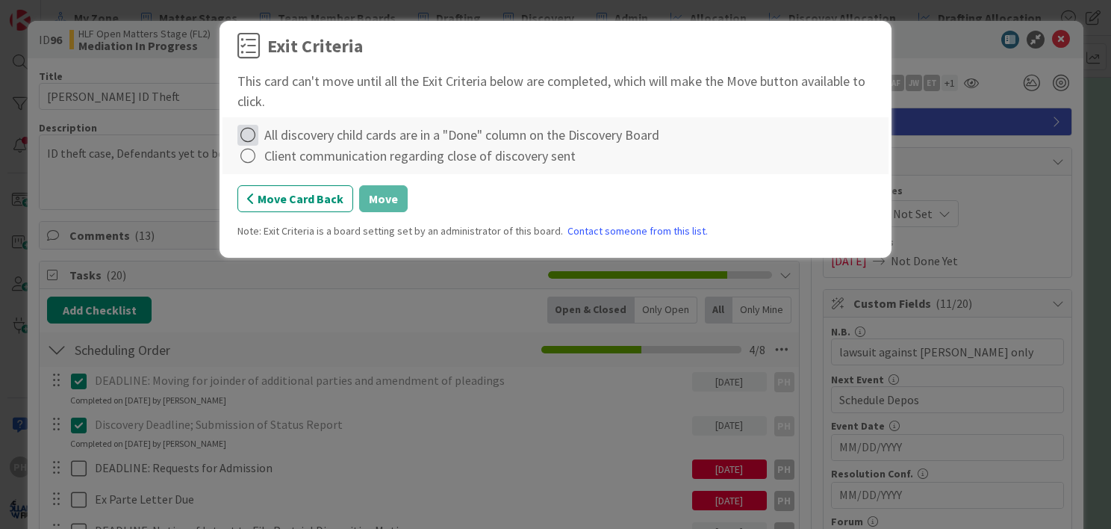
click at [254, 131] on icon at bounding box center [247, 135] width 21 height 21
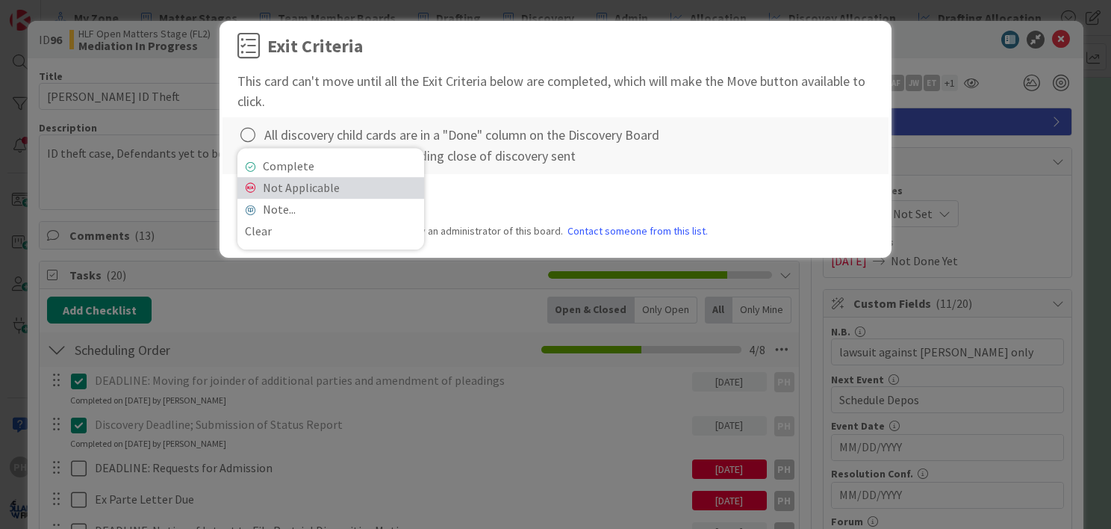
click at [291, 180] on link "Not Applicable" at bounding box center [330, 188] width 187 height 22
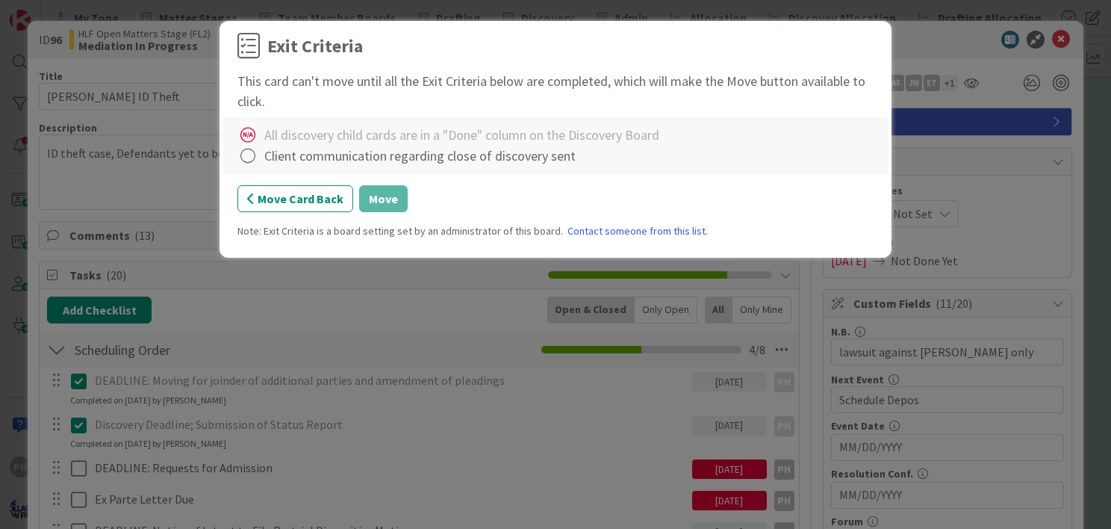
click at [267, 163] on div "Client communication regarding close of discovery sent" at bounding box center [419, 156] width 311 height 20
click at [249, 154] on icon at bounding box center [247, 156] width 21 height 21
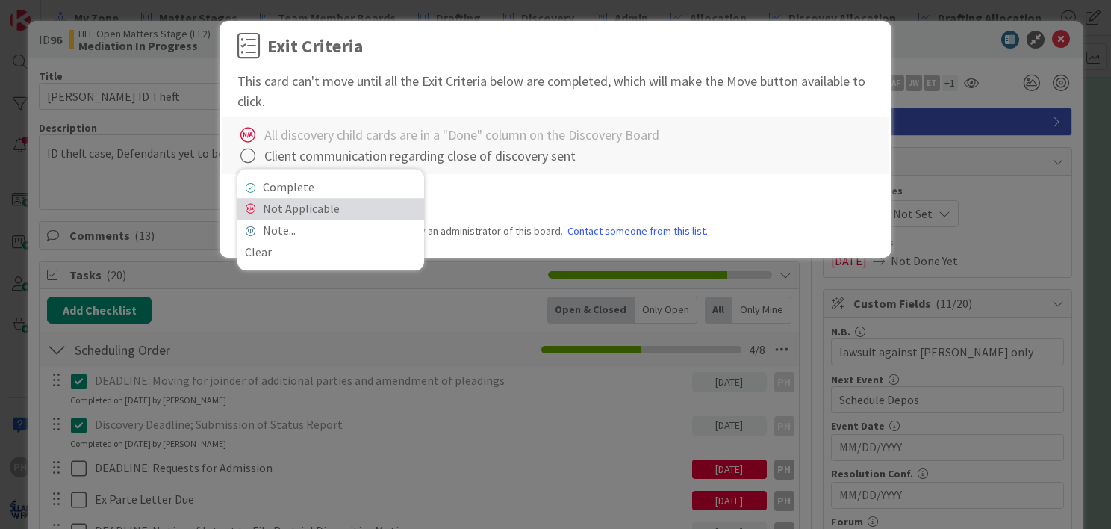
click at [302, 209] on link "Not Applicable" at bounding box center [330, 209] width 187 height 22
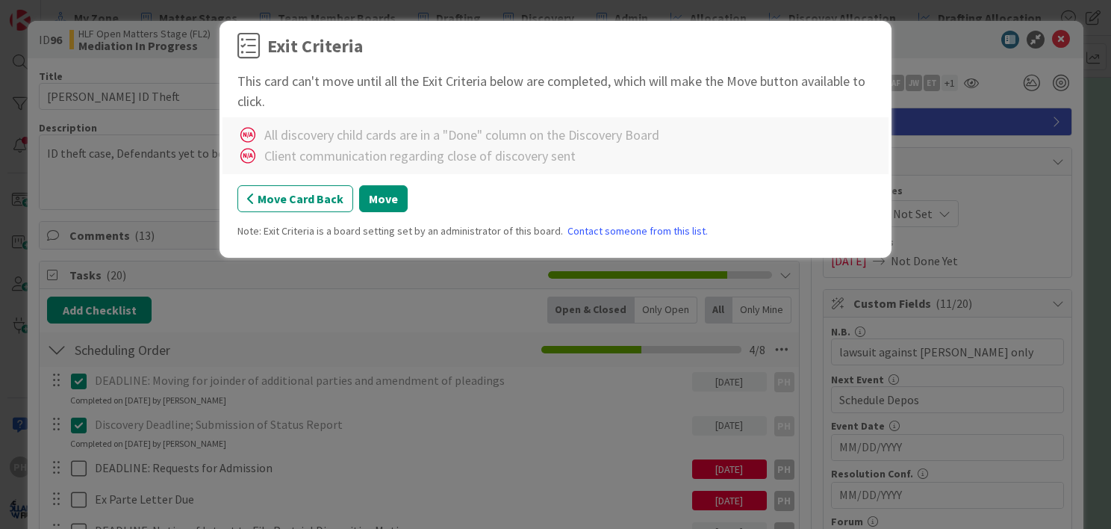
click at [974, 167] on div "Exit Criteria This card can't move until all the Exit Criteria below are comple…" at bounding box center [555, 264] width 1111 height 529
click at [394, 197] on button "Move" at bounding box center [383, 198] width 49 height 27
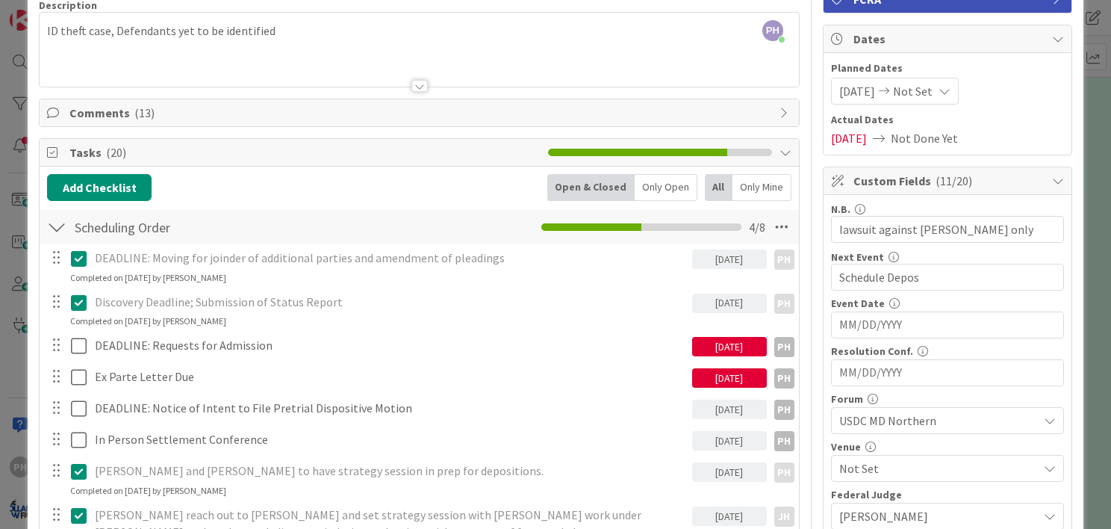
scroll to position [203, 0]
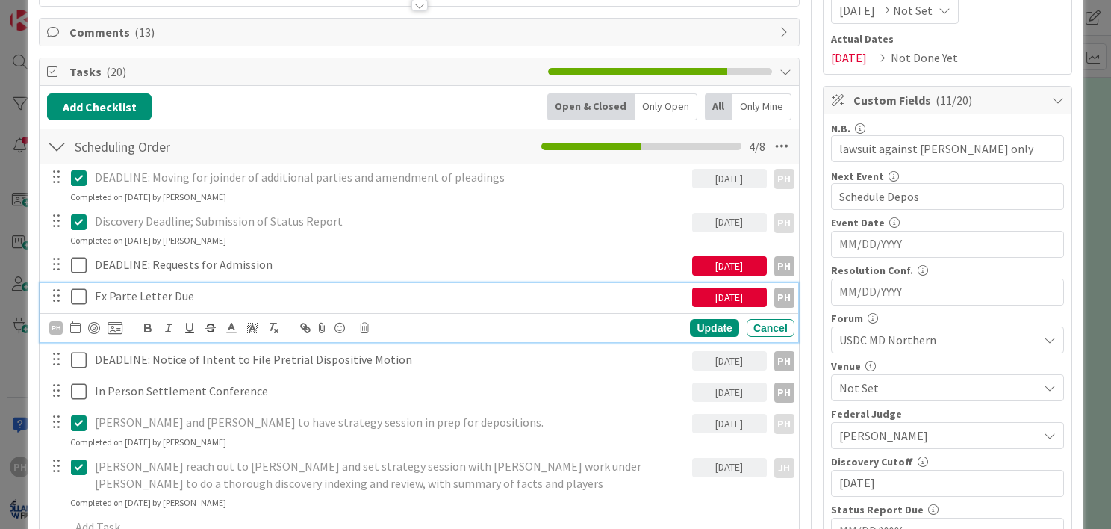
click at [78, 296] on icon at bounding box center [79, 296] width 16 height 18
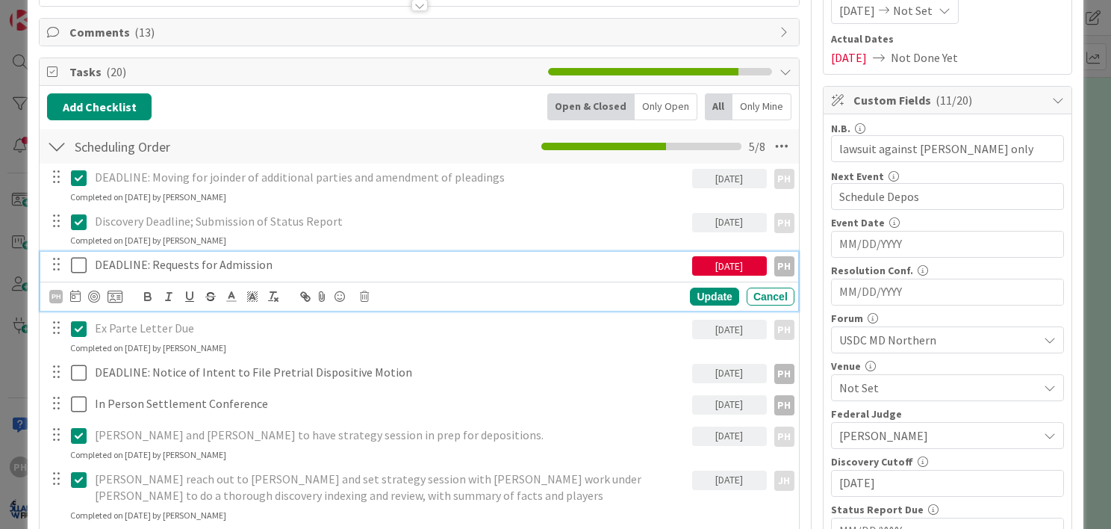
click at [78, 262] on icon at bounding box center [79, 265] width 16 height 18
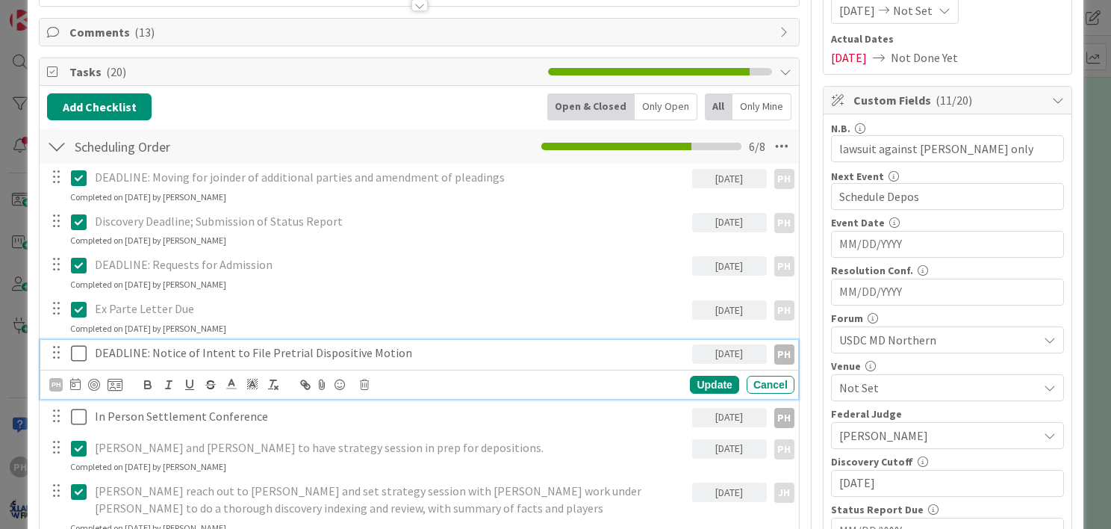
click at [80, 349] on icon at bounding box center [79, 353] width 16 height 18
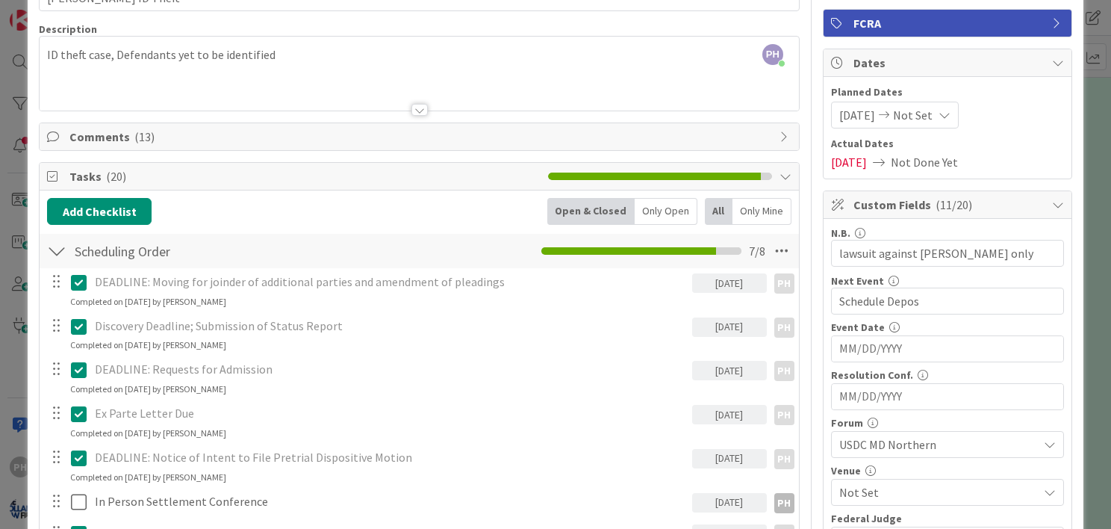
scroll to position [0, 0]
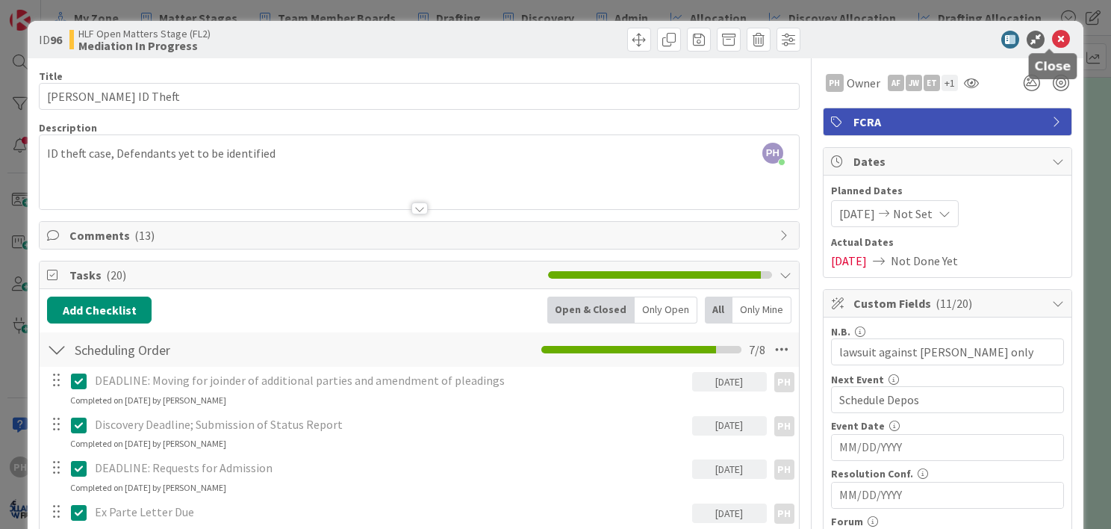
click at [1052, 34] on icon at bounding box center [1061, 40] width 18 height 18
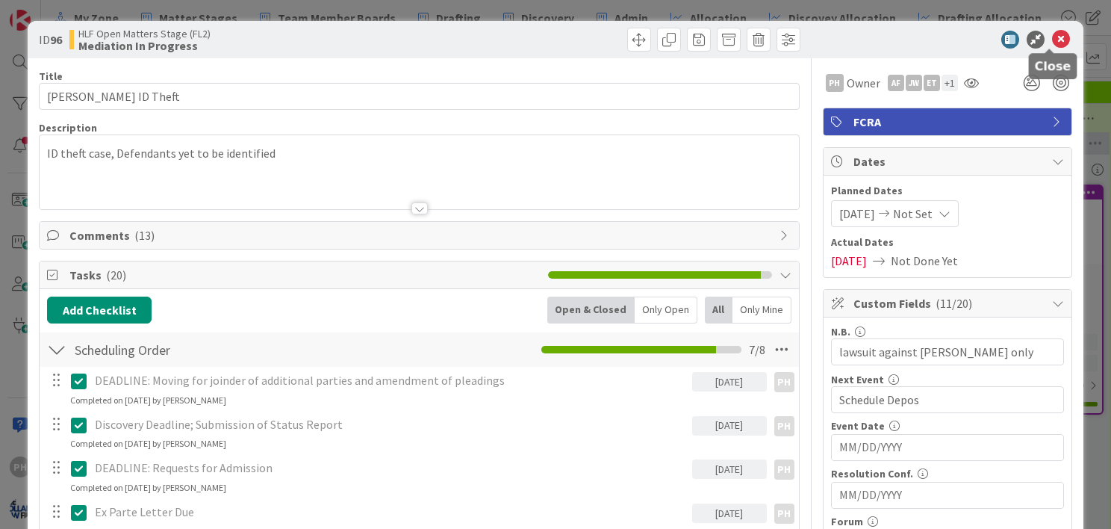
click at [1052, 45] on icon at bounding box center [1061, 40] width 18 height 18
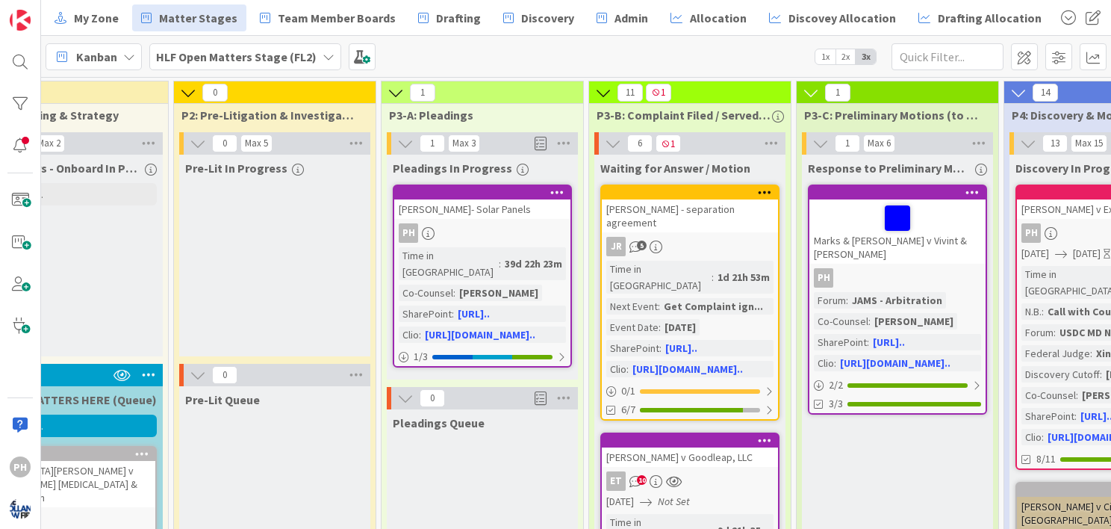
scroll to position [0, 125]
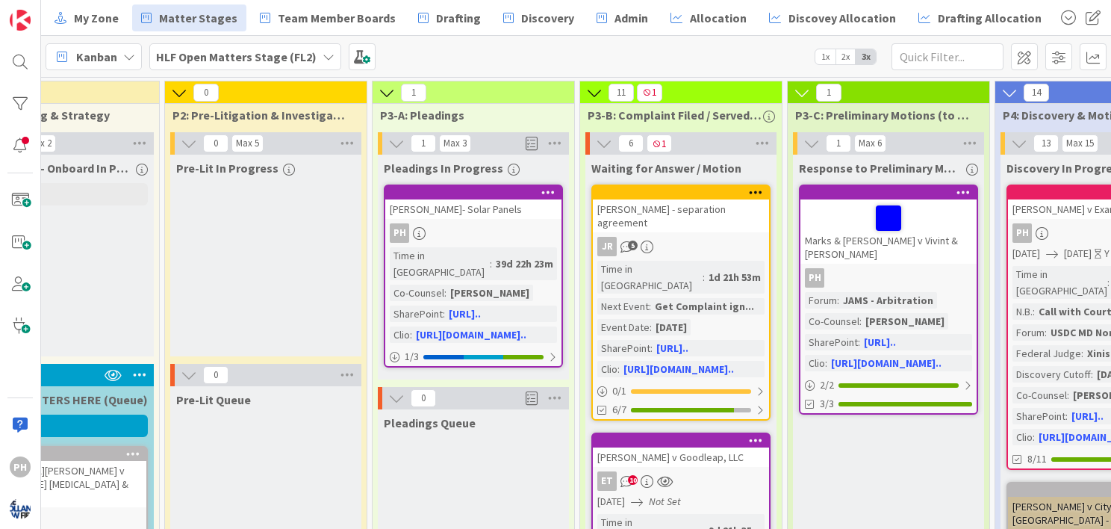
click at [851, 250] on div "Marks & [PERSON_NAME] v Vivint & [PERSON_NAME]" at bounding box center [888, 231] width 176 height 64
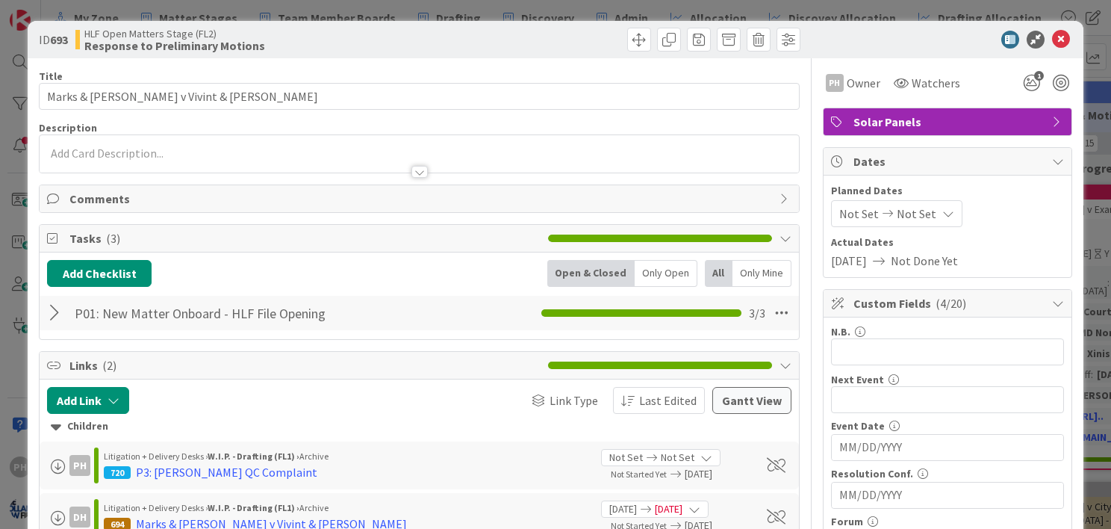
click at [335, 197] on span "Comments" at bounding box center [420, 199] width 703 height 18
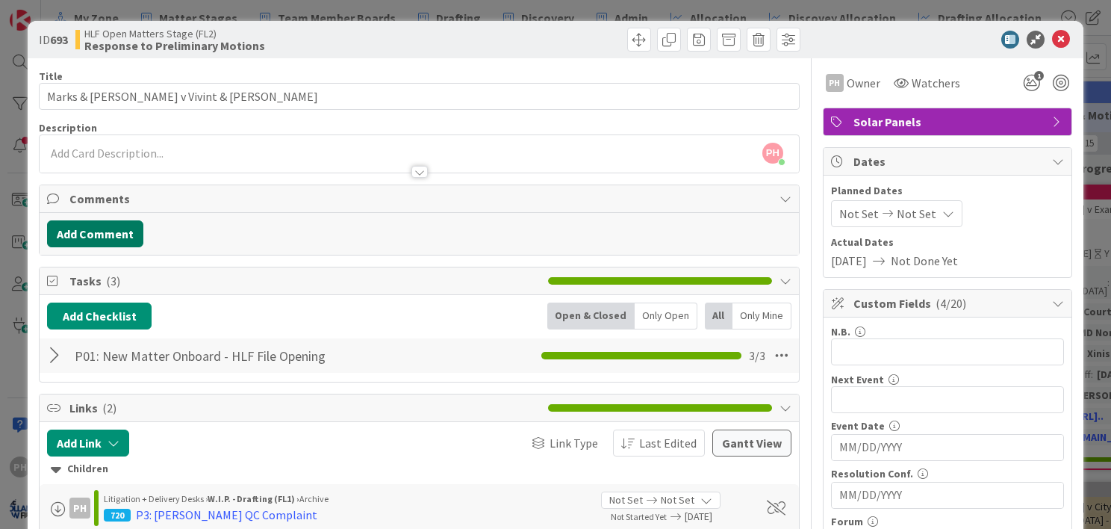
click at [128, 226] on button "Add Comment" at bounding box center [95, 233] width 96 height 27
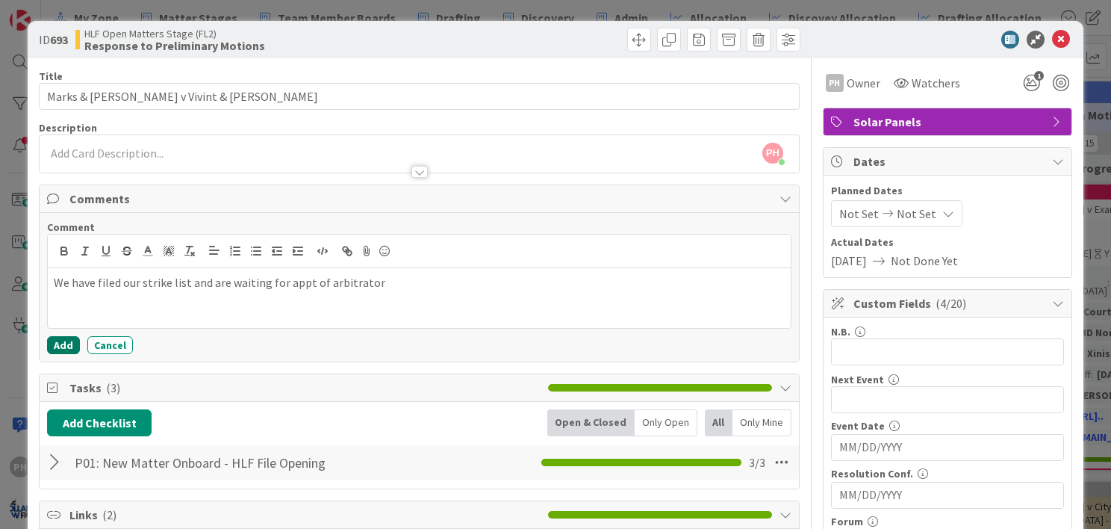
click at [56, 347] on button "Add" at bounding box center [63, 345] width 33 height 18
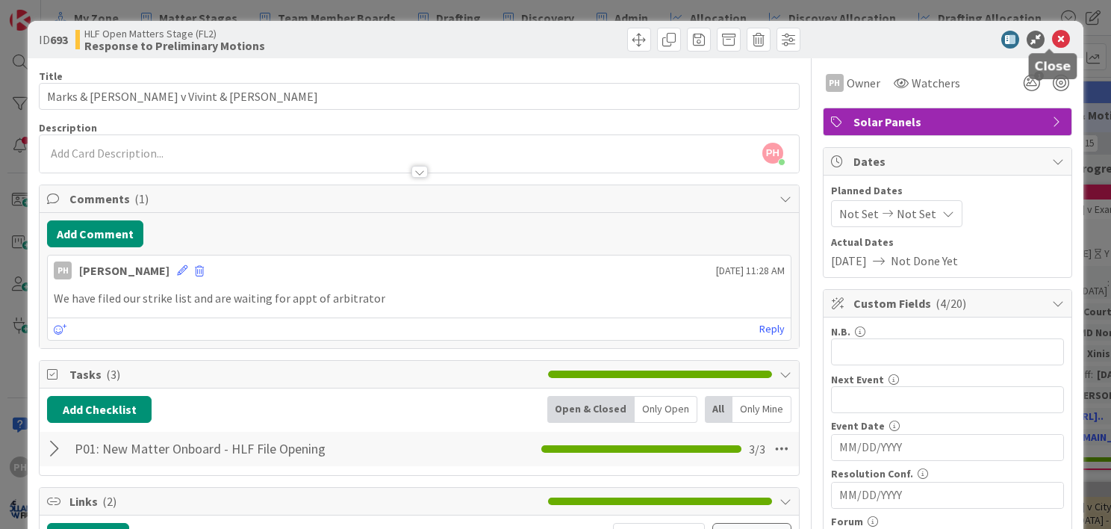
click at [1052, 36] on icon at bounding box center [1061, 40] width 18 height 18
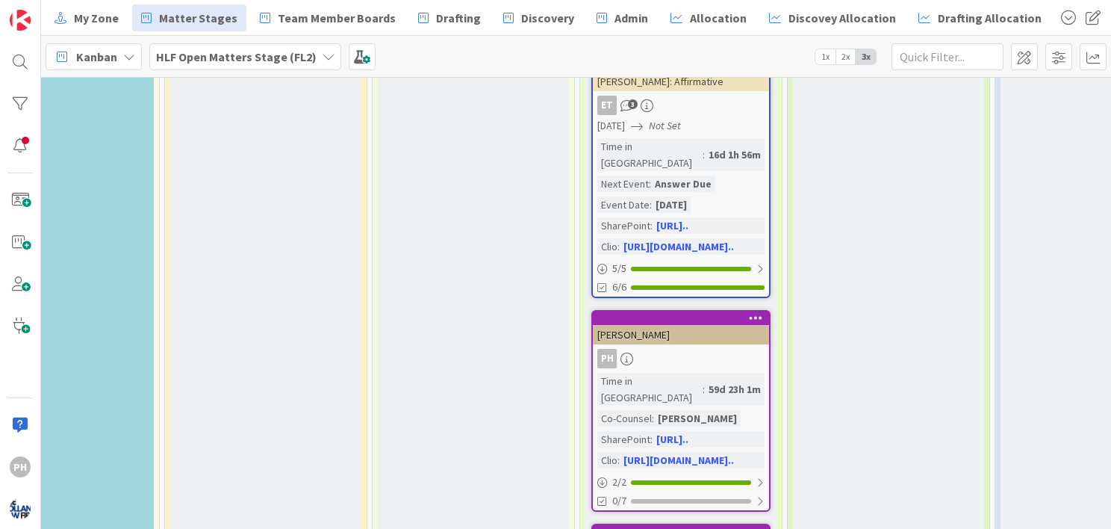
scroll to position [2039, 125]
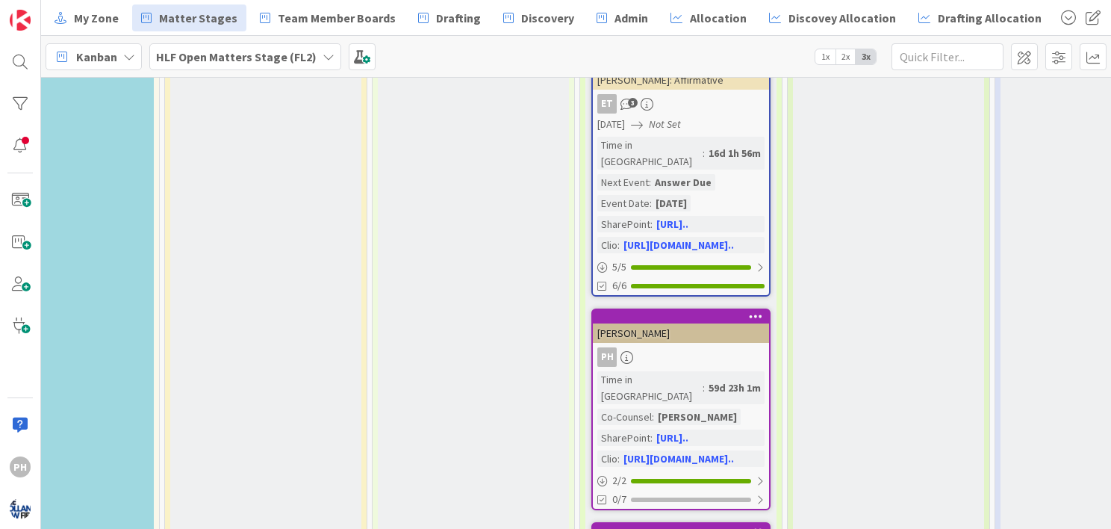
click at [717, 323] on div "[PERSON_NAME]" at bounding box center [681, 332] width 176 height 19
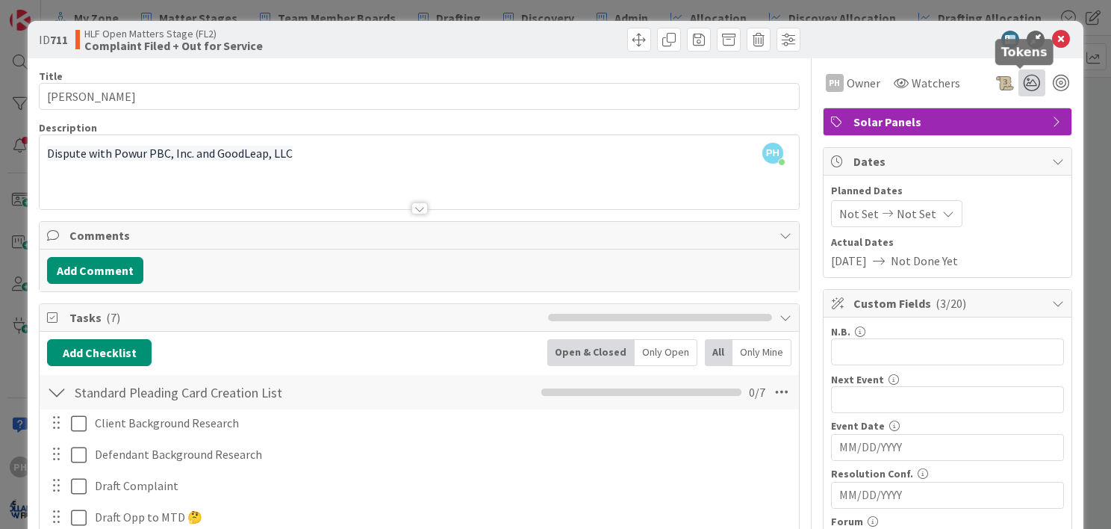
click at [1019, 87] on icon at bounding box center [1032, 82] width 27 height 27
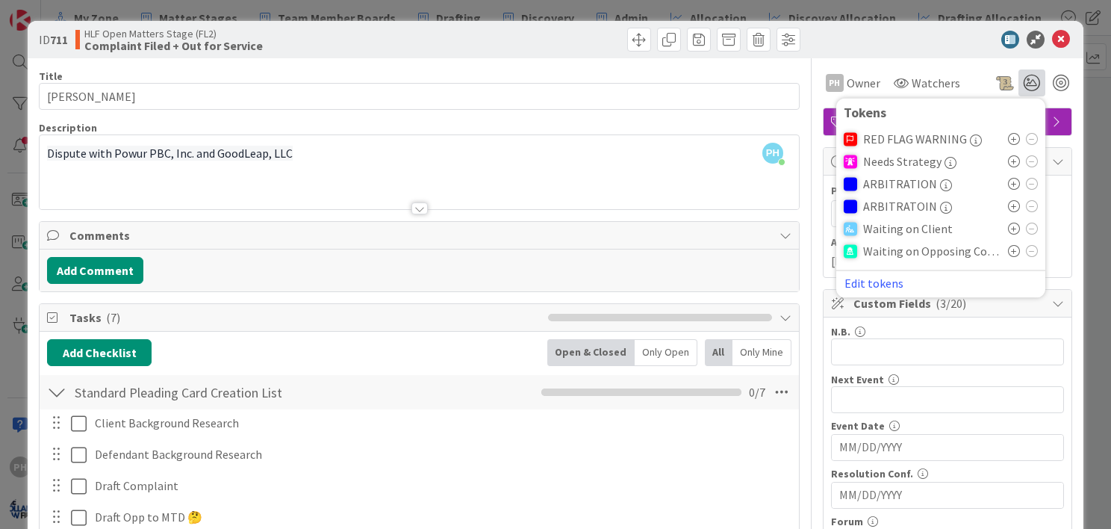
click at [1008, 184] on icon at bounding box center [1014, 184] width 12 height 12
click at [862, 284] on button "Edit tokens" at bounding box center [874, 287] width 60 height 13
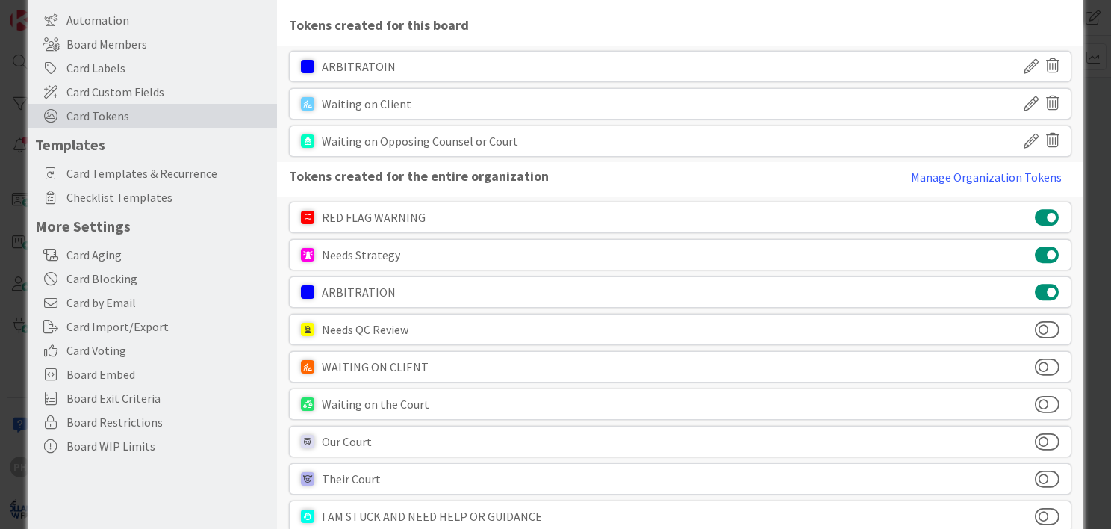
scroll to position [155, 0]
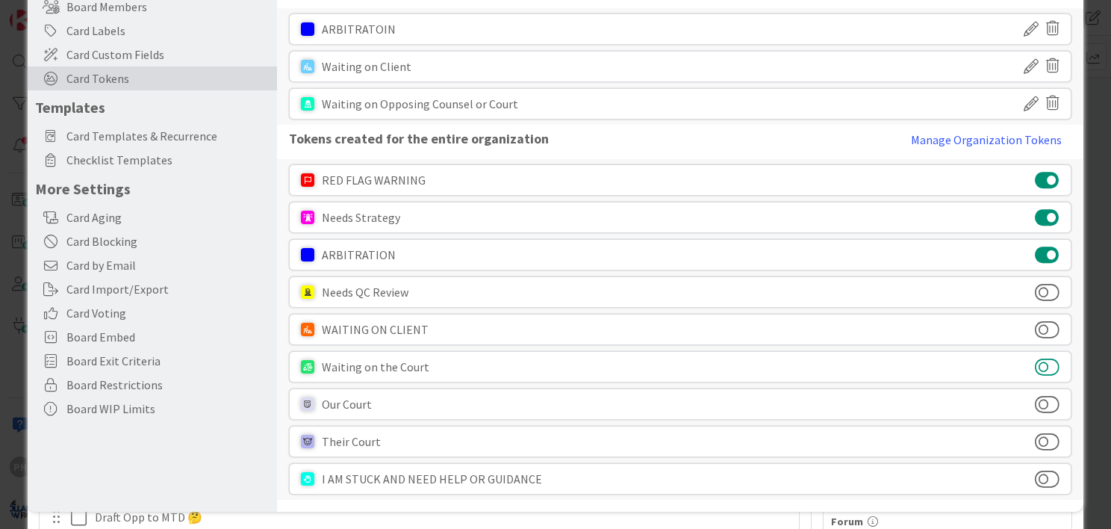
click at [1042, 362] on button at bounding box center [1047, 366] width 25 height 19
click at [1045, 402] on button at bounding box center [1047, 403] width 25 height 19
click at [1042, 433] on button at bounding box center [1047, 441] width 25 height 19
click at [1045, 469] on button at bounding box center [1047, 478] width 25 height 19
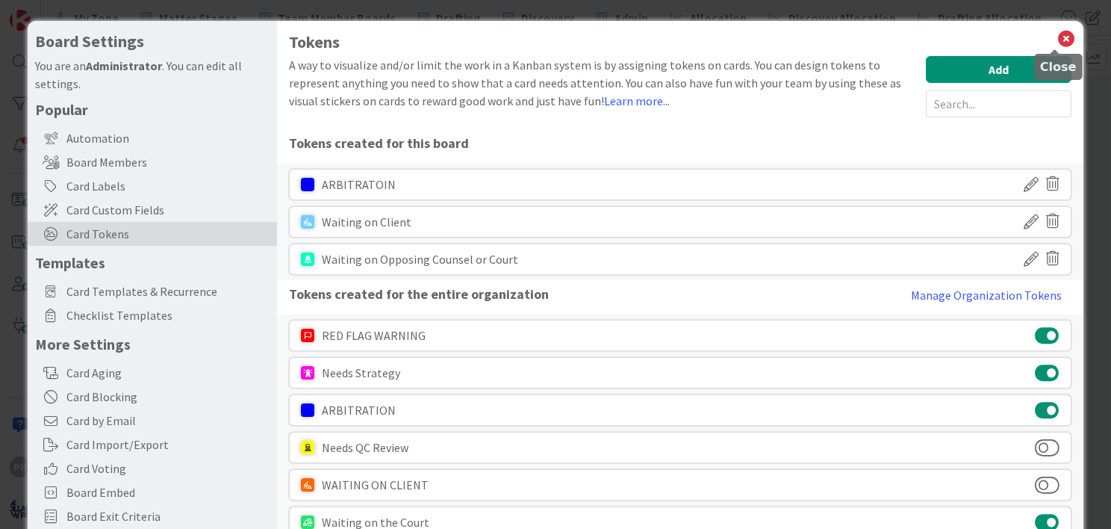
click at [1057, 34] on icon at bounding box center [1066, 38] width 19 height 21
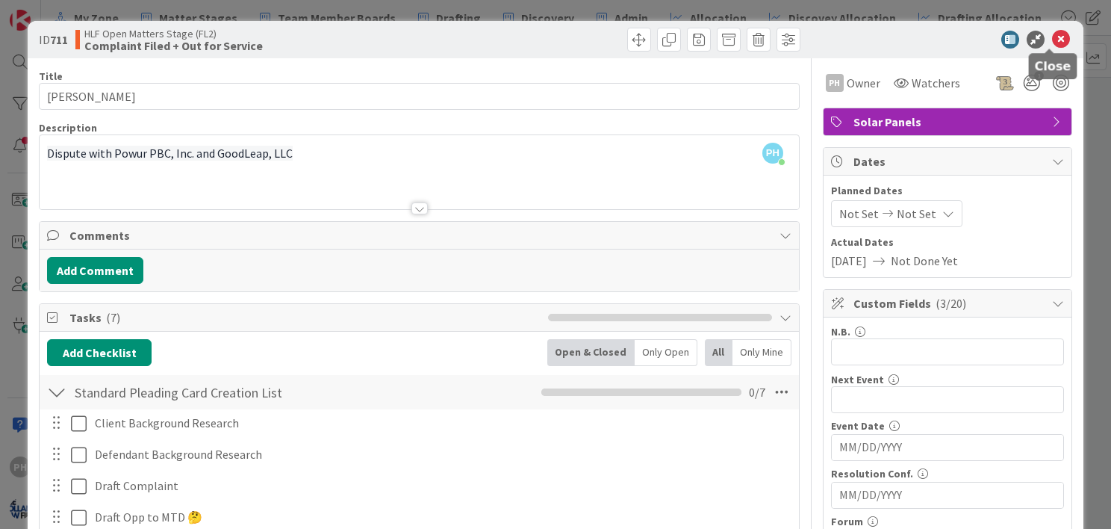
click at [1052, 35] on icon at bounding box center [1061, 40] width 18 height 18
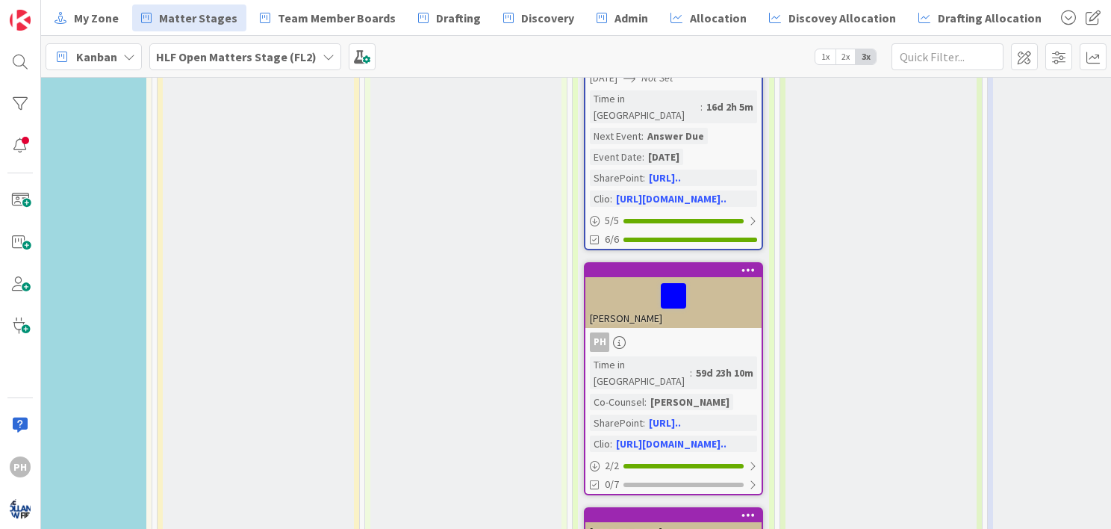
scroll to position [2091, 133]
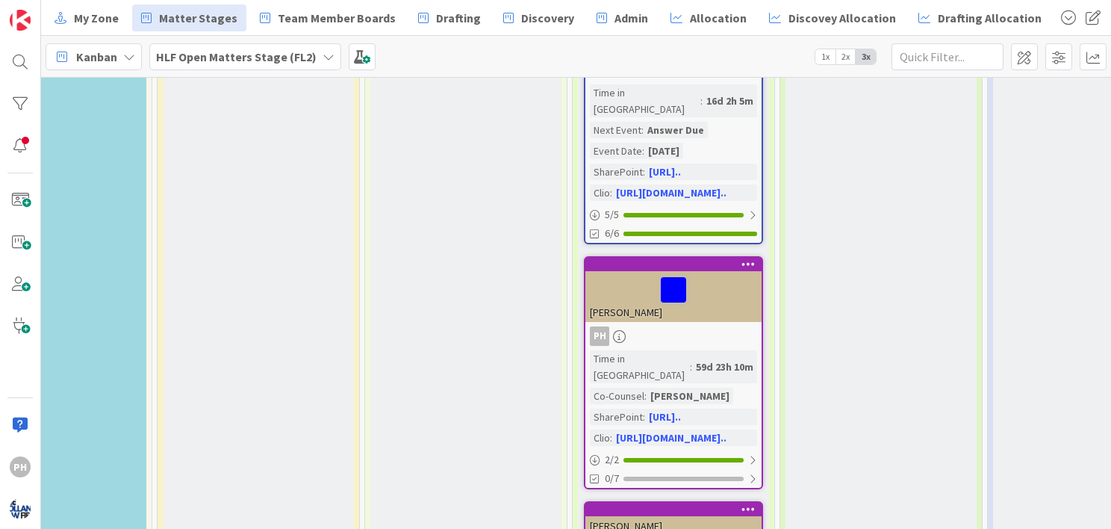
click at [658, 516] on div "[PERSON_NAME]" at bounding box center [673, 525] width 176 height 19
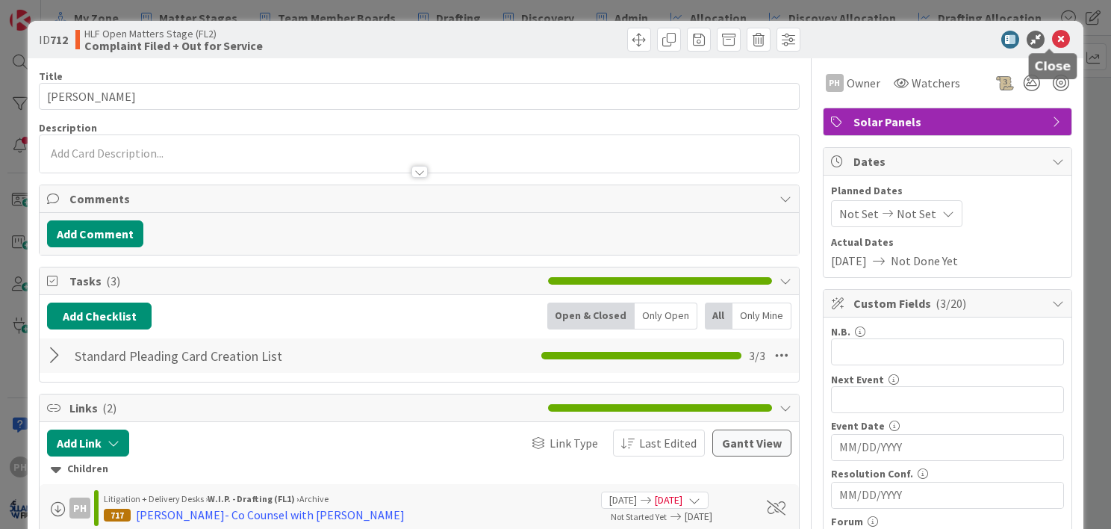
click at [1055, 36] on icon at bounding box center [1061, 40] width 18 height 18
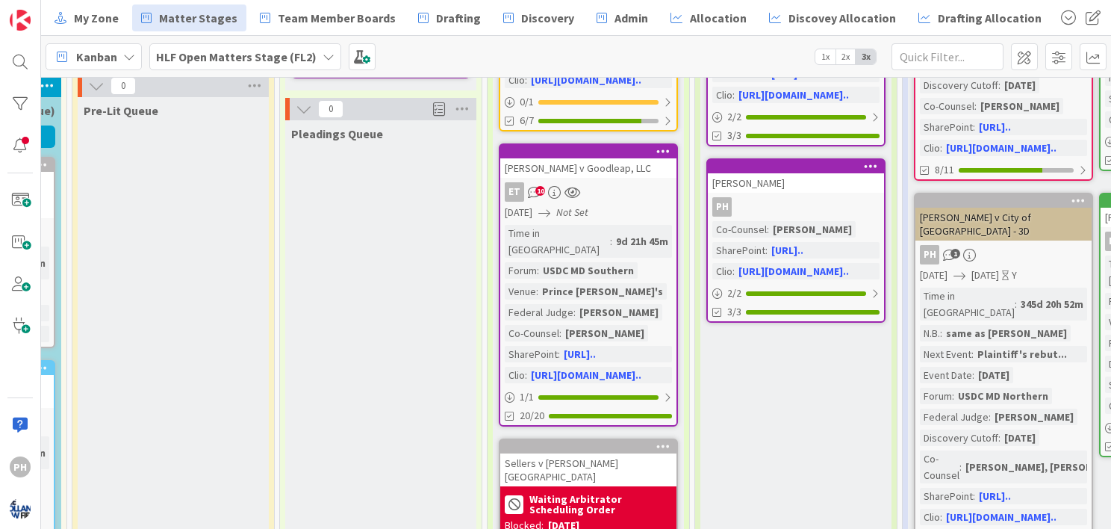
scroll to position [277, 218]
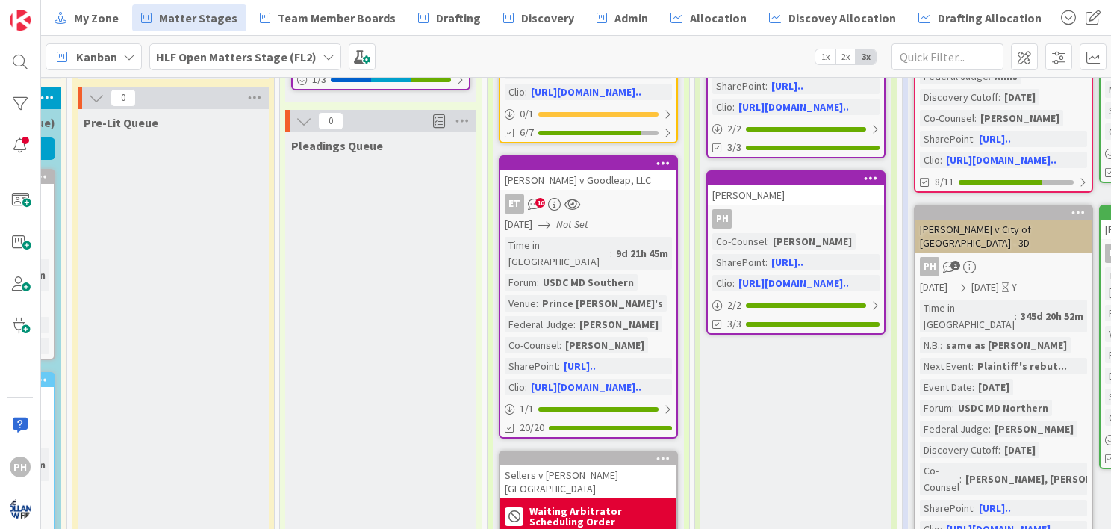
click at [795, 215] on div "PH" at bounding box center [796, 218] width 176 height 19
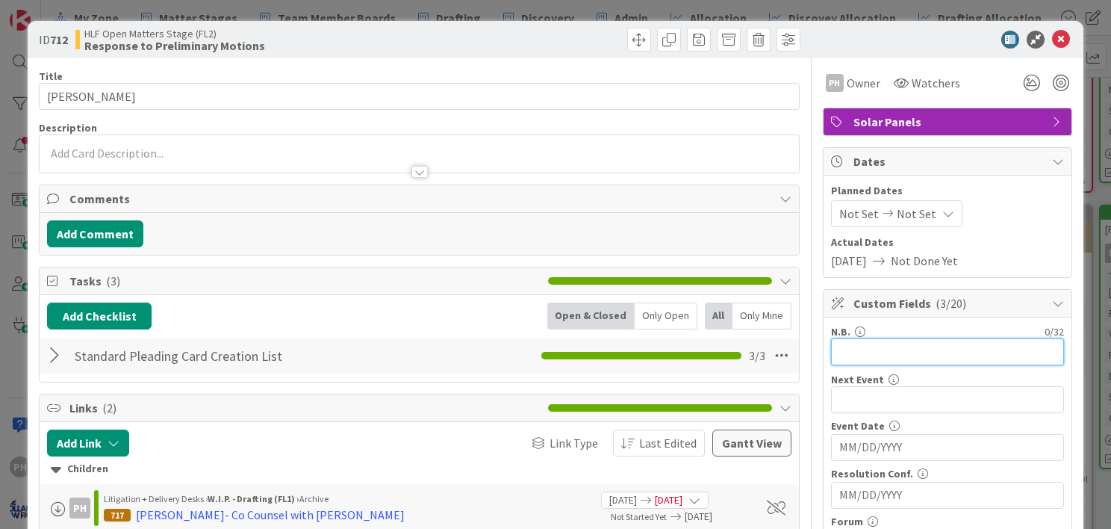
click at [892, 350] on input "text" at bounding box center [947, 351] width 233 height 27
type input "MTD Hrg"
click at [868, 449] on input "MM/DD/YYYY" at bounding box center [947, 447] width 217 height 25
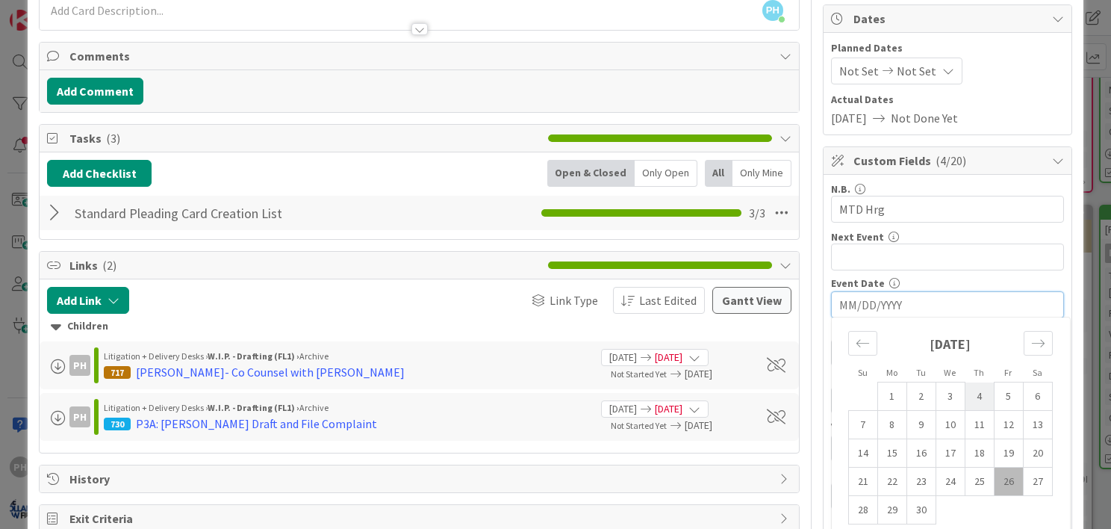
scroll to position [143, 0]
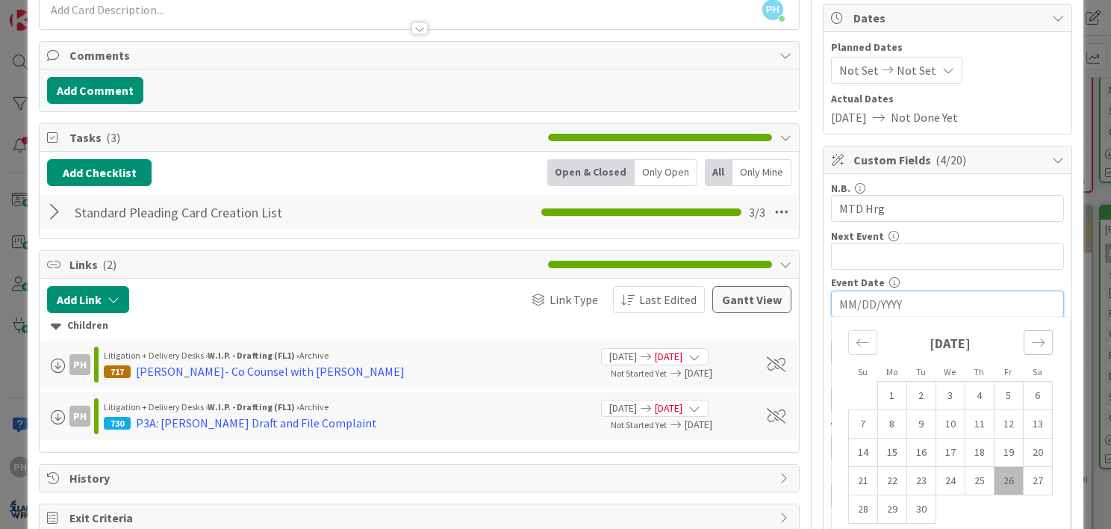
click at [1028, 330] on div "Move forward to switch to the next month." at bounding box center [1038, 342] width 29 height 25
click at [965, 444] on td "16" at bounding box center [979, 452] width 29 height 28
type input "[DATE]"
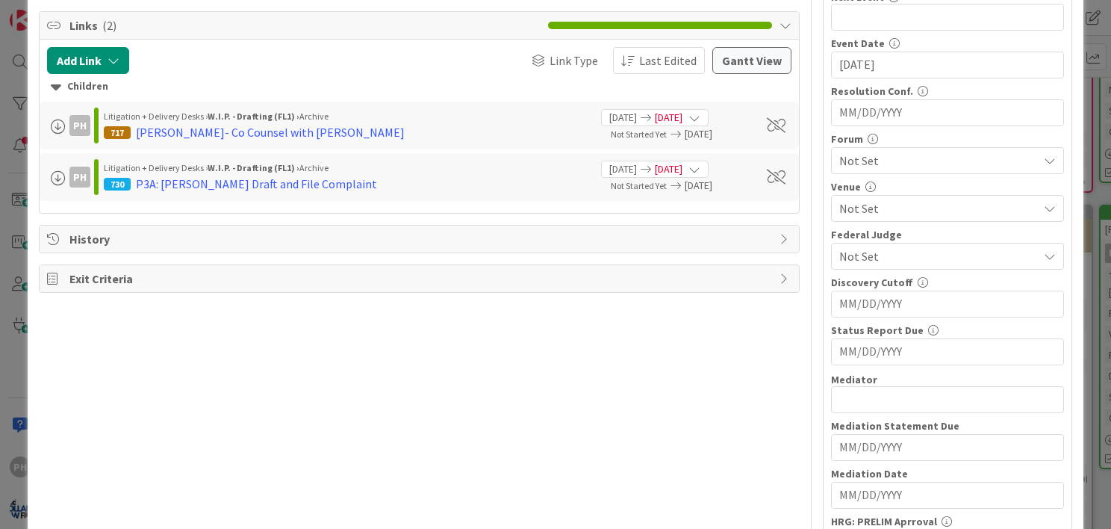
scroll to position [394, 0]
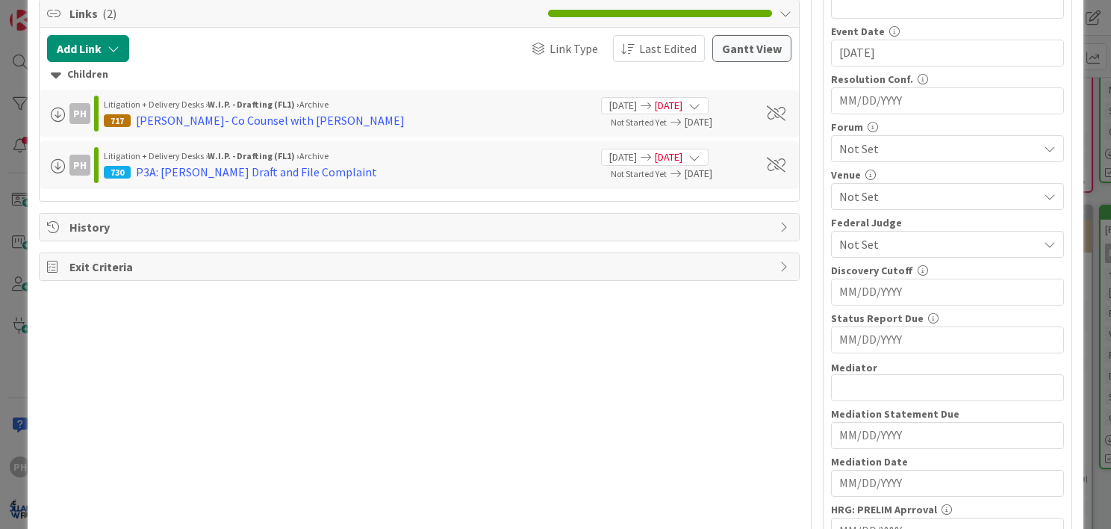
click at [1031, 143] on div "Not Set" at bounding box center [947, 148] width 233 height 27
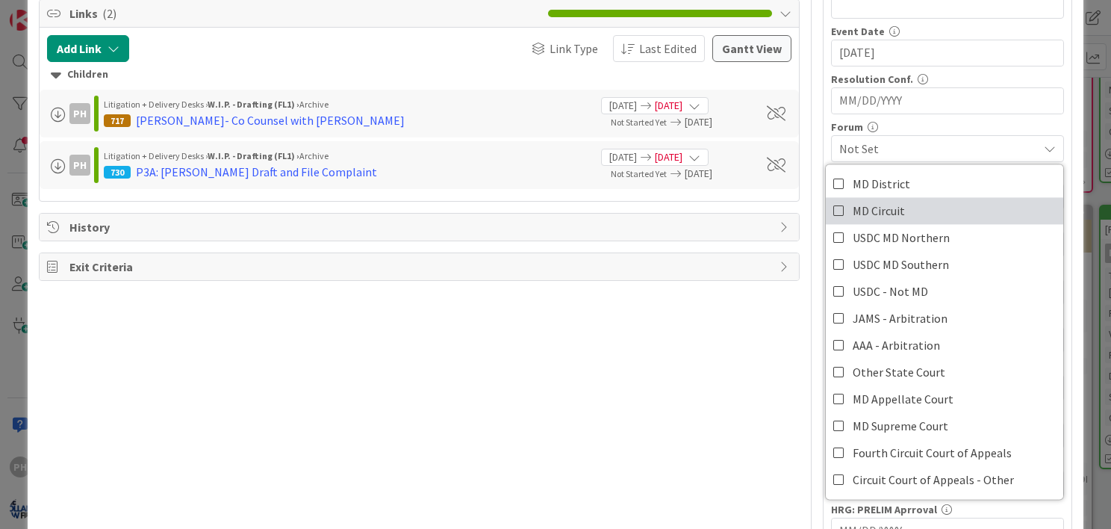
click at [880, 206] on span "MD Circuit" at bounding box center [879, 210] width 52 height 22
click at [928, 116] on div "N.B. 7 / 32 MTD Hrg Next Event 0 / 32 Event Date [DATE] Navigate forward to int…" at bounding box center [947, 405] width 233 height 948
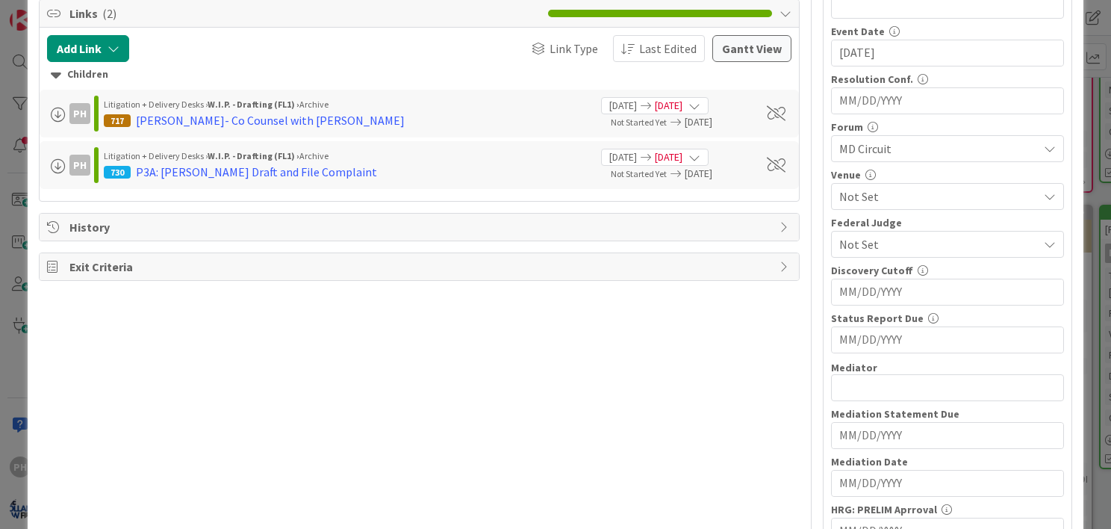
click at [1027, 184] on div "Not Set" at bounding box center [947, 196] width 233 height 27
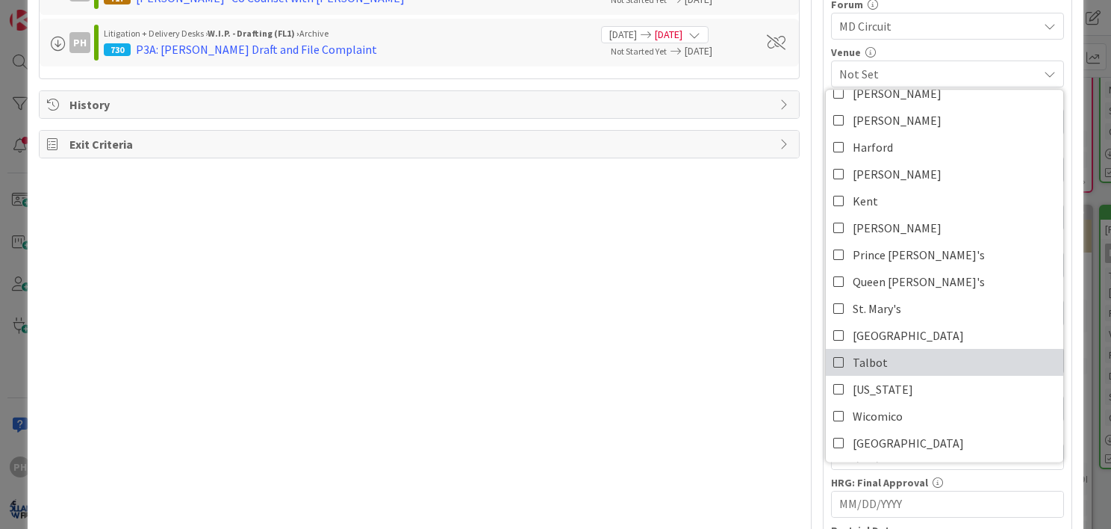
scroll to position [517, 0]
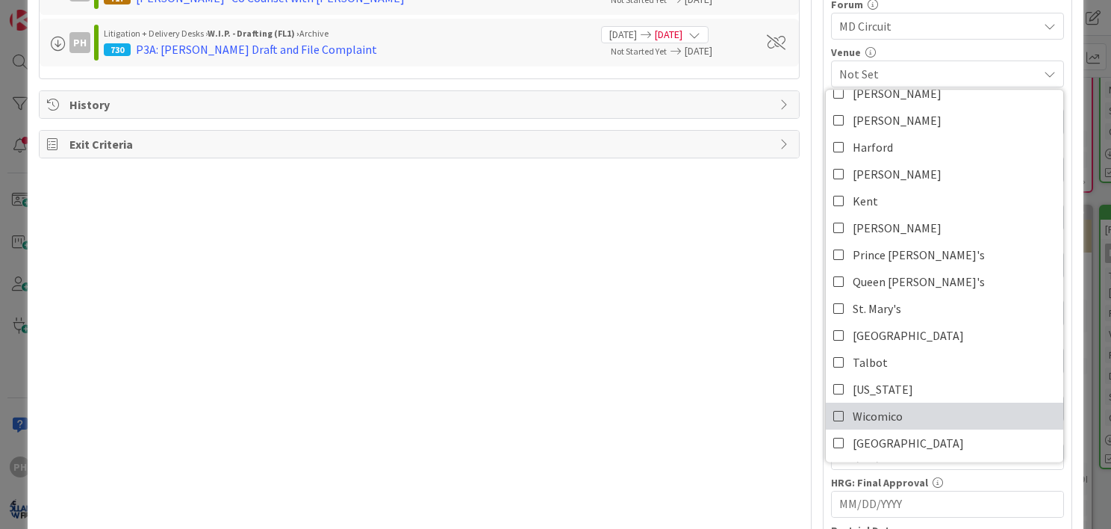
click at [836, 412] on link "Wicomico" at bounding box center [944, 415] width 237 height 27
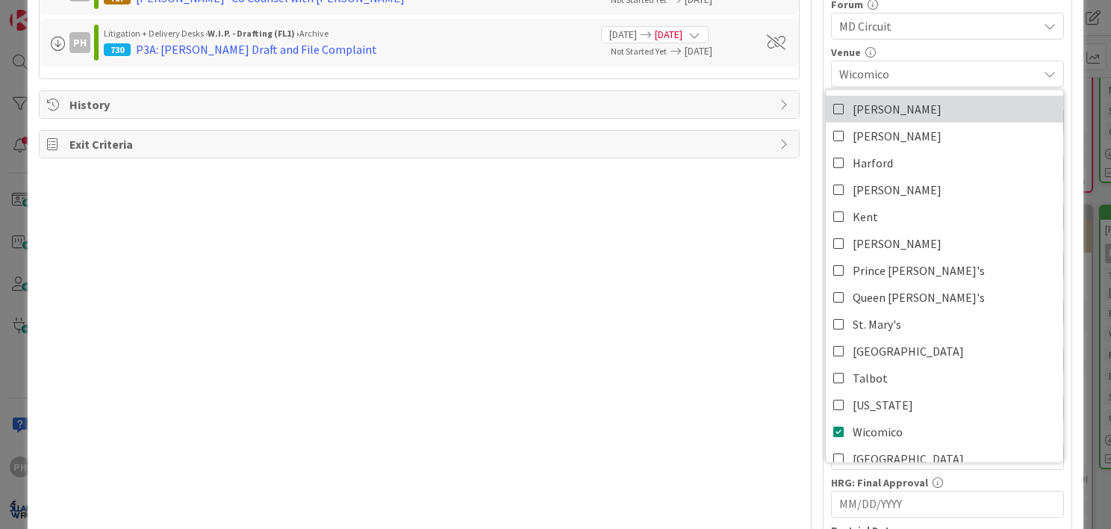
scroll to position [285, 0]
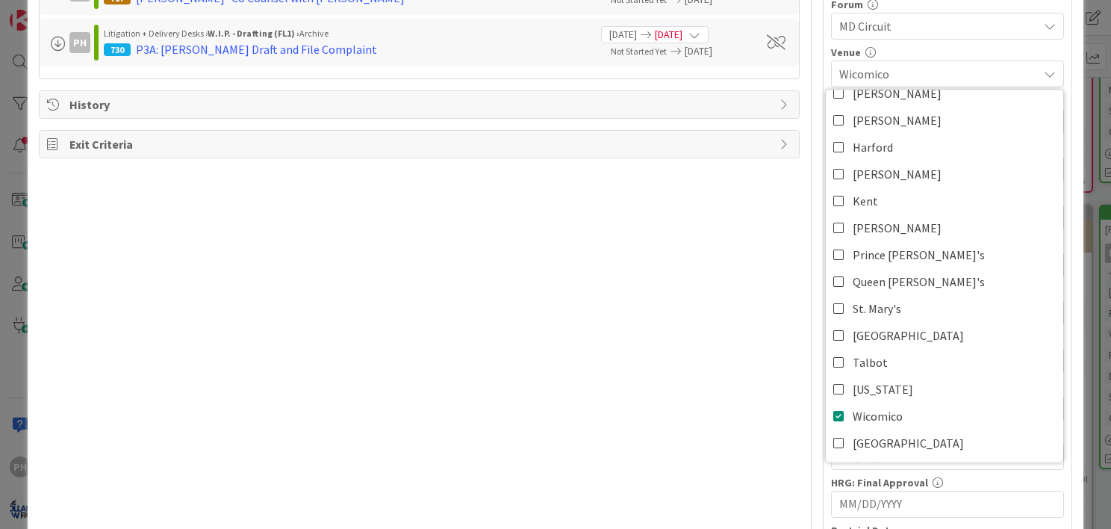
click at [740, 375] on div "Title 15 / 128 [PERSON_NAME] Description PH [PERSON_NAME] just joined PH Owner …" at bounding box center [419, 316] width 761 height 1549
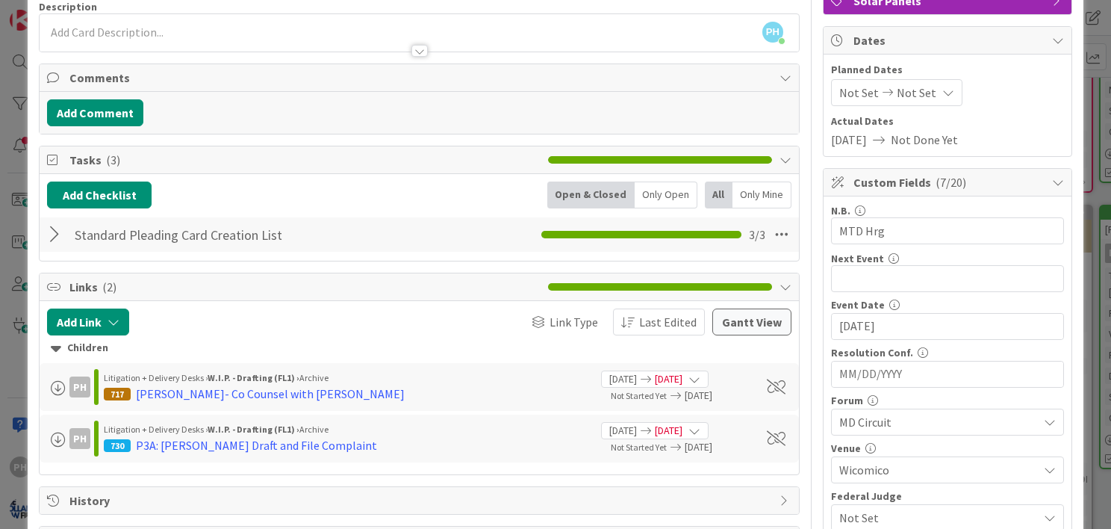
scroll to position [0, 0]
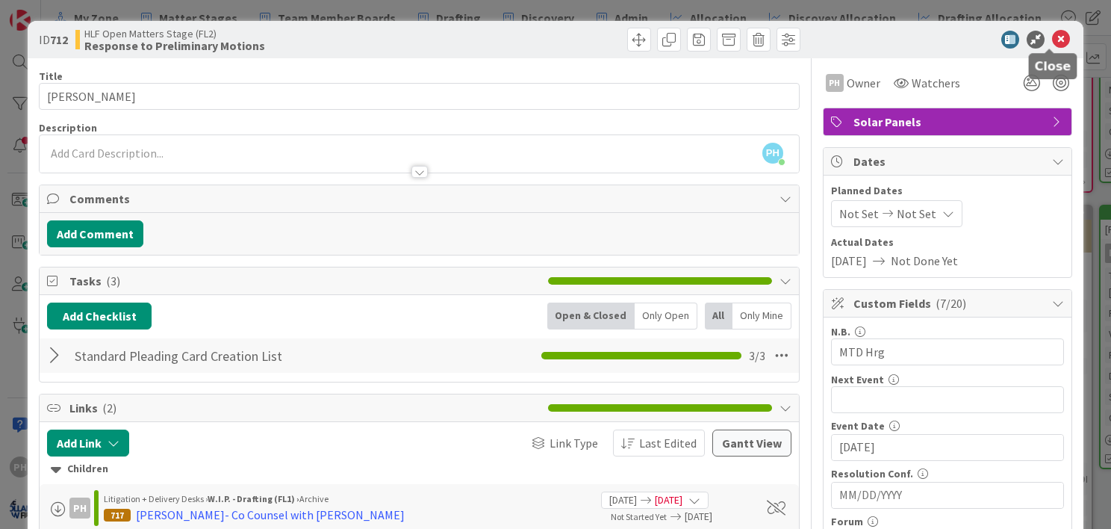
click at [1052, 34] on icon at bounding box center [1061, 40] width 18 height 18
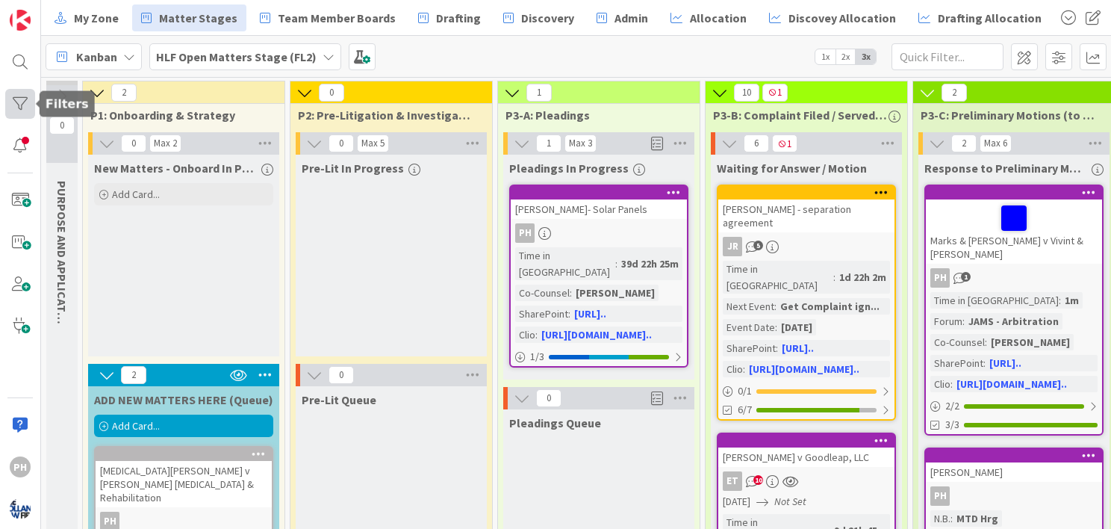
click at [18, 97] on div at bounding box center [20, 104] width 30 height 30
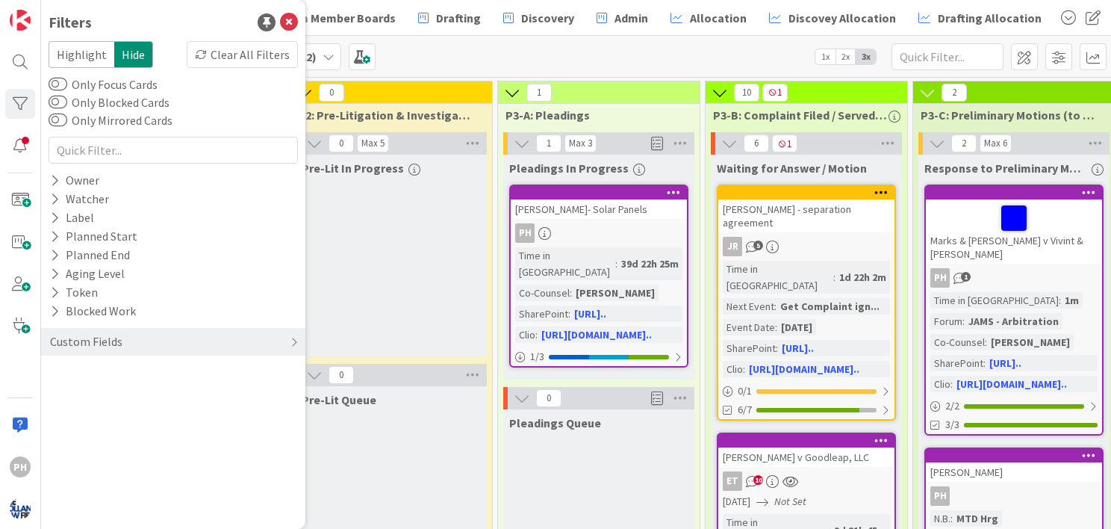
click at [379, 258] on div "Pre-Lit In Progress" at bounding box center [391, 256] width 191 height 202
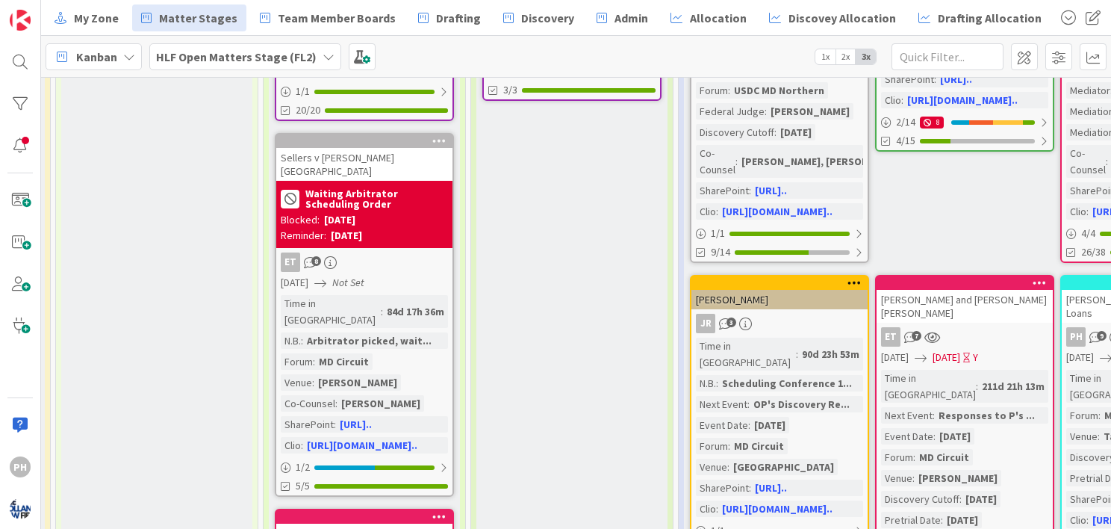
scroll to position [597, 442]
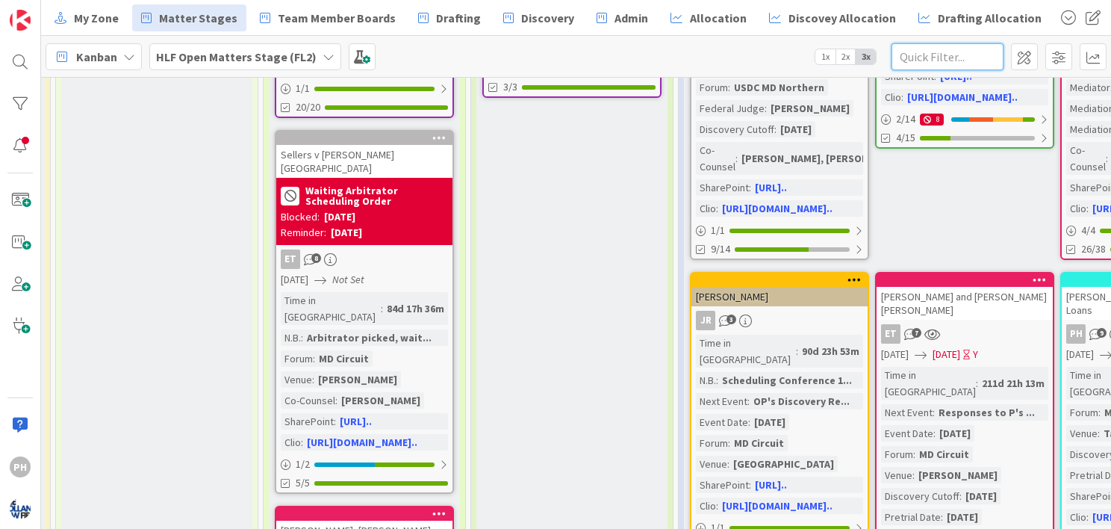
click at [905, 53] on input "text" at bounding box center [948, 56] width 112 height 27
type input "[PERSON_NAME]"
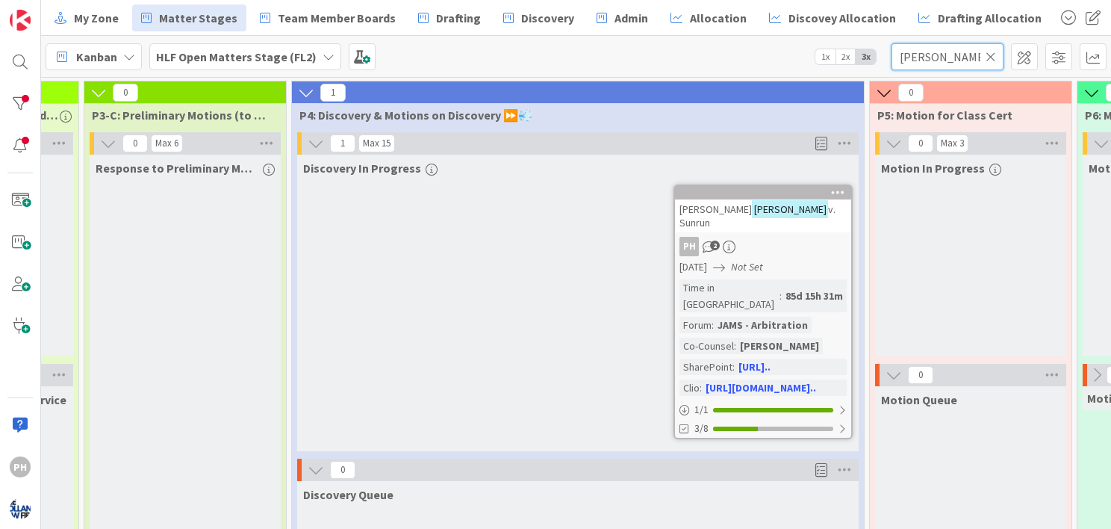
scroll to position [0, 860]
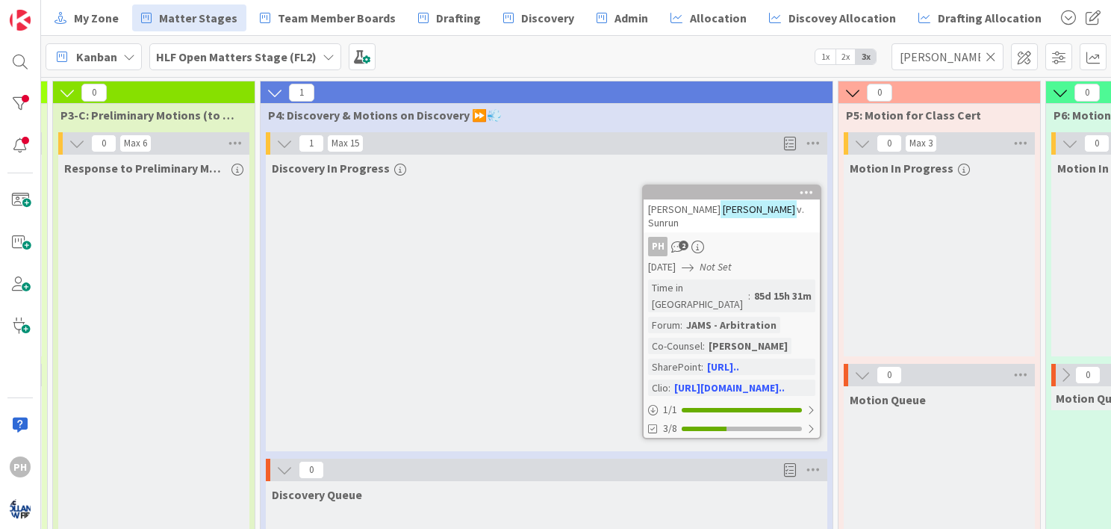
click at [749, 237] on div "PH 2" at bounding box center [732, 246] width 176 height 19
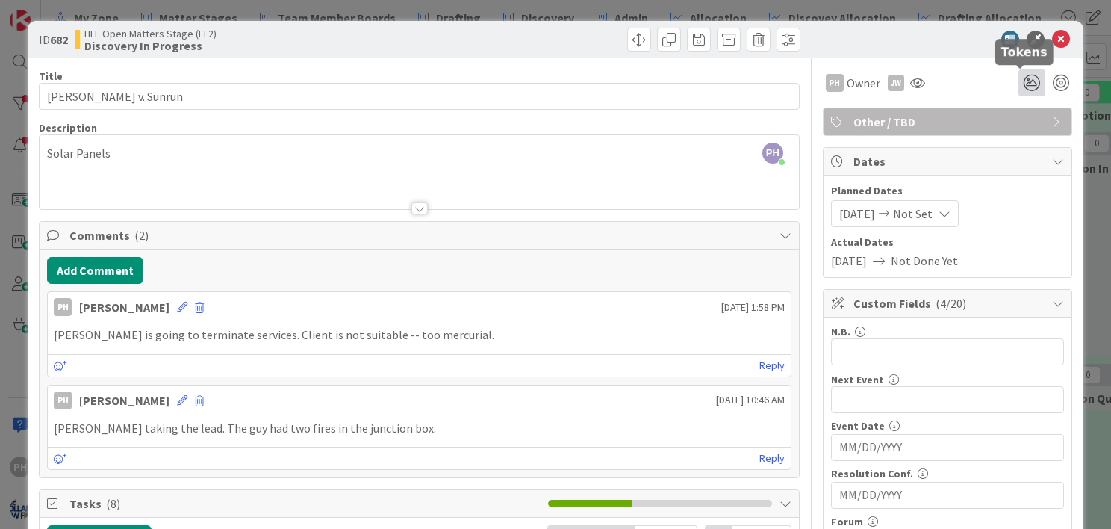
click at [1022, 78] on icon at bounding box center [1032, 82] width 27 height 27
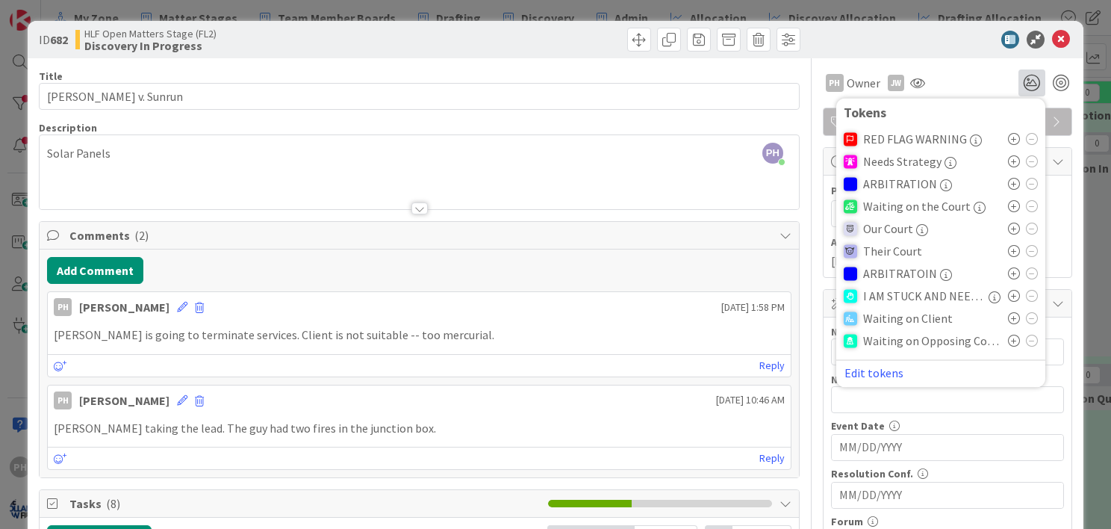
click at [1008, 183] on icon at bounding box center [1014, 184] width 12 height 12
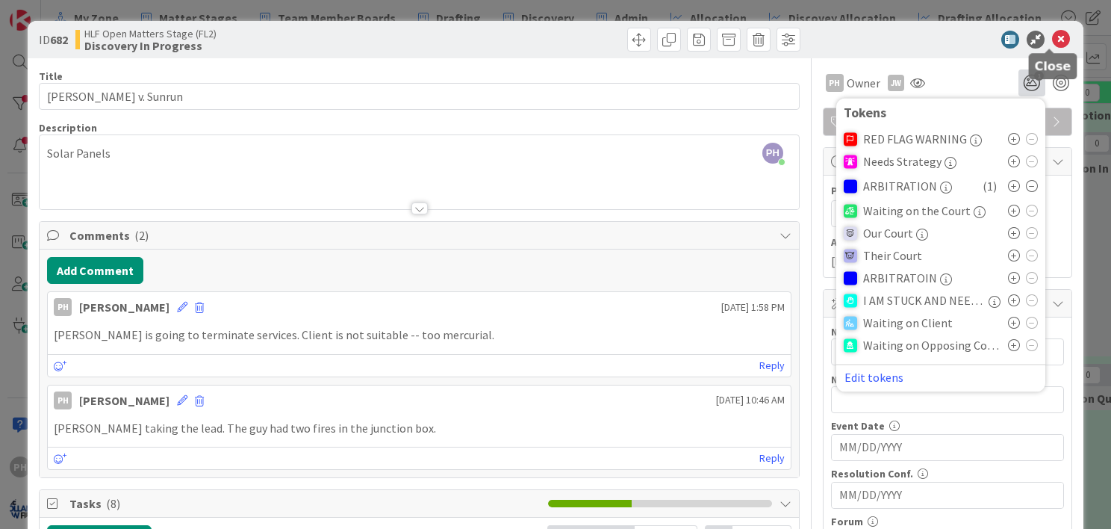
click at [1052, 45] on icon at bounding box center [1061, 40] width 18 height 18
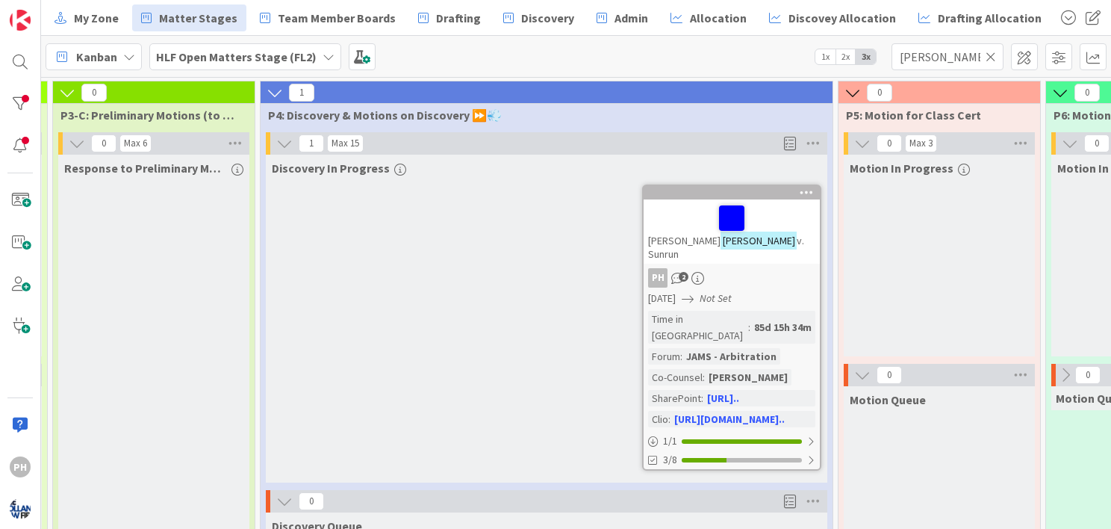
click at [754, 290] on div "[DATE] Not Set" at bounding box center [734, 298] width 172 height 16
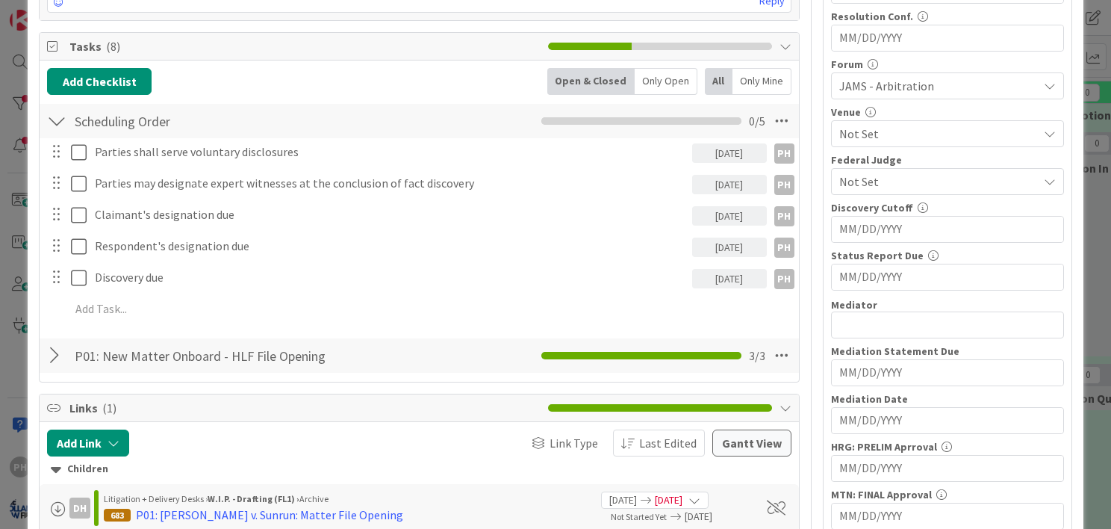
scroll to position [456, 0]
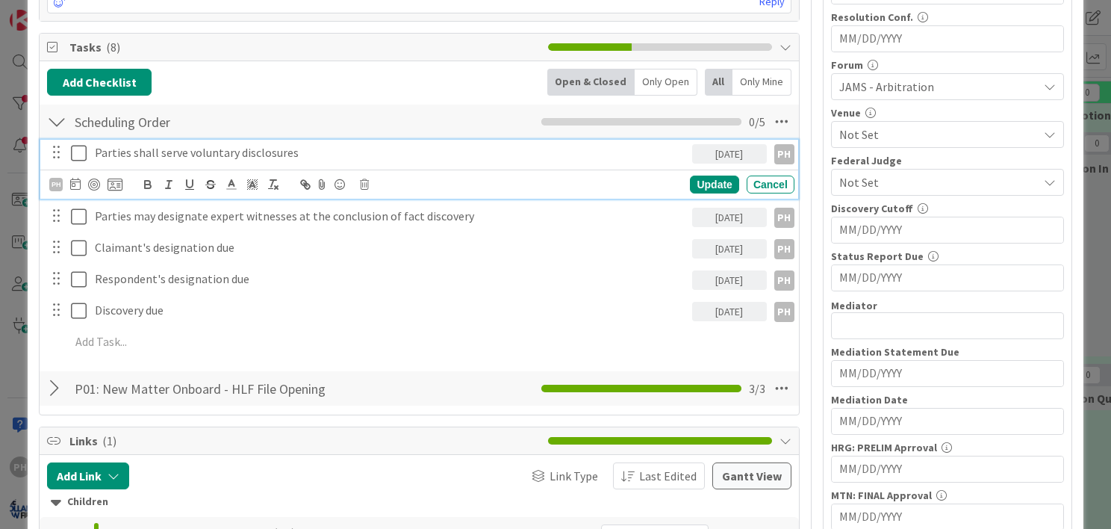
click at [349, 149] on p "Parties shall serve voluntary disclosures" at bounding box center [390, 152] width 591 height 17
click at [690, 183] on div "Update" at bounding box center [714, 184] width 49 height 18
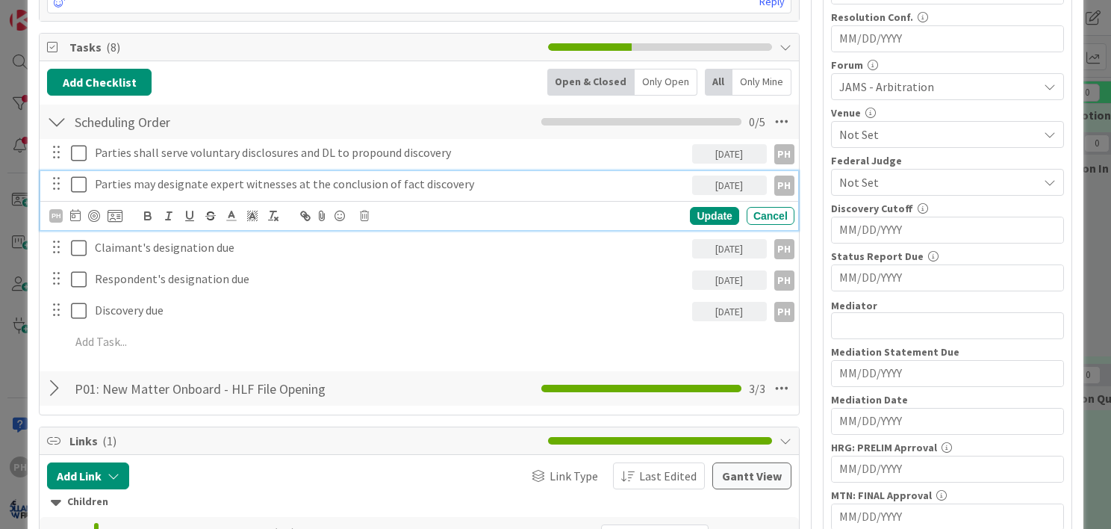
click at [376, 176] on p "Parties may designate expert witnesses at the conclusion of fact discovery" at bounding box center [390, 183] width 591 height 17
drag, startPoint x: 390, startPoint y: 179, endPoint x: 90, endPoint y: 158, distance: 300.2
click at [90, 158] on div "Parties shall serve voluntary disclosures and DL to propound discovery [DATE] P…" at bounding box center [419, 250] width 744 height 222
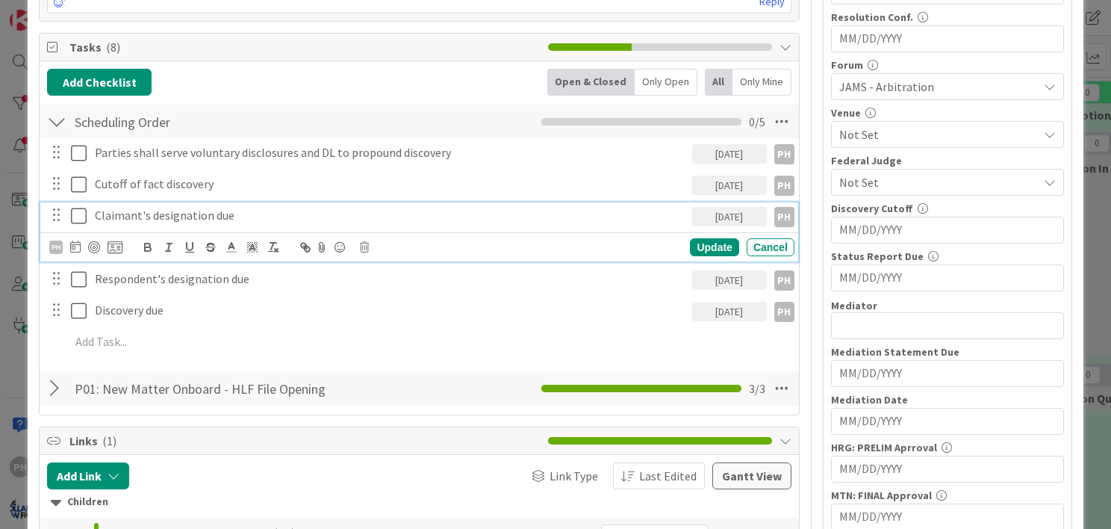
click at [164, 248] on div "Claimant's designation due [DATE] PH PH Update Cancel" at bounding box center [419, 231] width 758 height 59
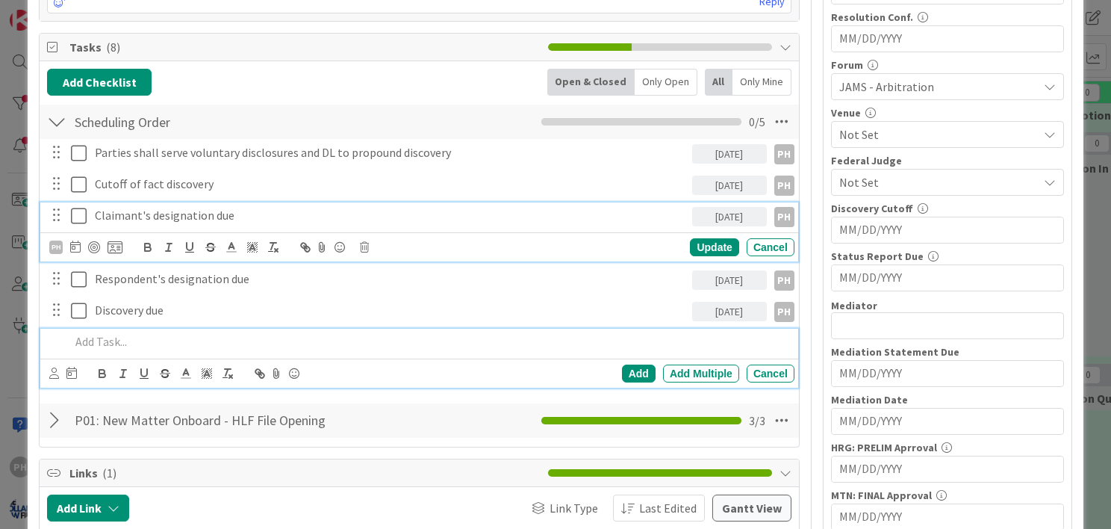
click at [252, 339] on p at bounding box center [429, 341] width 718 height 17
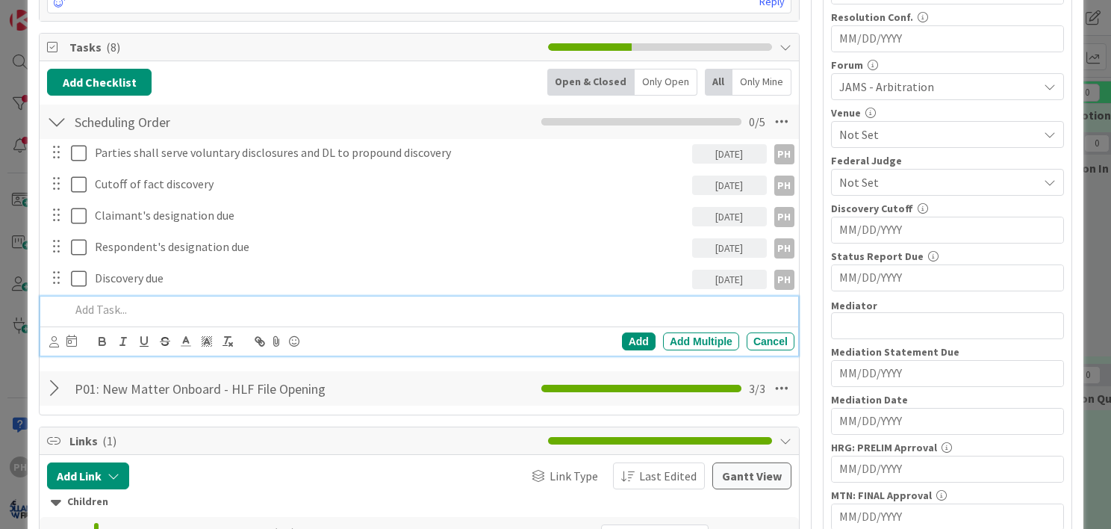
scroll to position [424, 0]
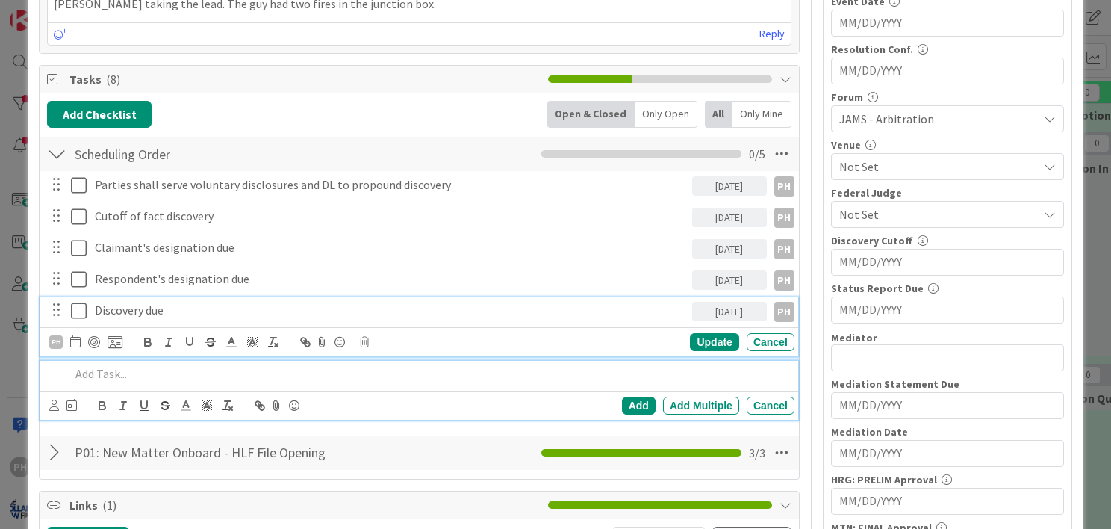
click at [211, 302] on div "Discovery due [DATE] PH PH Update Cancel" at bounding box center [419, 326] width 758 height 59
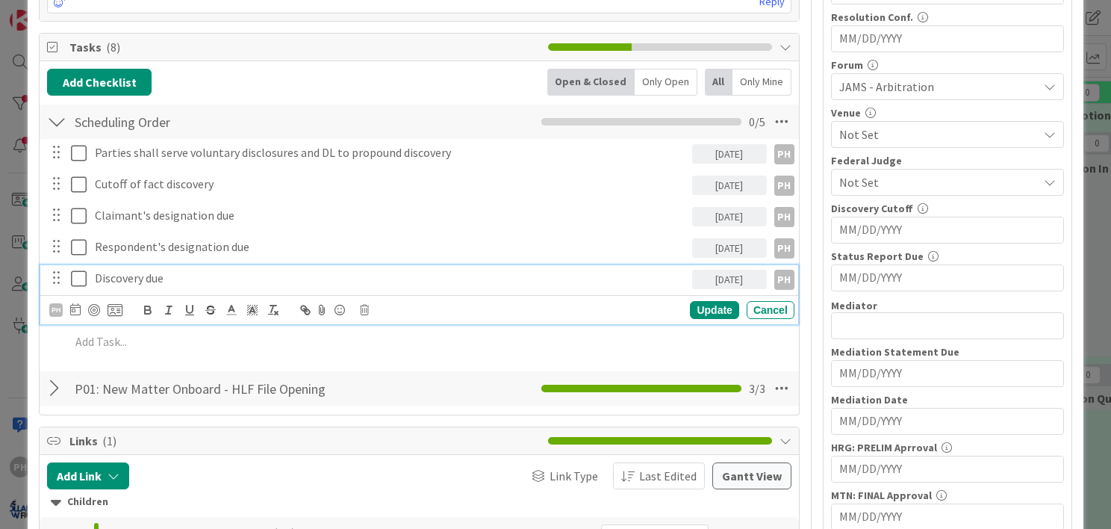
click at [153, 273] on p "Discovery due" at bounding box center [390, 278] width 591 height 17
click at [206, 310] on line "button" at bounding box center [211, 310] width 10 height 1
click at [206, 353] on div "Parties shall serve voluntary disclosures and DL to propound discovery [DATE] P…" at bounding box center [419, 250] width 744 height 222
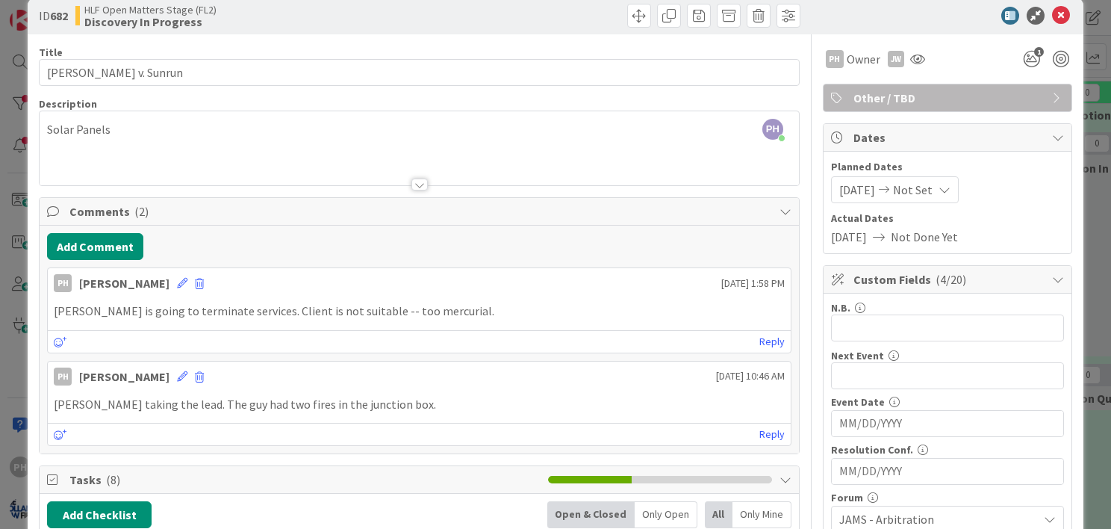
scroll to position [0, 0]
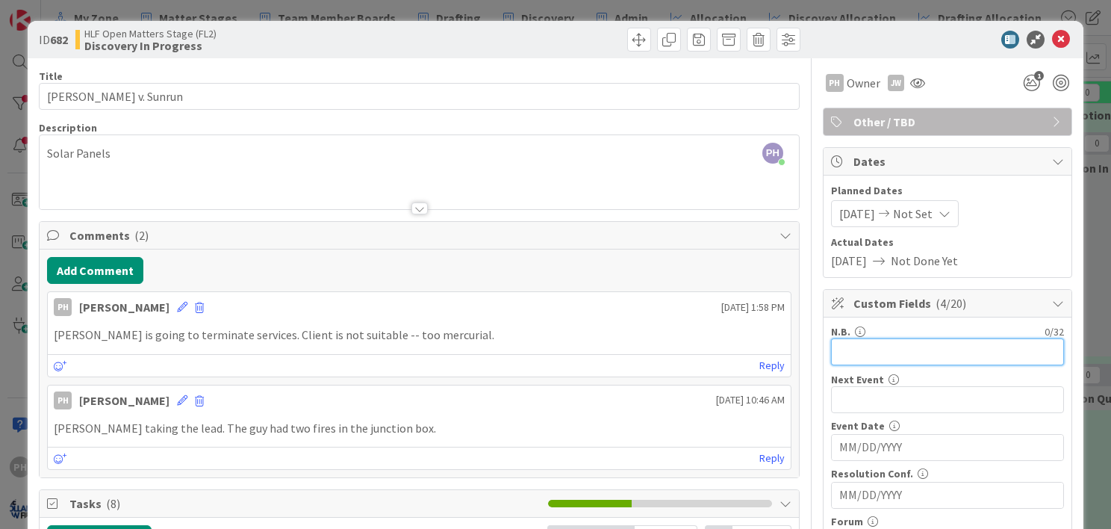
click at [834, 355] on input "text" at bounding box center [947, 351] width 233 height 27
type input "k"
click at [895, 349] on input "[PERSON_NAME] - arbitrator" at bounding box center [947, 351] width 233 height 27
type input "[PERSON_NAME] - JAMS arbitrator"
click at [1052, 39] on icon at bounding box center [1061, 40] width 18 height 18
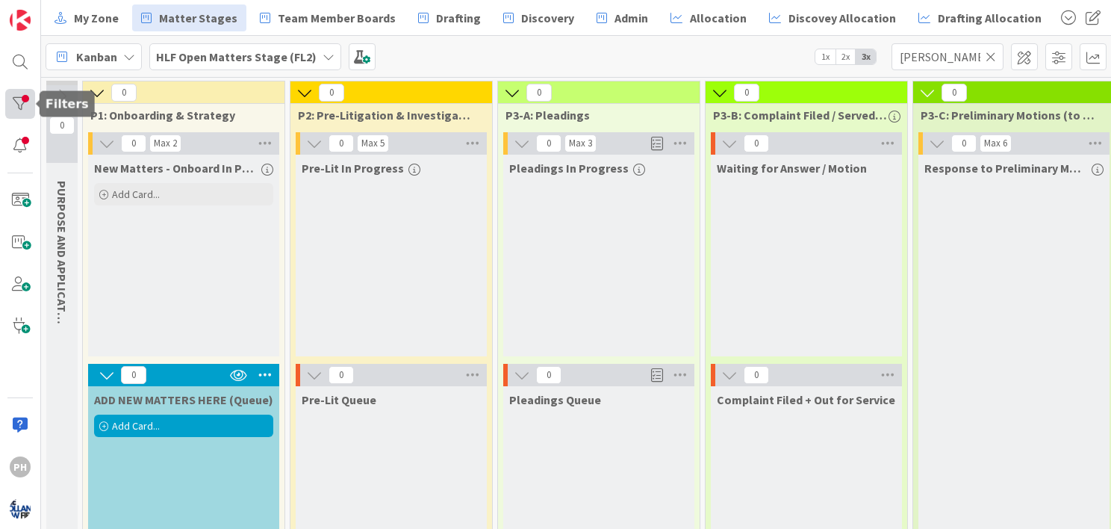
click at [22, 98] on div at bounding box center [20, 104] width 30 height 30
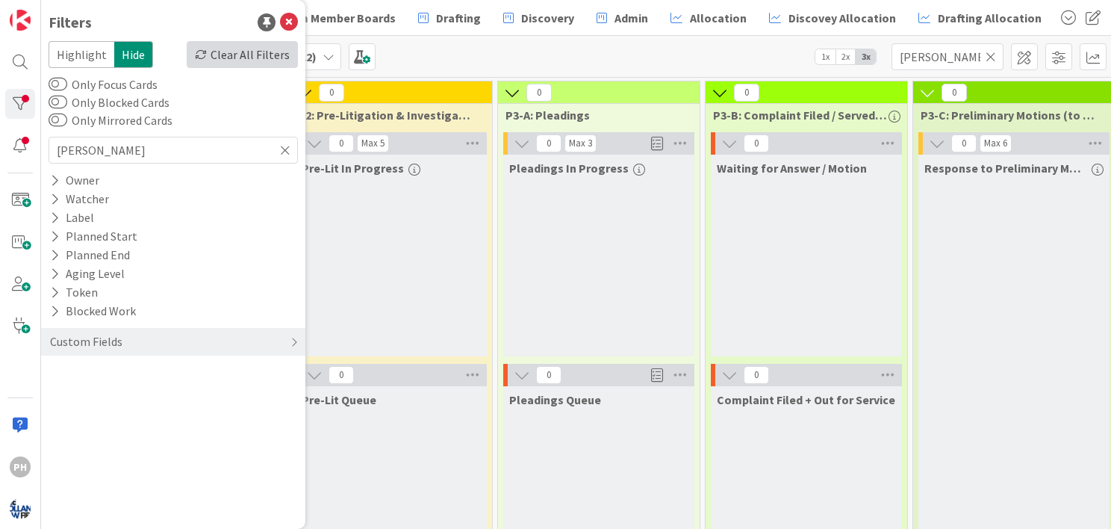
click at [227, 54] on div "Clear All Filters" at bounding box center [242, 54] width 111 height 27
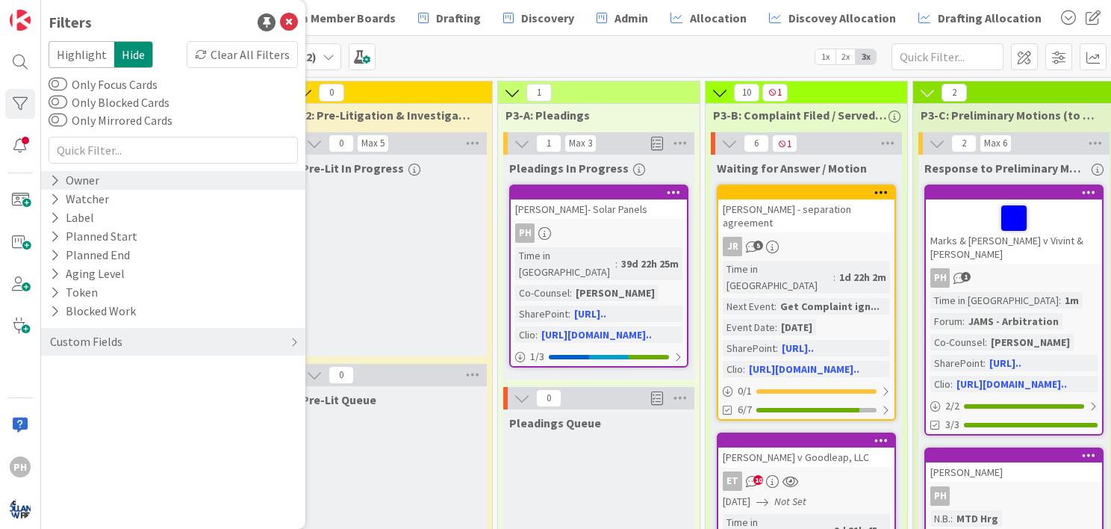
click at [60, 179] on div "Owner" at bounding box center [75, 180] width 52 height 19
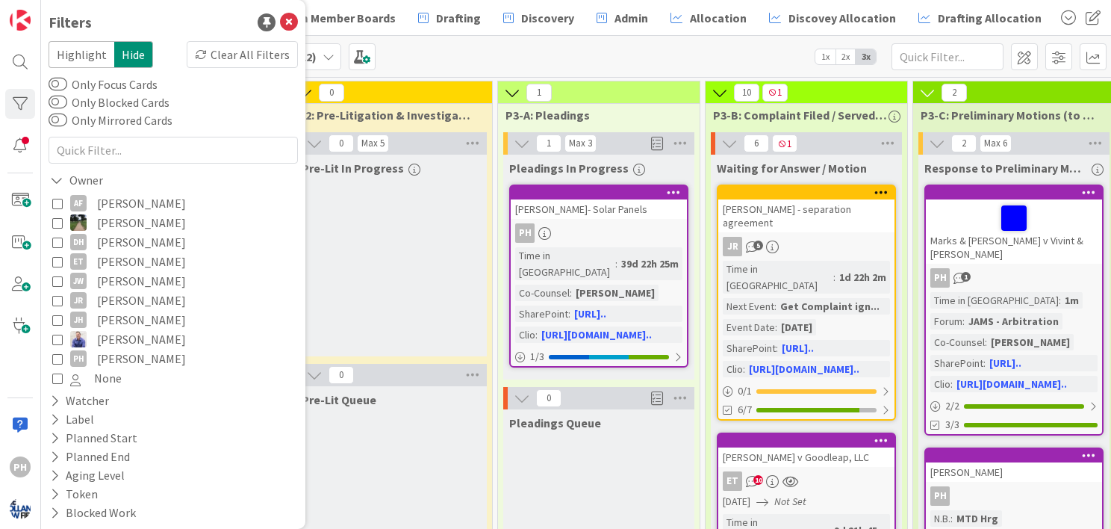
click at [52, 245] on icon at bounding box center [57, 242] width 10 height 10
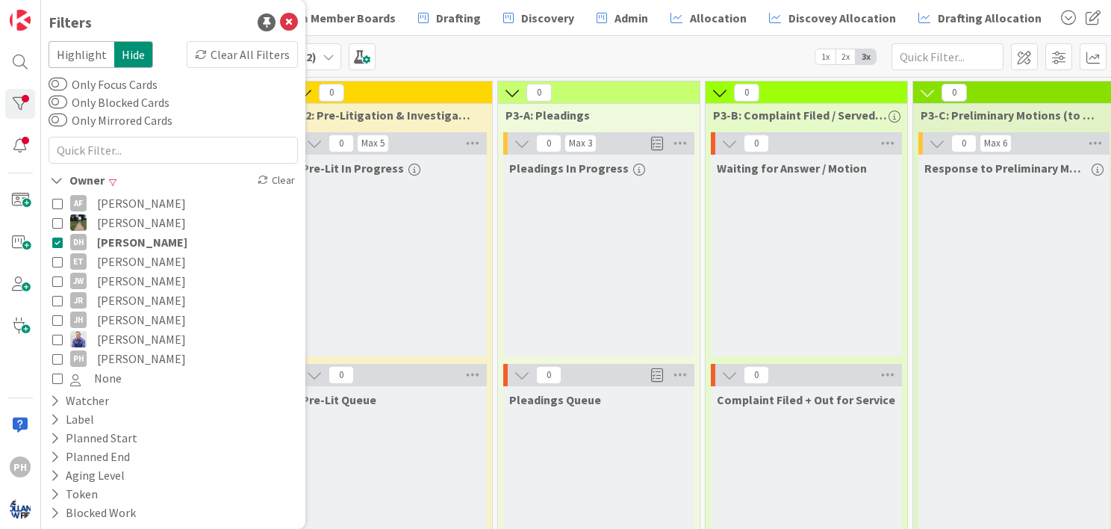
click at [391, 262] on div "Pre-Lit In Progress" at bounding box center [391, 256] width 191 height 202
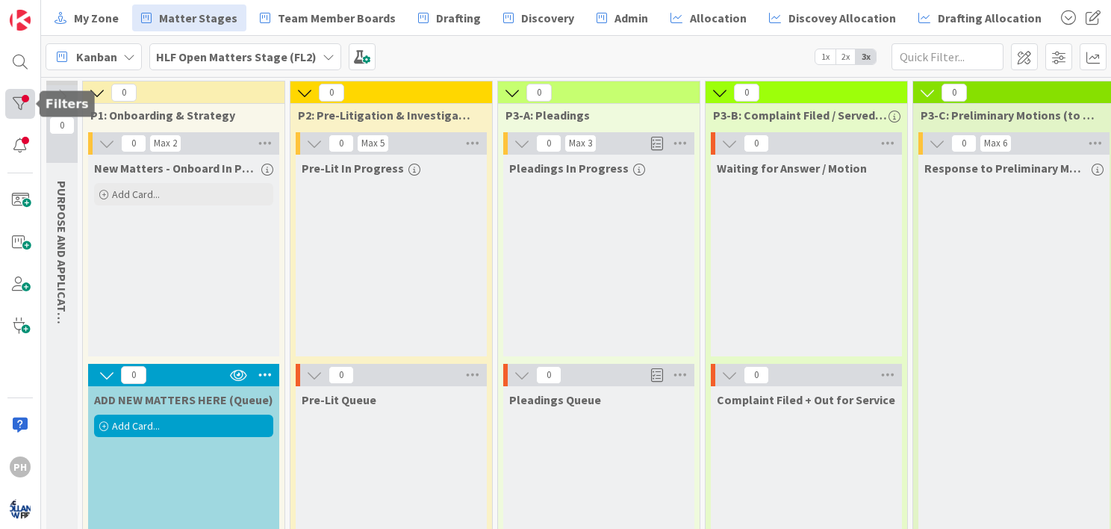
click at [19, 105] on div at bounding box center [20, 104] width 30 height 30
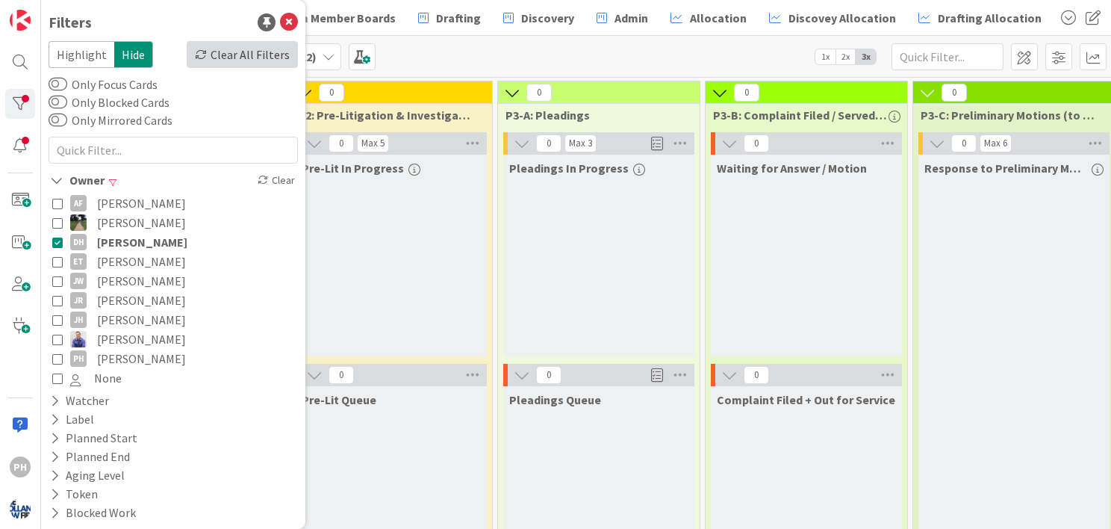
click at [242, 54] on div "Clear All Filters" at bounding box center [242, 54] width 111 height 27
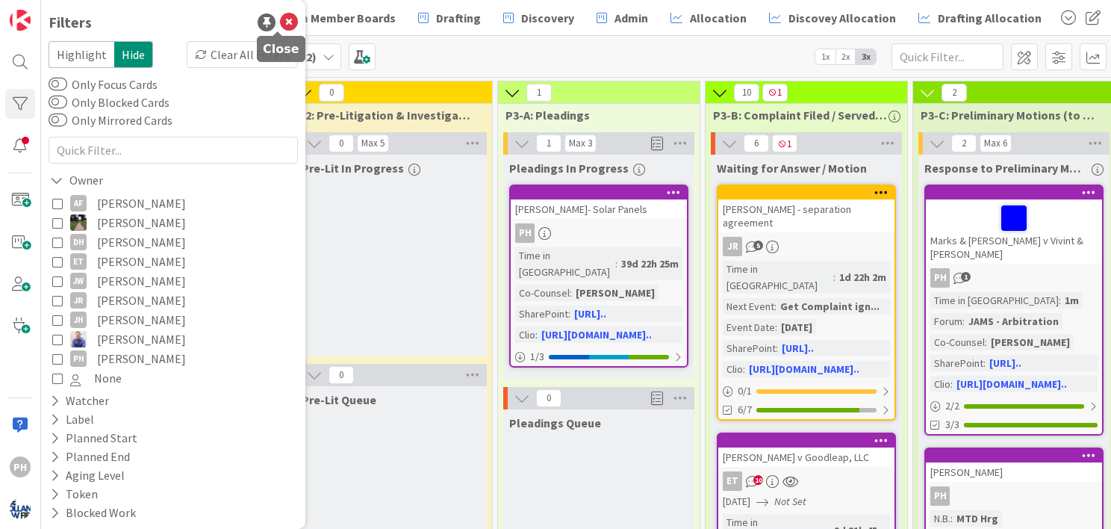
click at [281, 16] on icon at bounding box center [289, 22] width 18 height 18
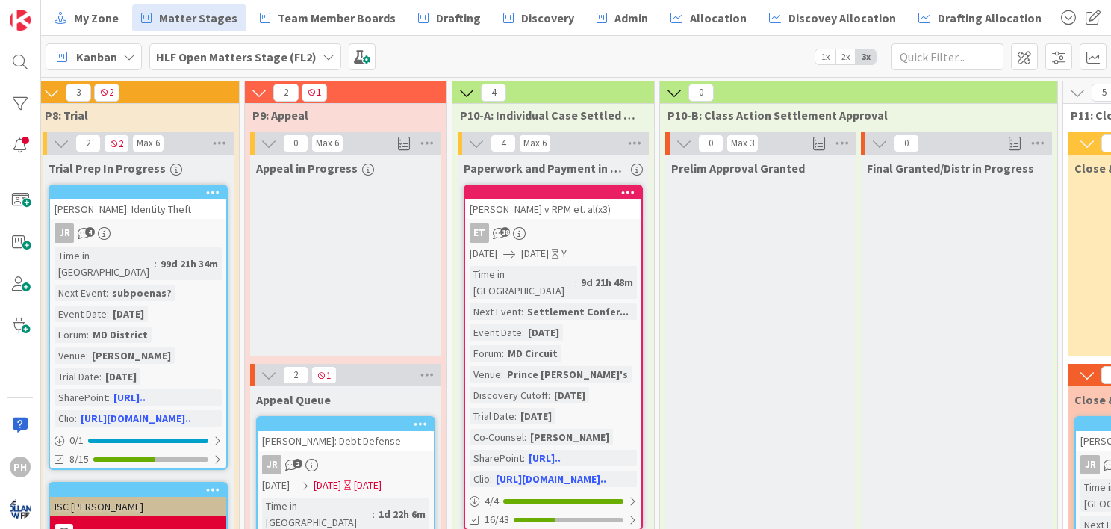
scroll to position [0, 2285]
